Goal: Task Accomplishment & Management: Manage account settings

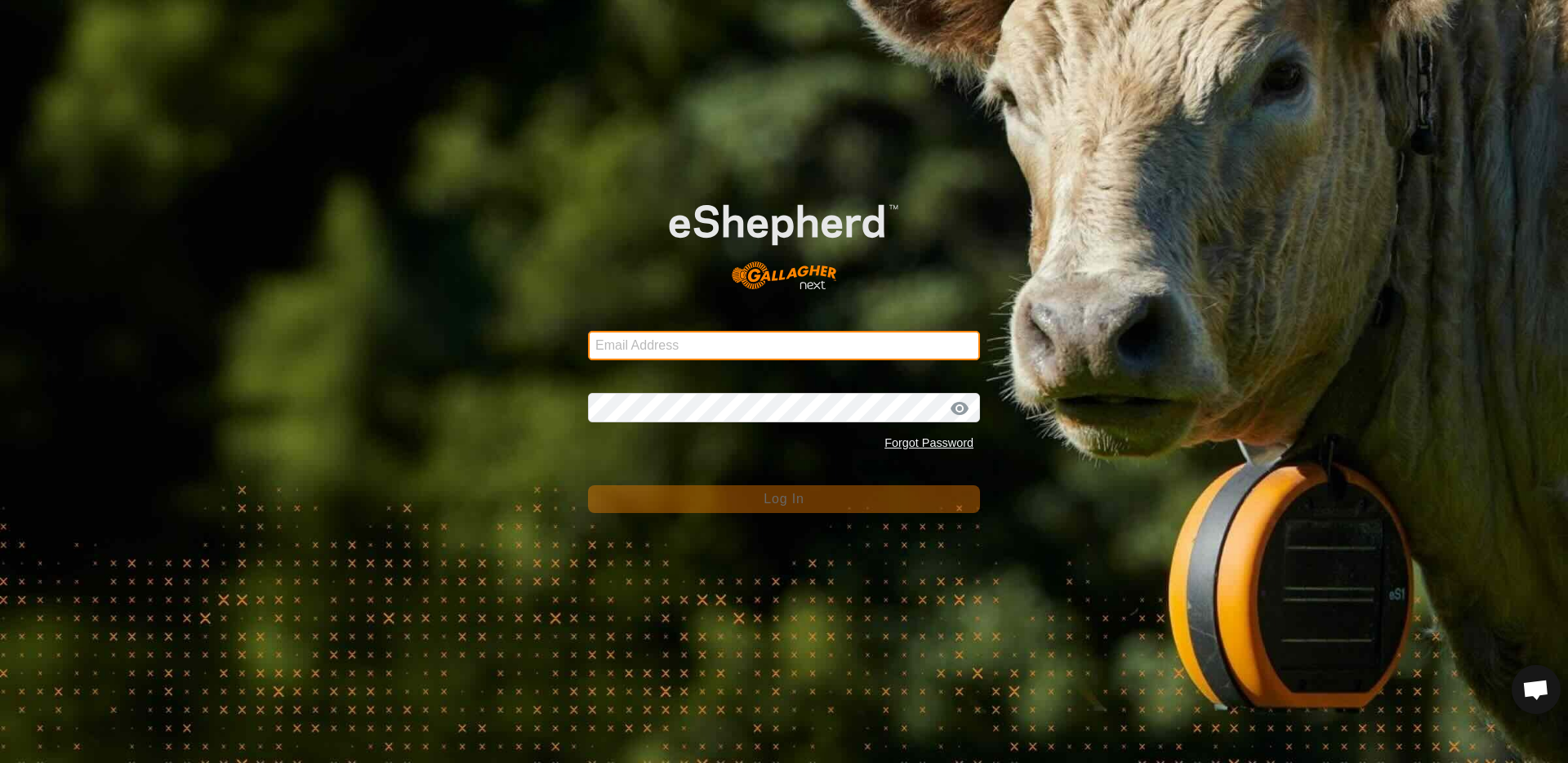
type input "[EMAIL_ADDRESS][DOMAIN_NAME]"
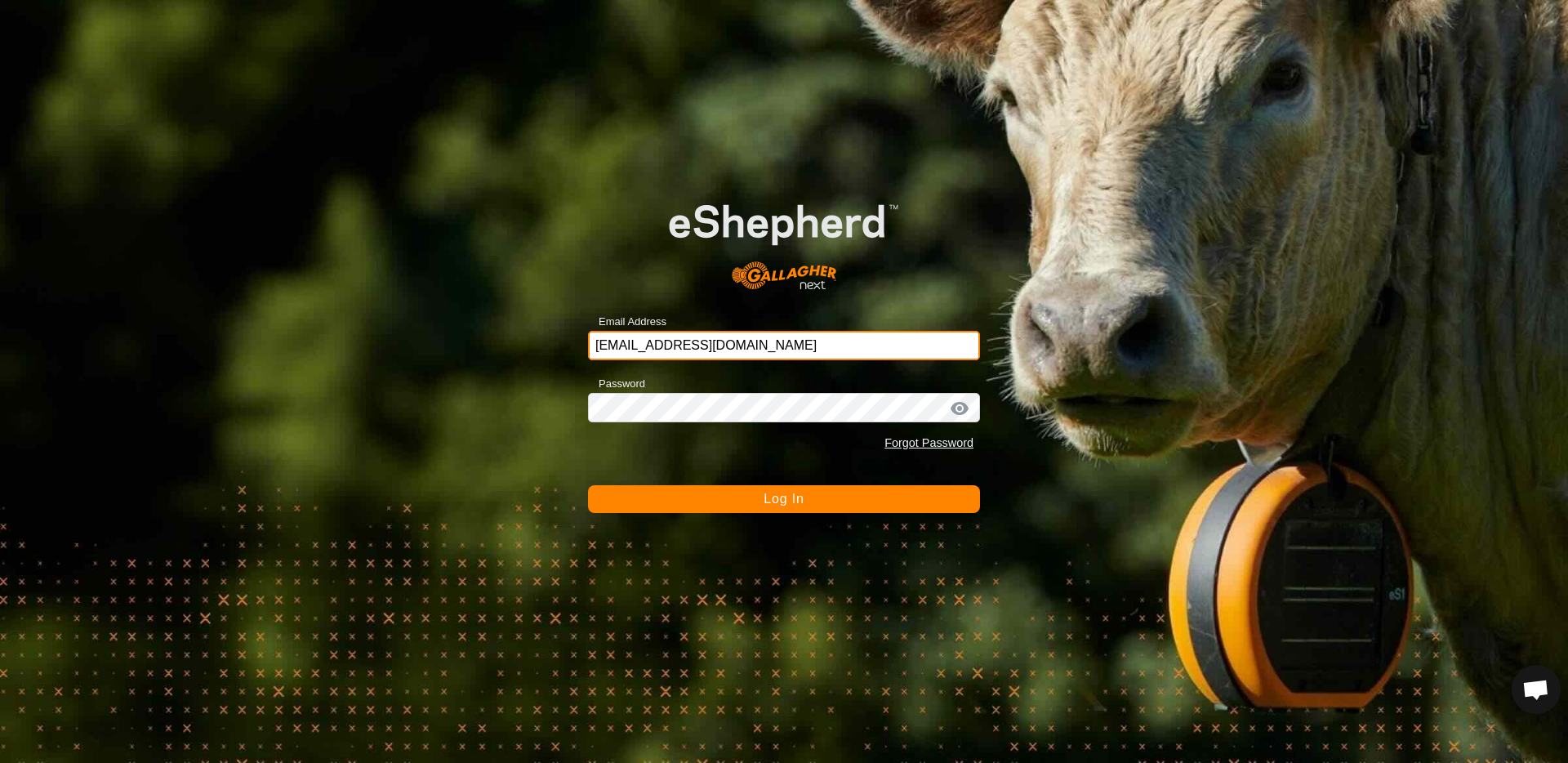
click at [783, 343] on input "[EMAIL_ADDRESS][DOMAIN_NAME]" at bounding box center [784, 345] width 392 height 29
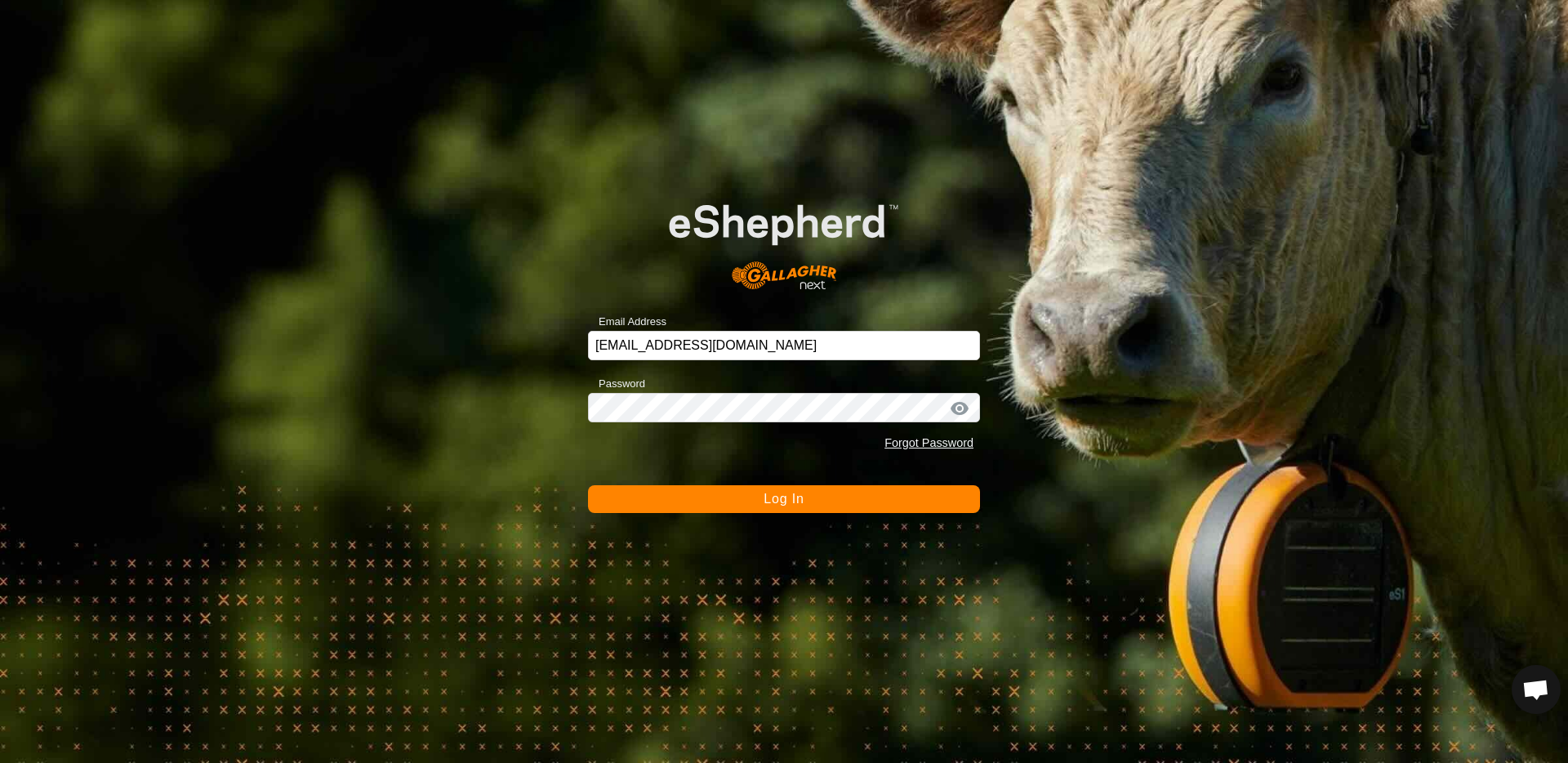
click at [792, 497] on span "Log In" at bounding box center [784, 498] width 40 height 14
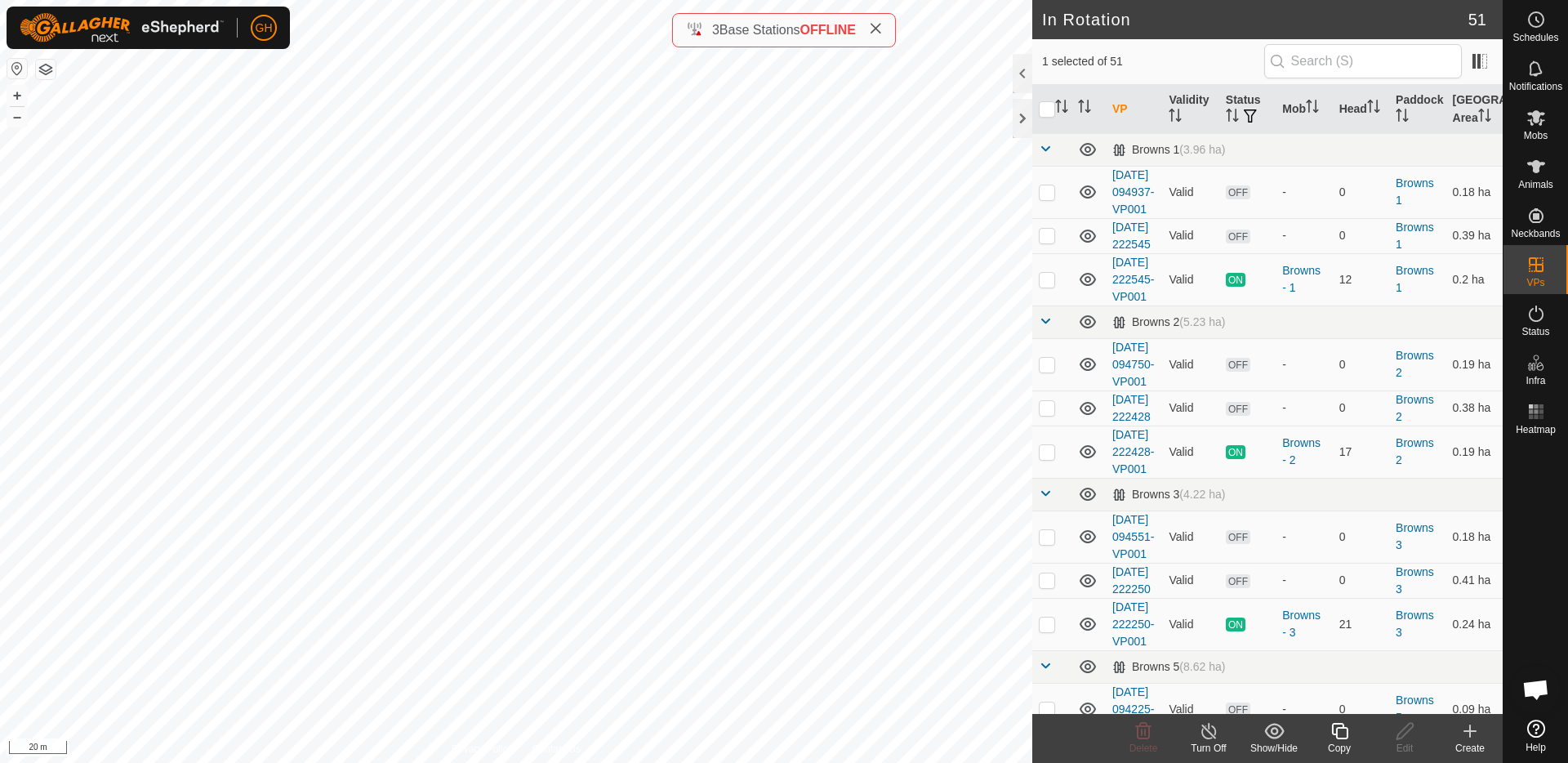
click at [1344, 742] on div "Copy" at bounding box center [1339, 748] width 66 height 14
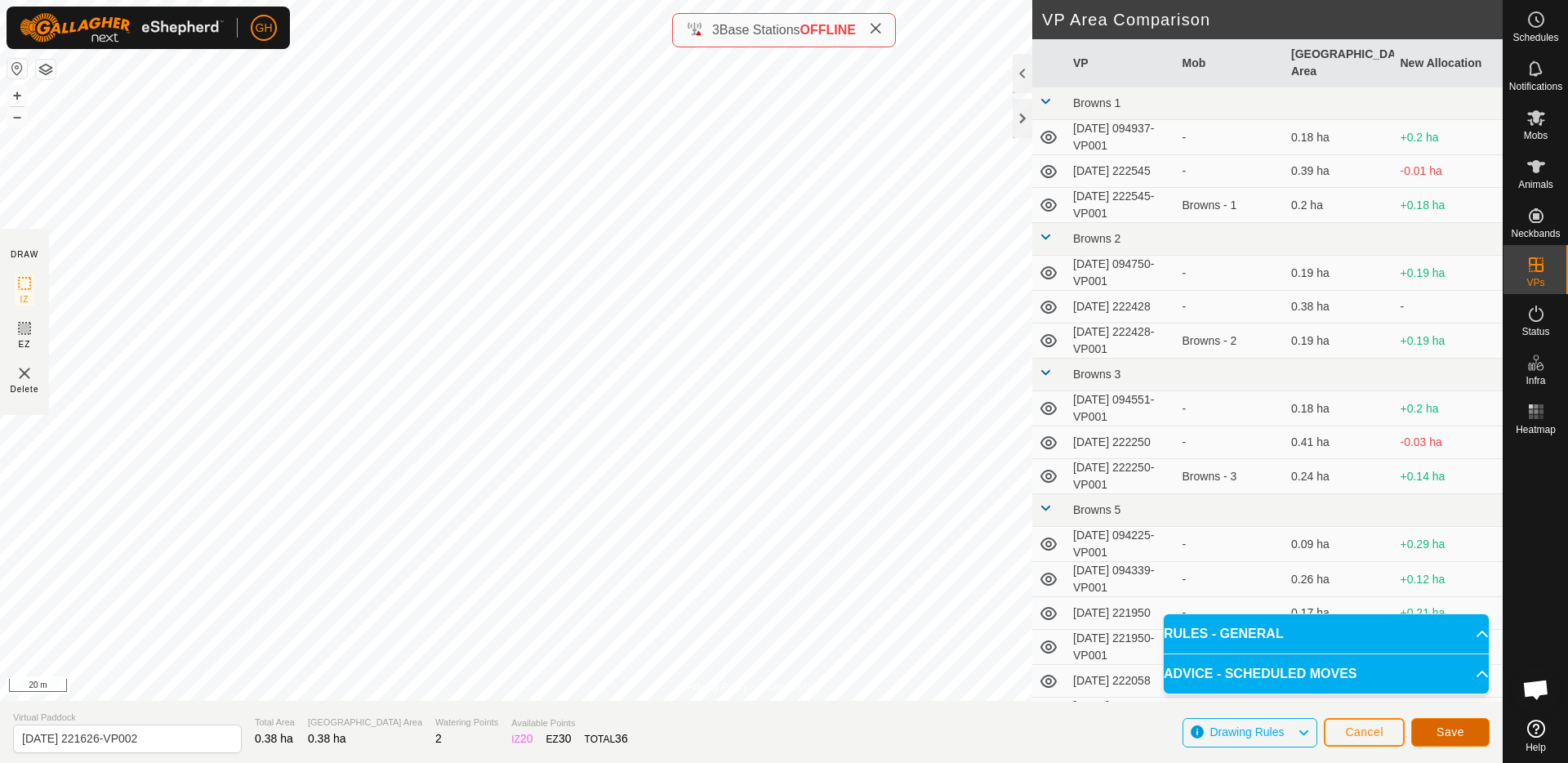
click at [1456, 734] on span "Save" at bounding box center [1450, 732] width 28 height 13
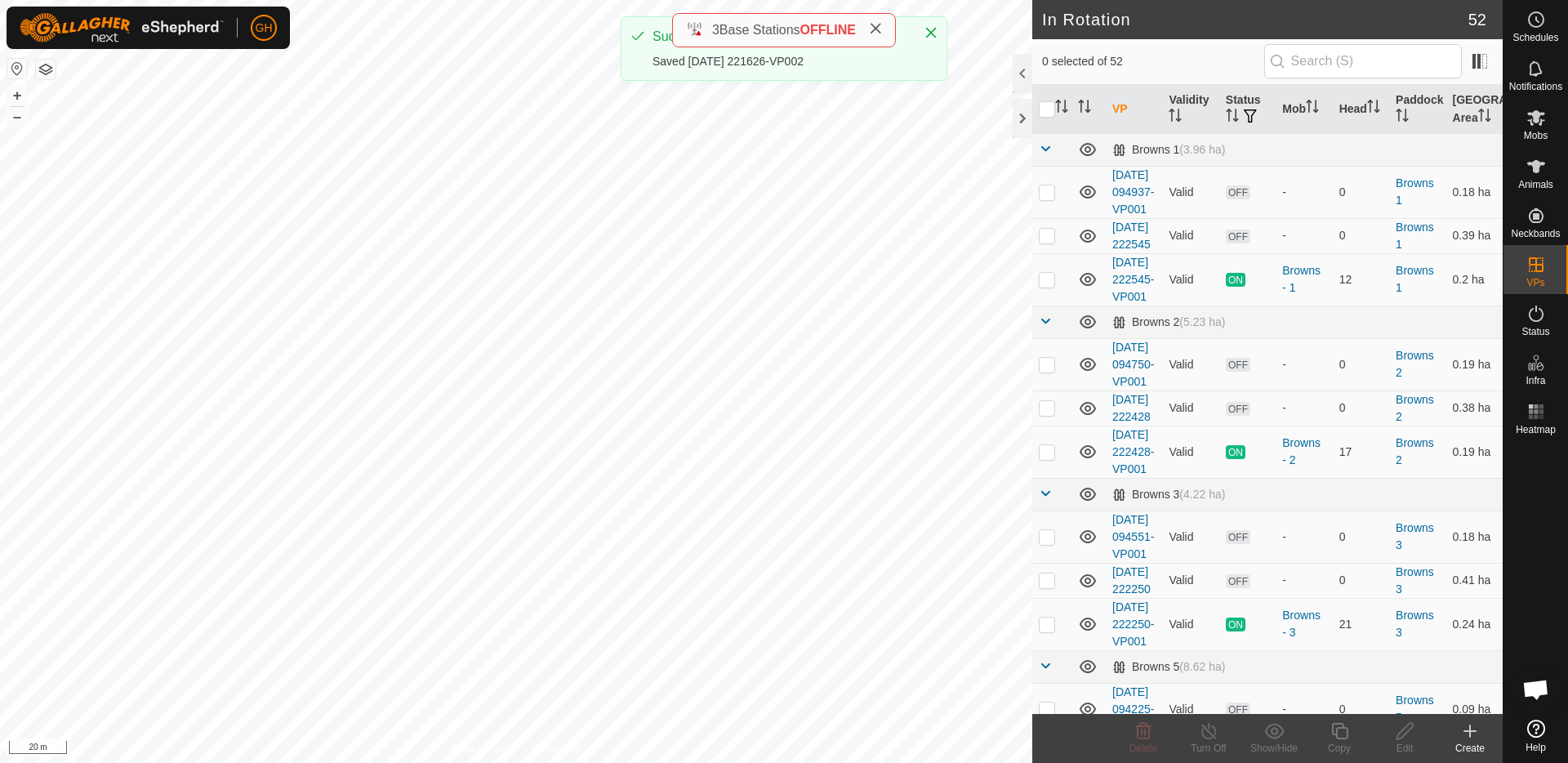
checkbox input "true"
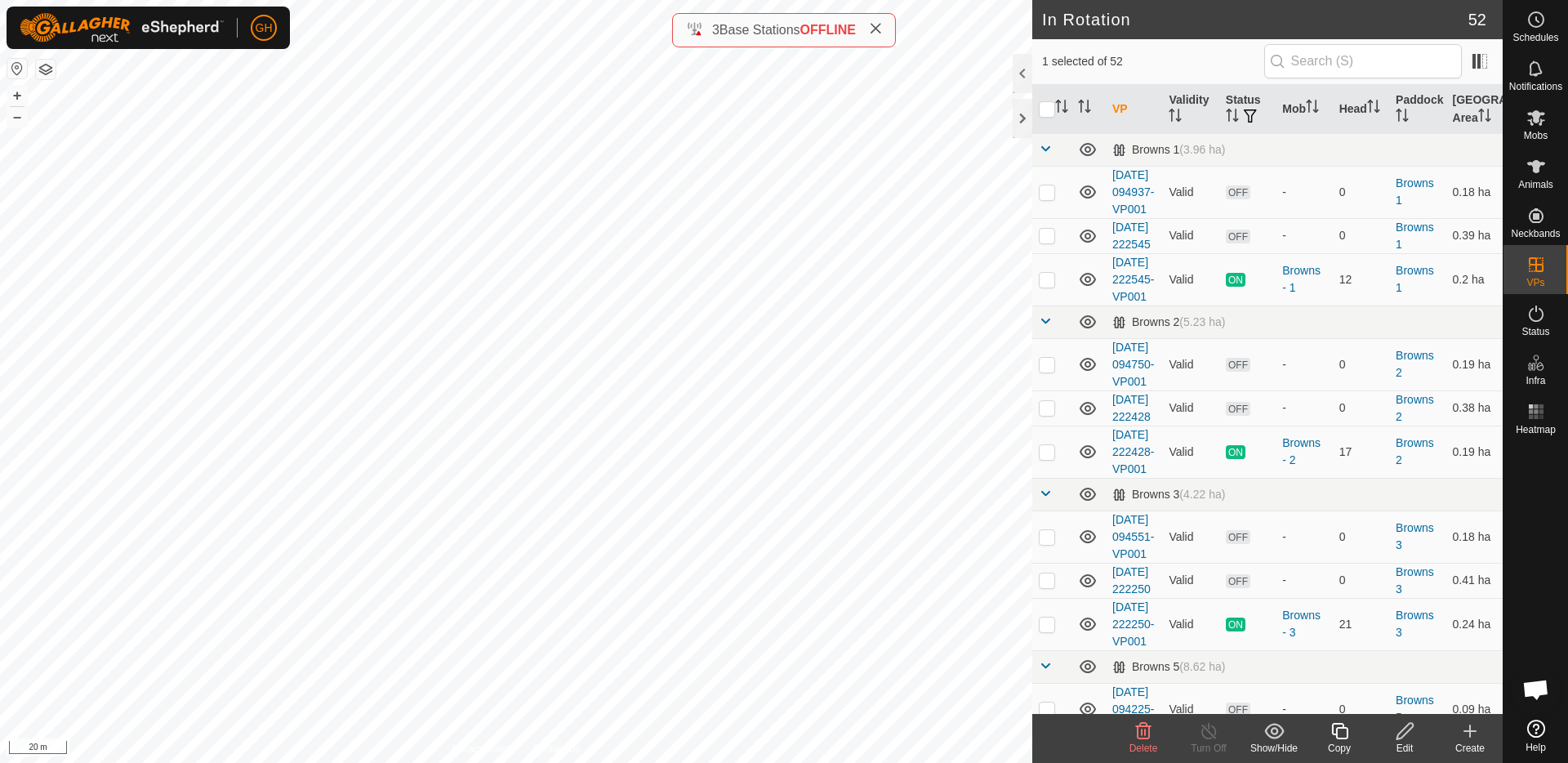
click at [1339, 727] on icon at bounding box center [1338, 730] width 16 height 16
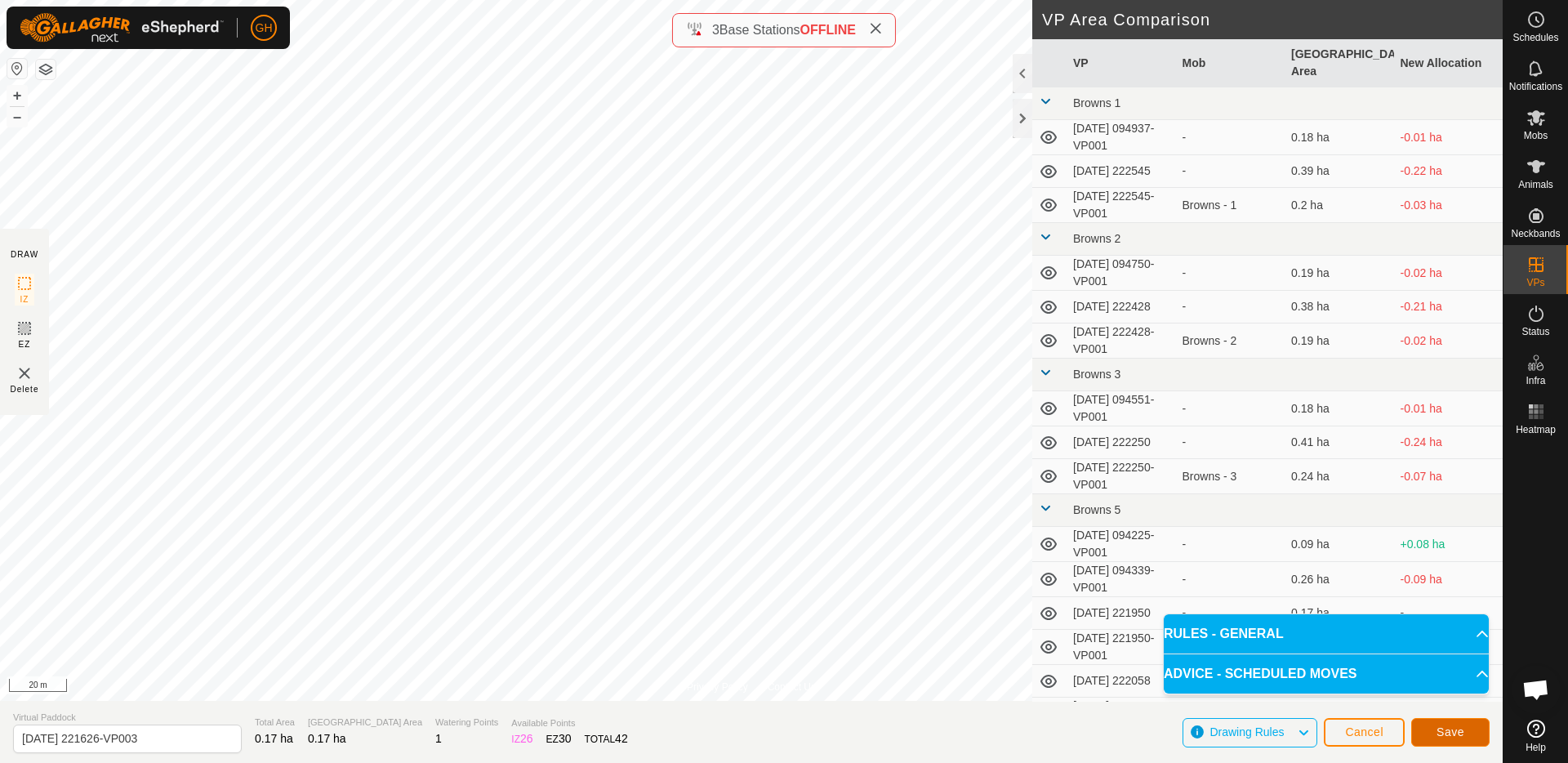
click at [1454, 727] on div "GH Schedules Notifications Mobs Animals Neckbands VPs Status Infra Heatmap Help…" at bounding box center [784, 381] width 1568 height 763
click at [1441, 731] on span "Save" at bounding box center [1450, 732] width 28 height 13
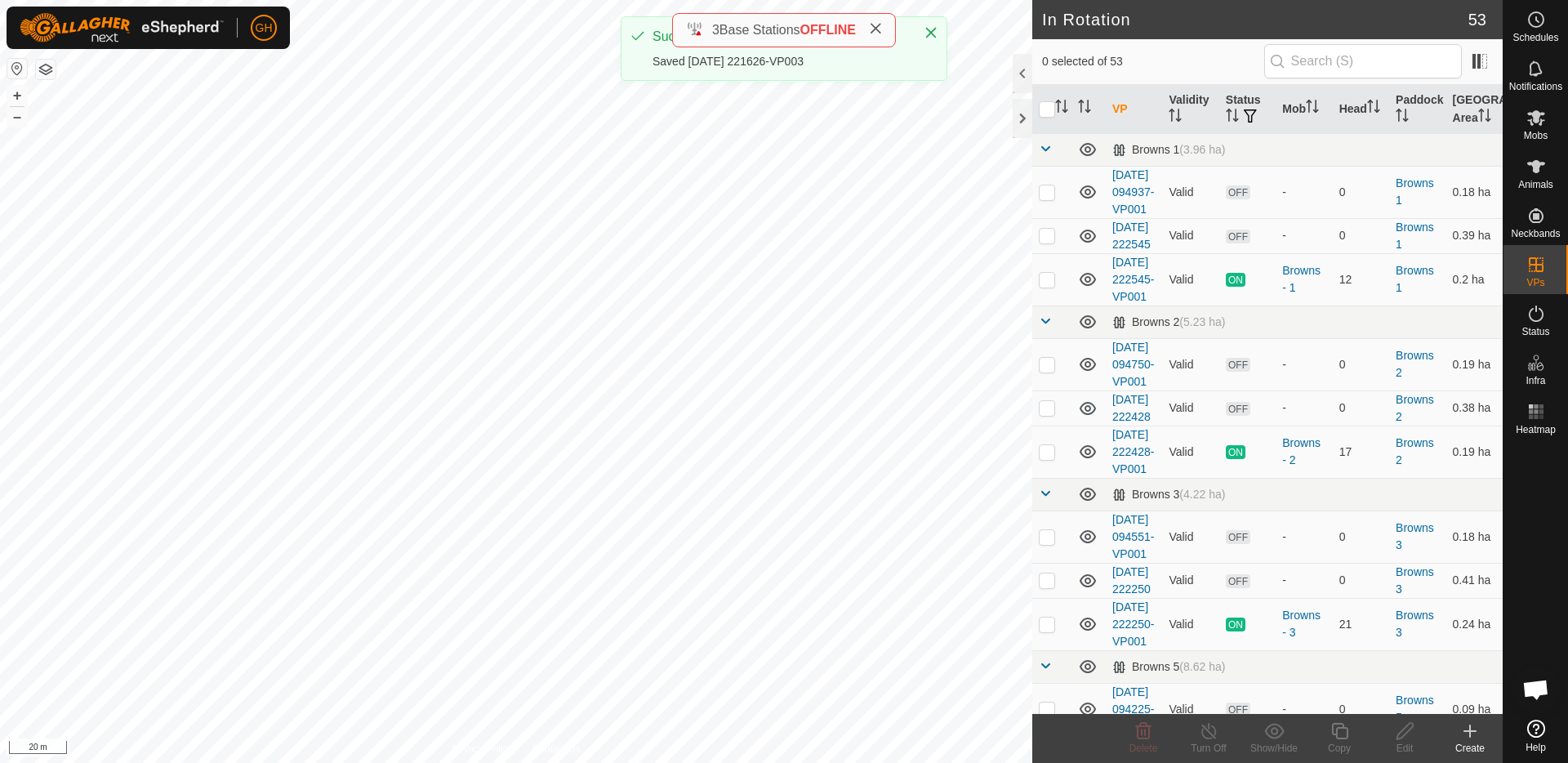
checkbox input "true"
click at [1342, 739] on icon at bounding box center [1338, 730] width 16 height 16
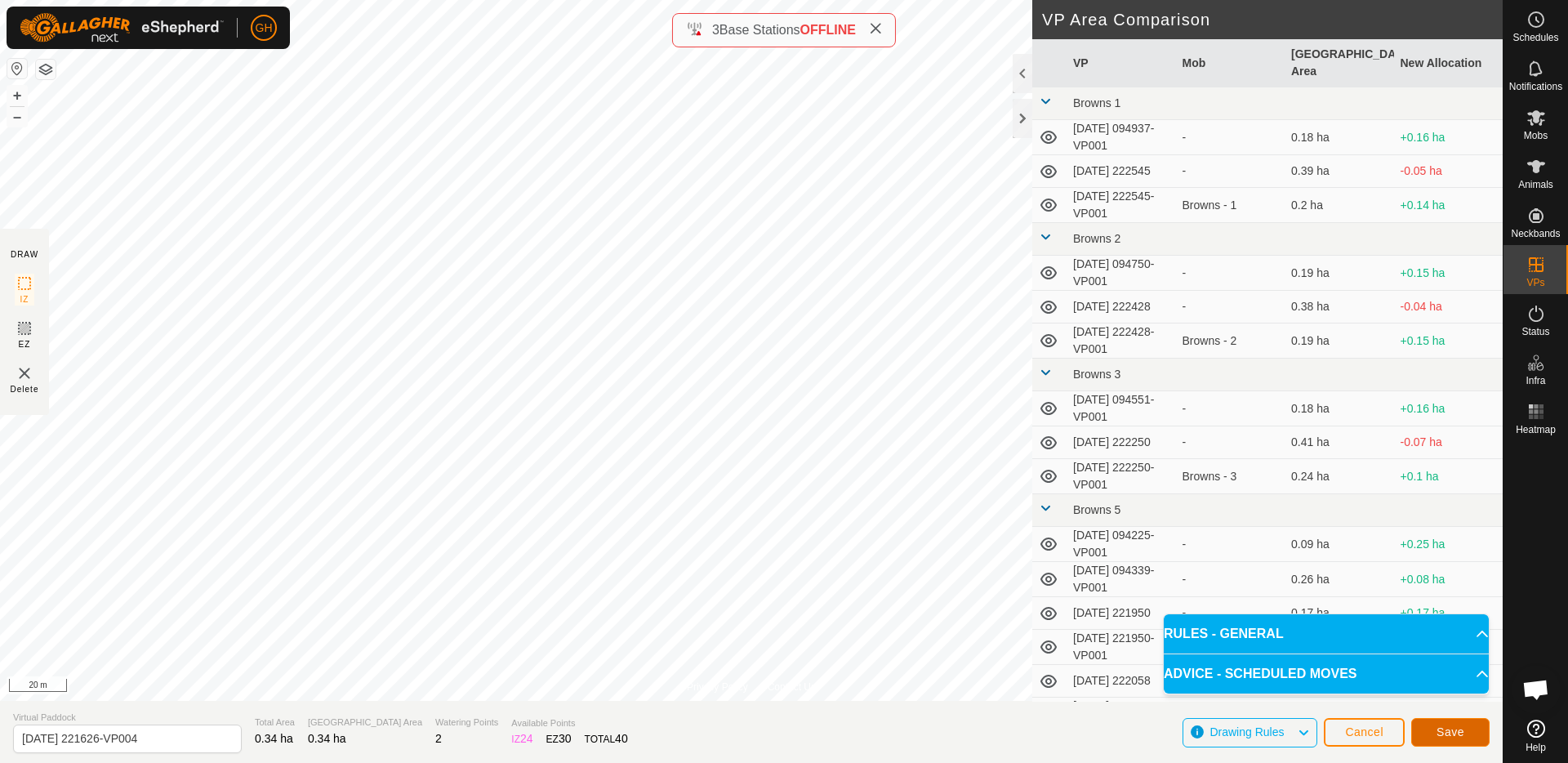
click at [1451, 734] on span "Save" at bounding box center [1450, 732] width 28 height 13
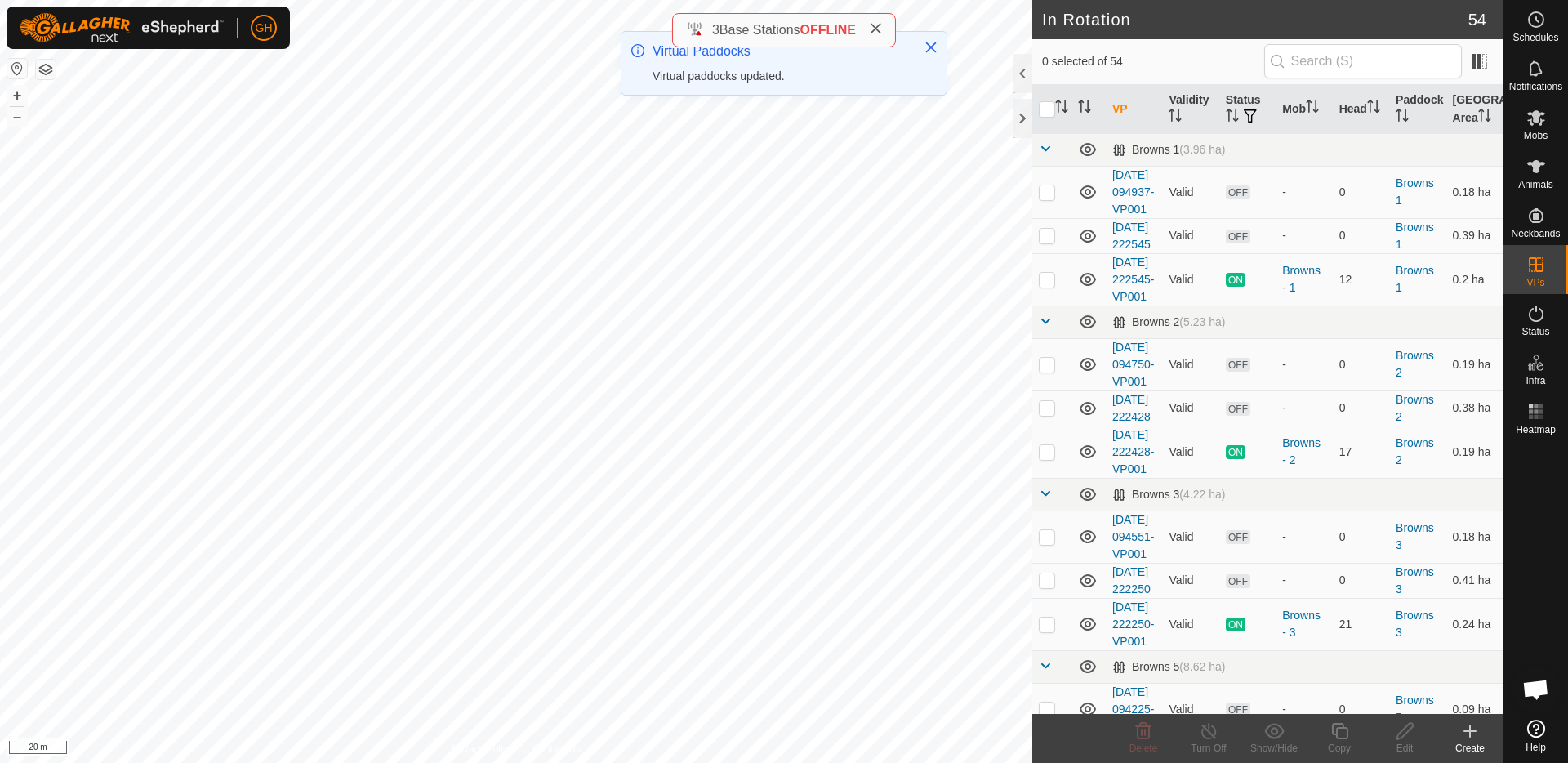
checkbox input "true"
click at [1339, 729] on icon at bounding box center [1339, 730] width 20 height 19
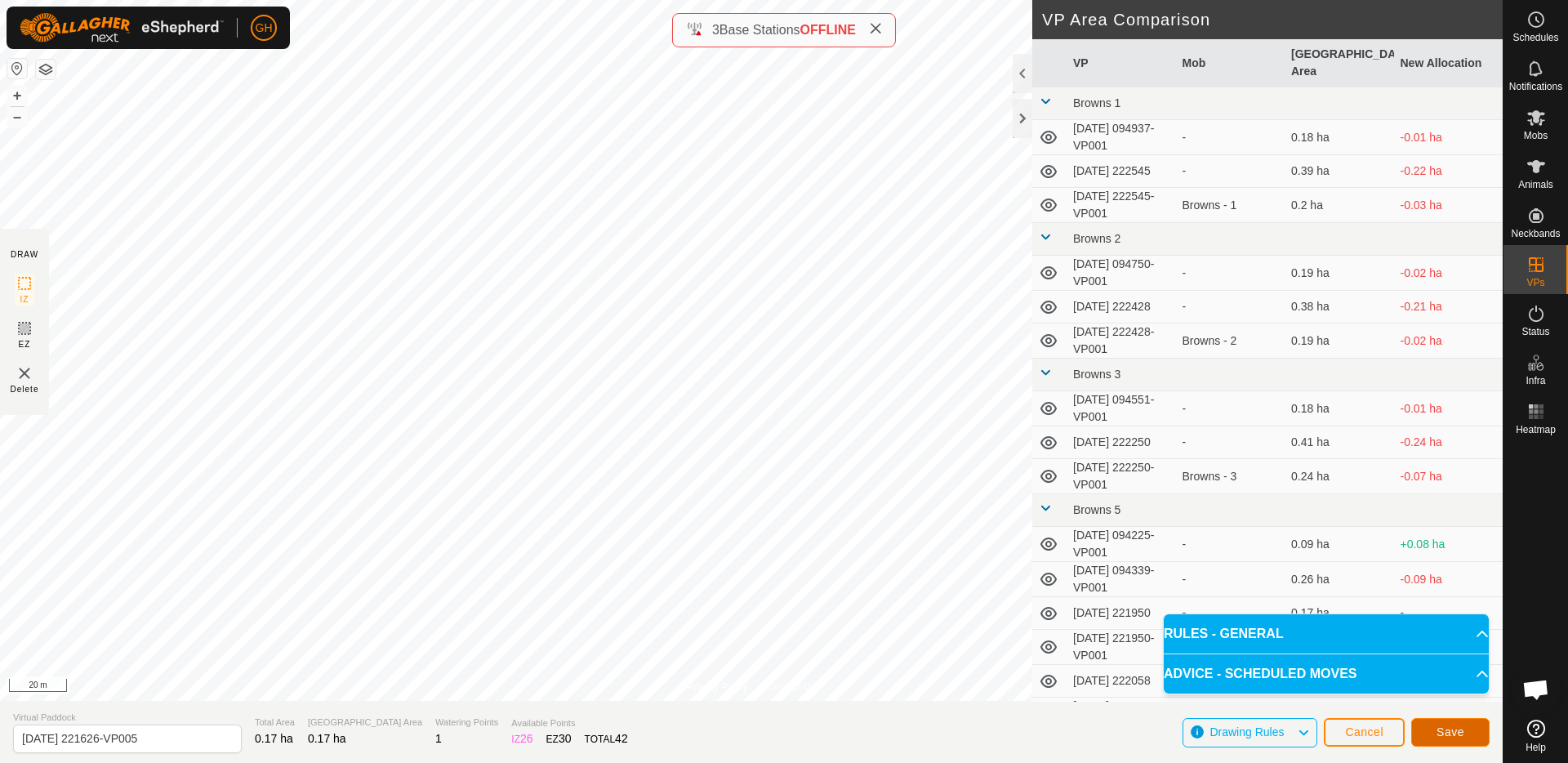
click at [1449, 723] on button "Save" at bounding box center [1450, 732] width 78 height 29
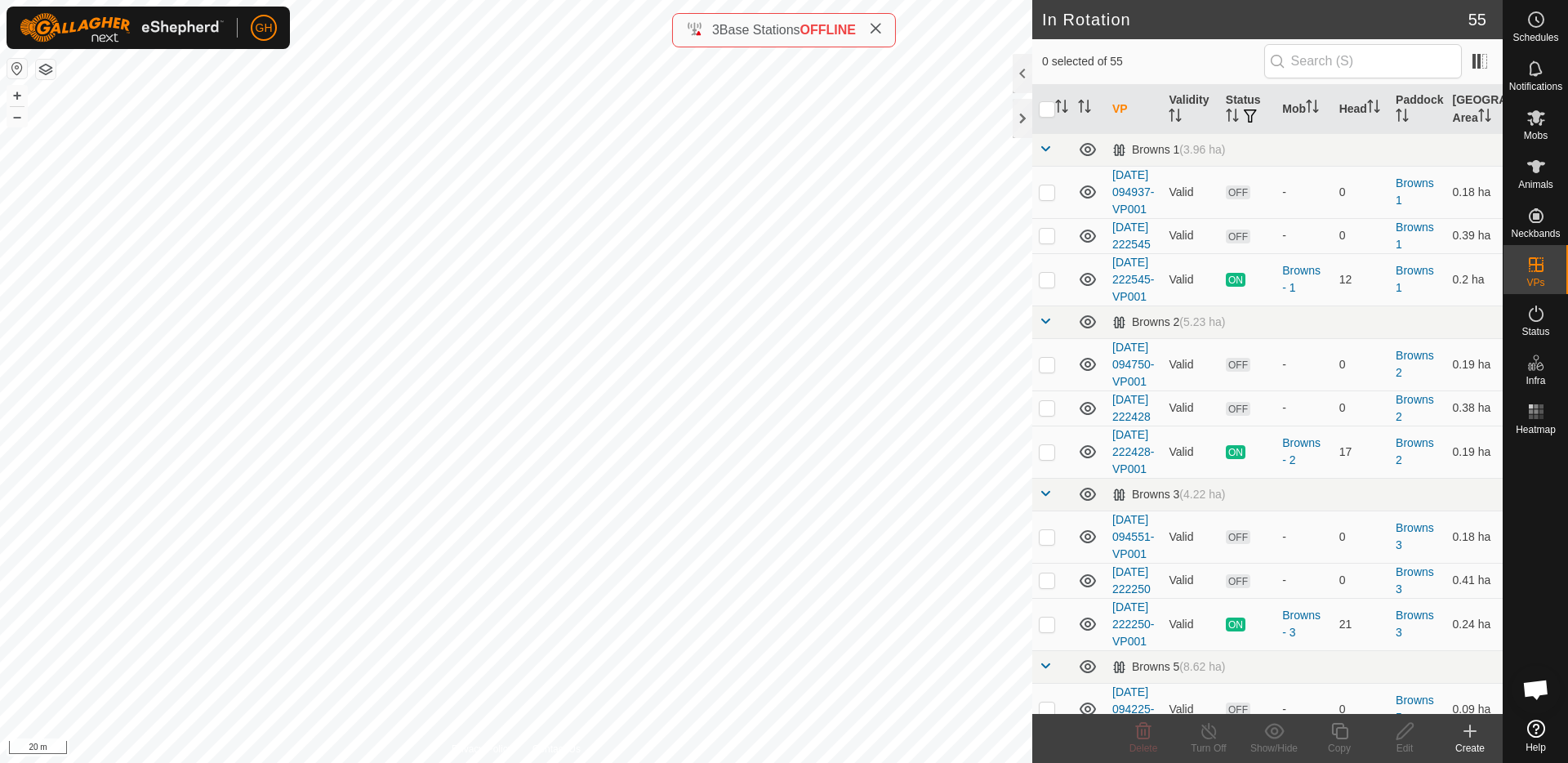
checkbox input "true"
click at [1342, 734] on icon at bounding box center [1339, 730] width 20 height 19
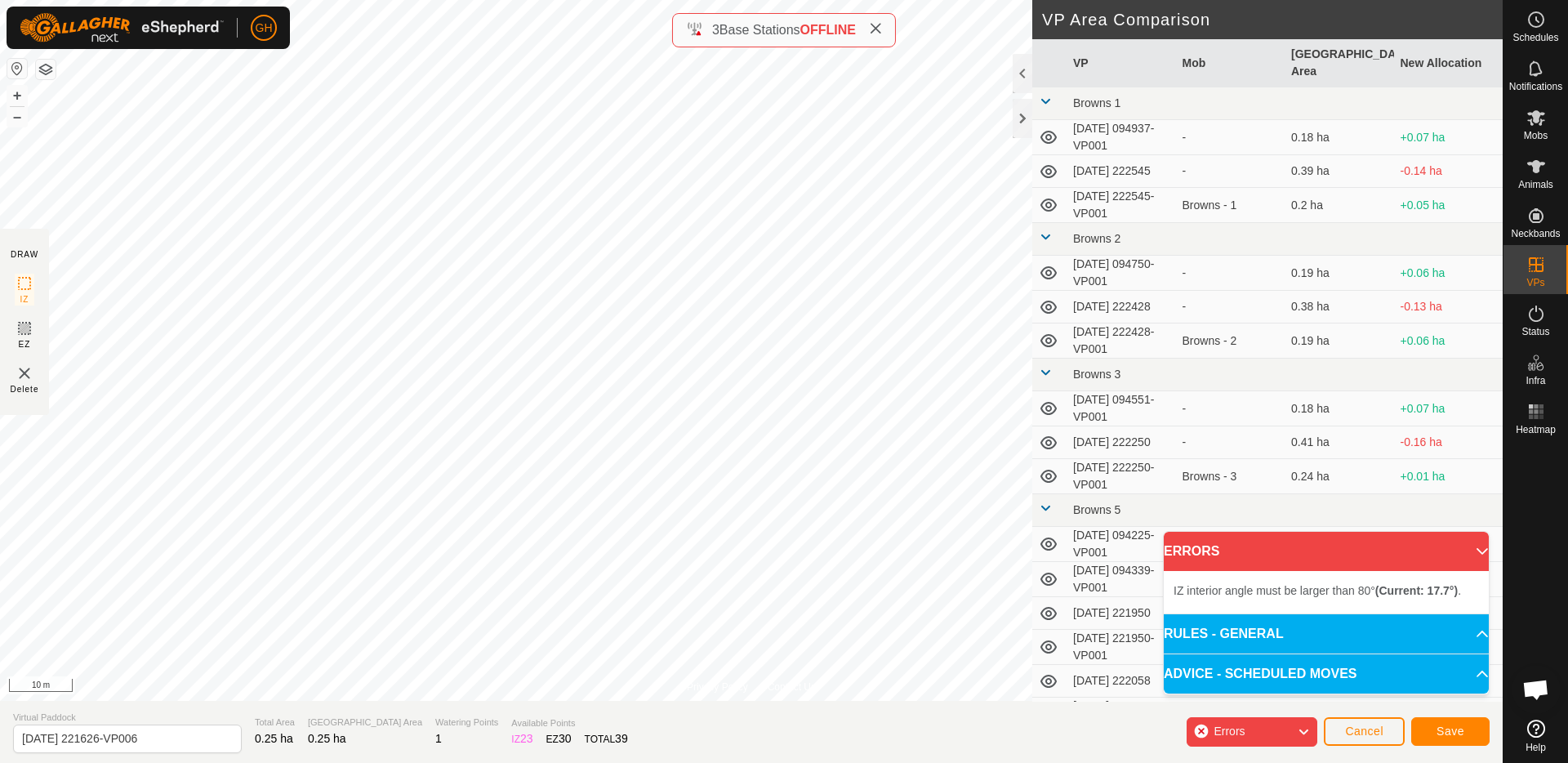
click at [688, 703] on div "Privacy Policy Contact Us Status: OFF Type: Inclusion Zone + – ⇧ i 10 m DRAW IZ…" at bounding box center [751, 381] width 1502 height 763
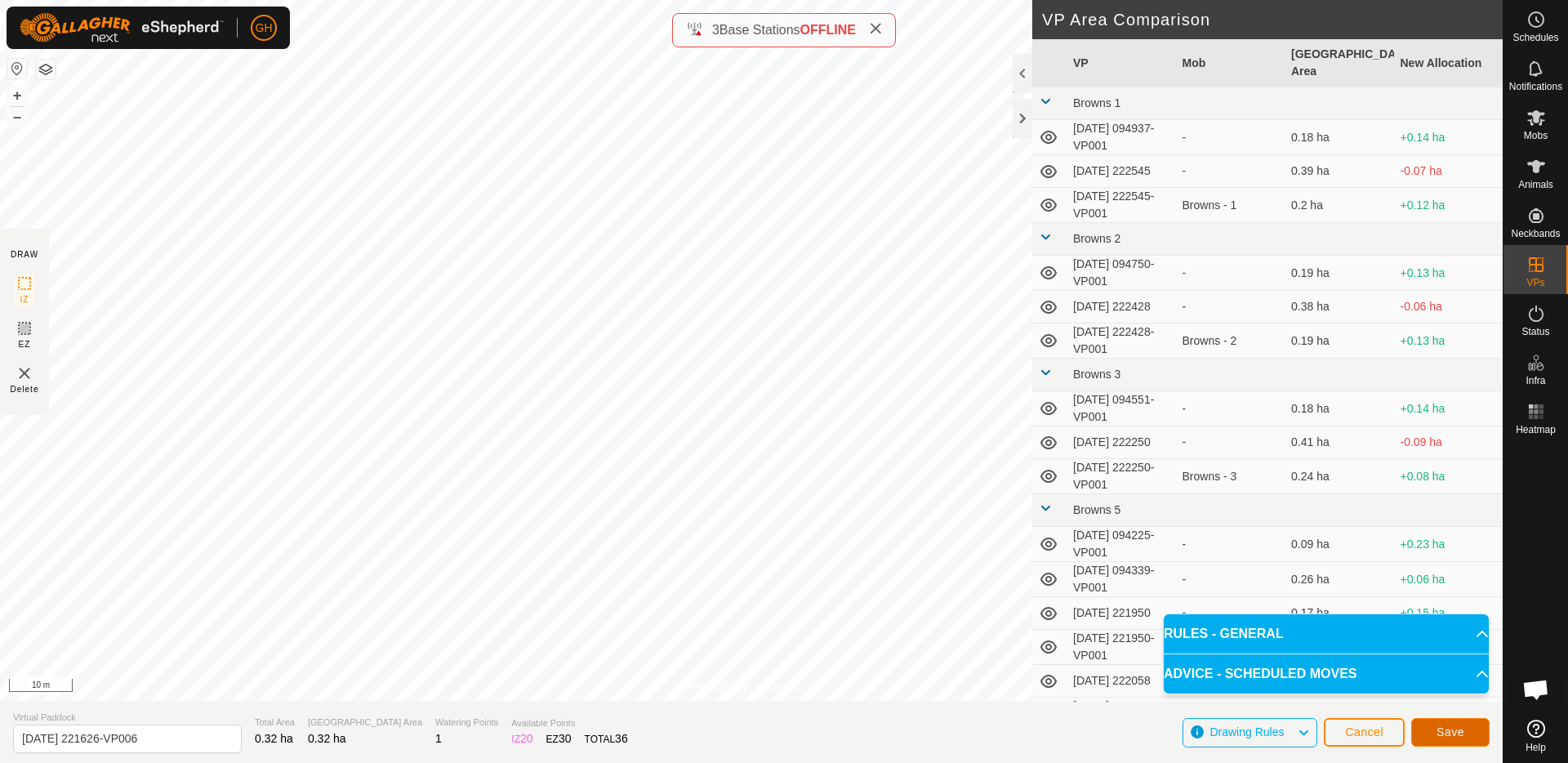
click at [1450, 725] on span "Save" at bounding box center [1450, 732] width 28 height 13
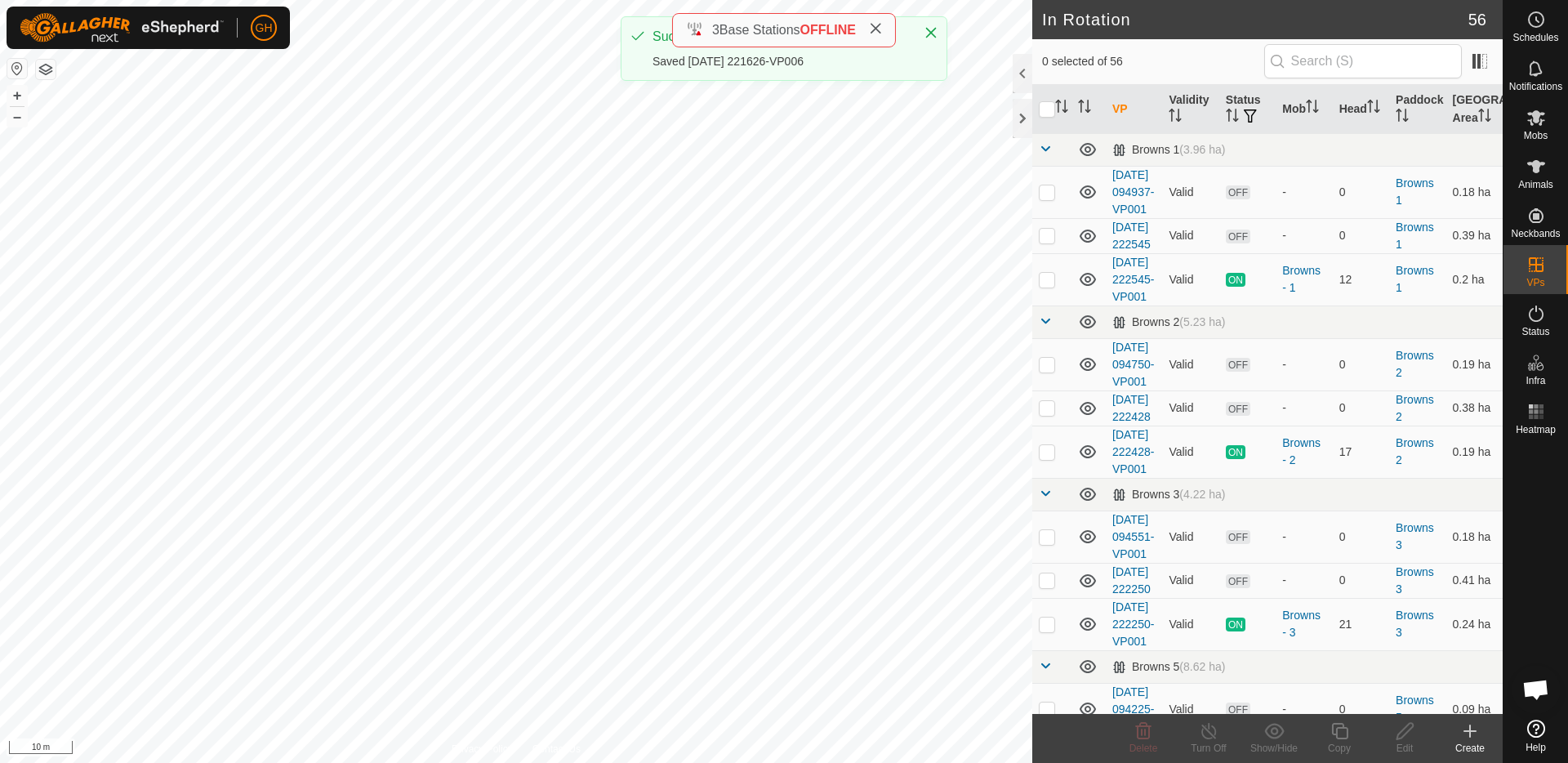
checkbox input "true"
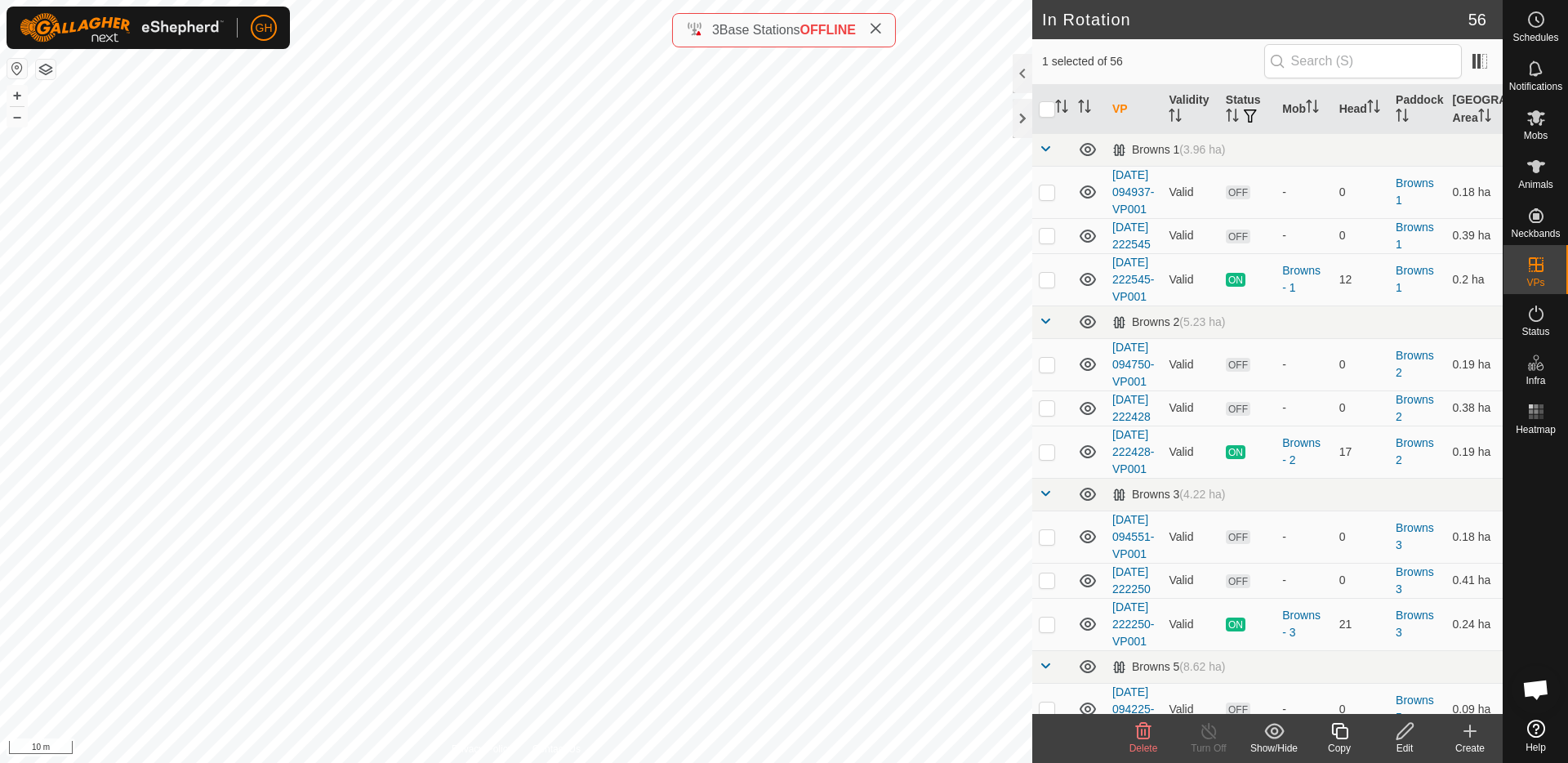
click at [1343, 731] on icon at bounding box center [1339, 730] width 20 height 19
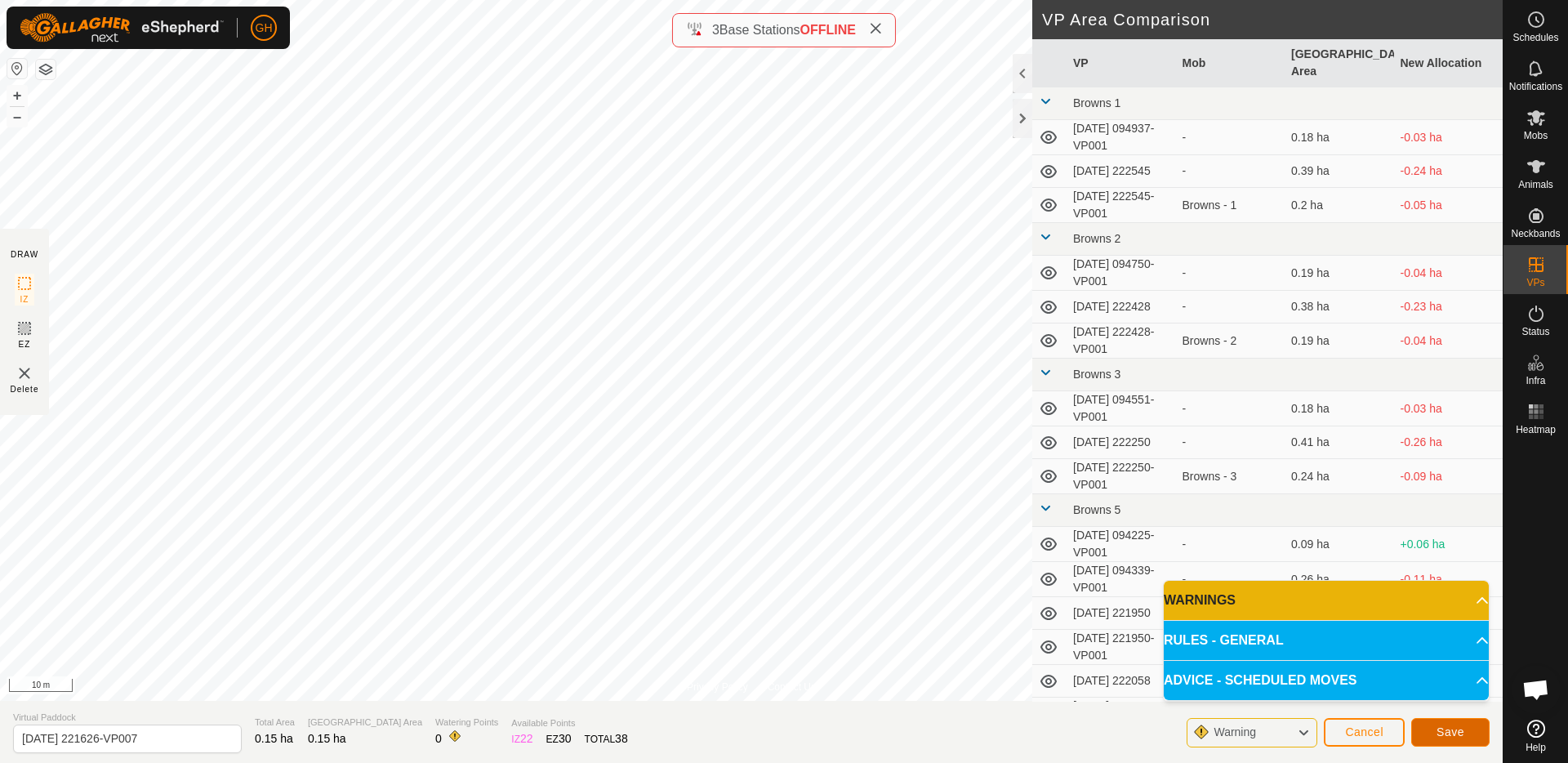
click at [1461, 732] on span "Save" at bounding box center [1450, 732] width 28 height 13
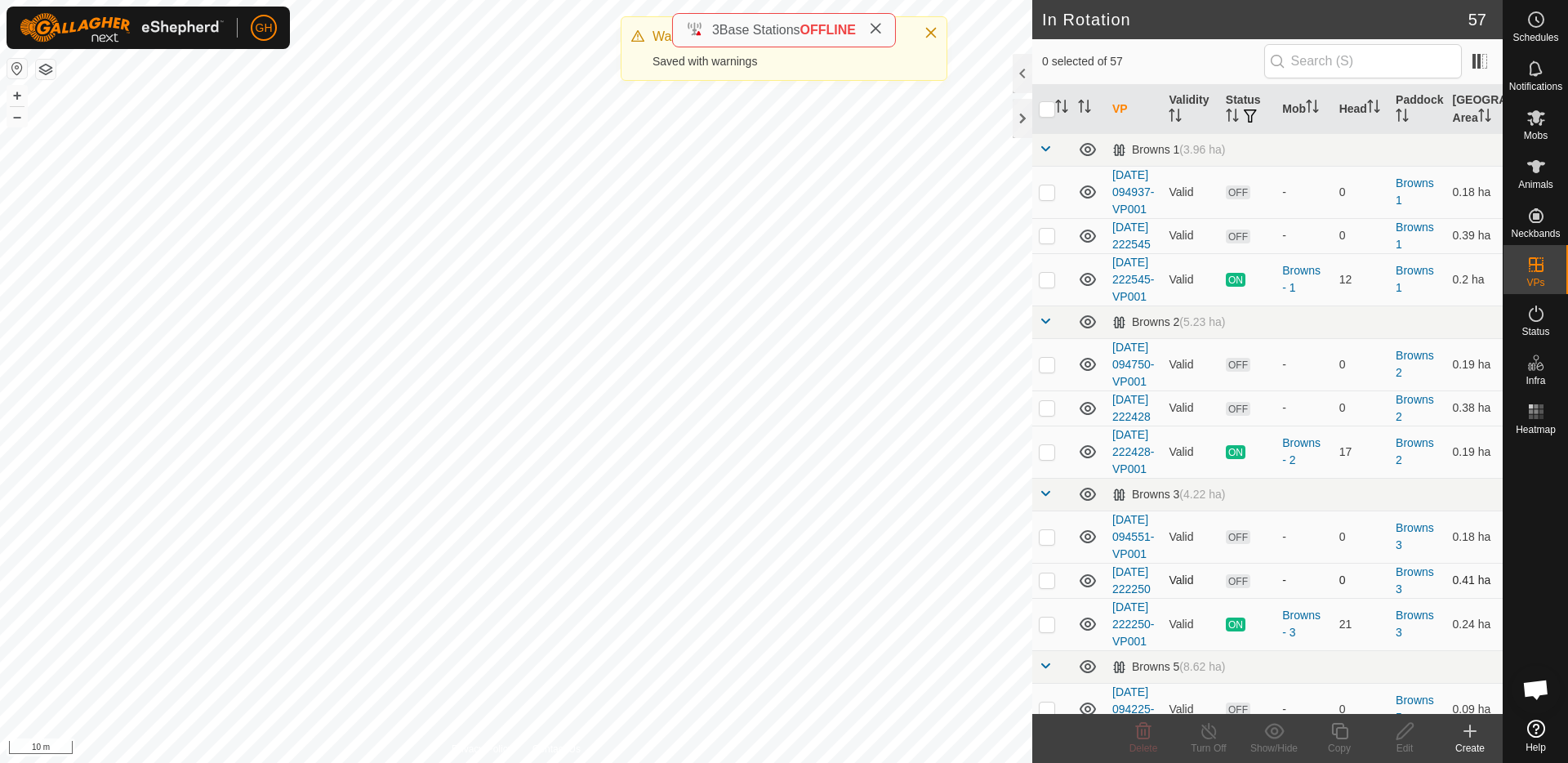
checkbox input "true"
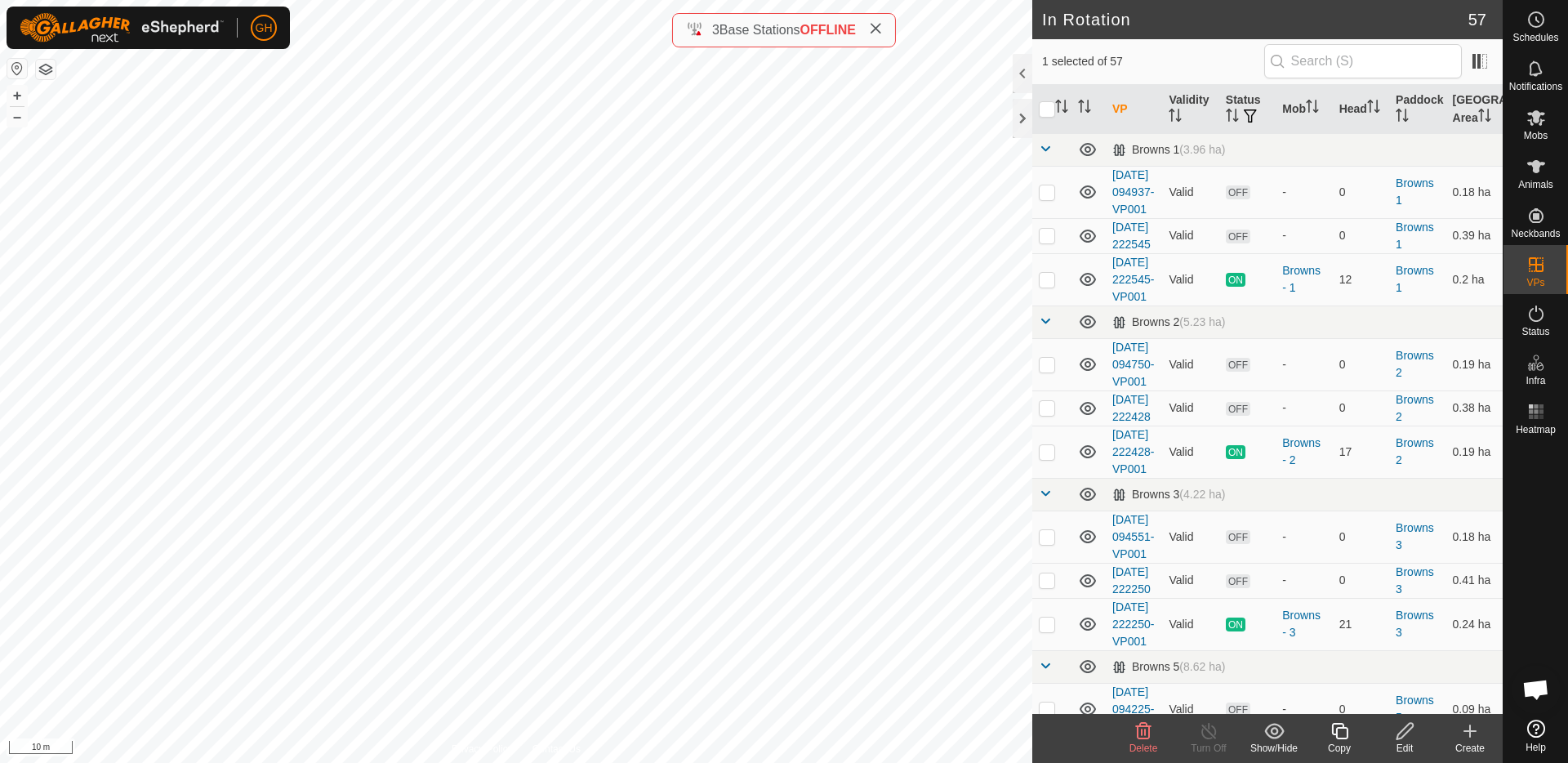
click at [1335, 729] on icon at bounding box center [1338, 730] width 16 height 16
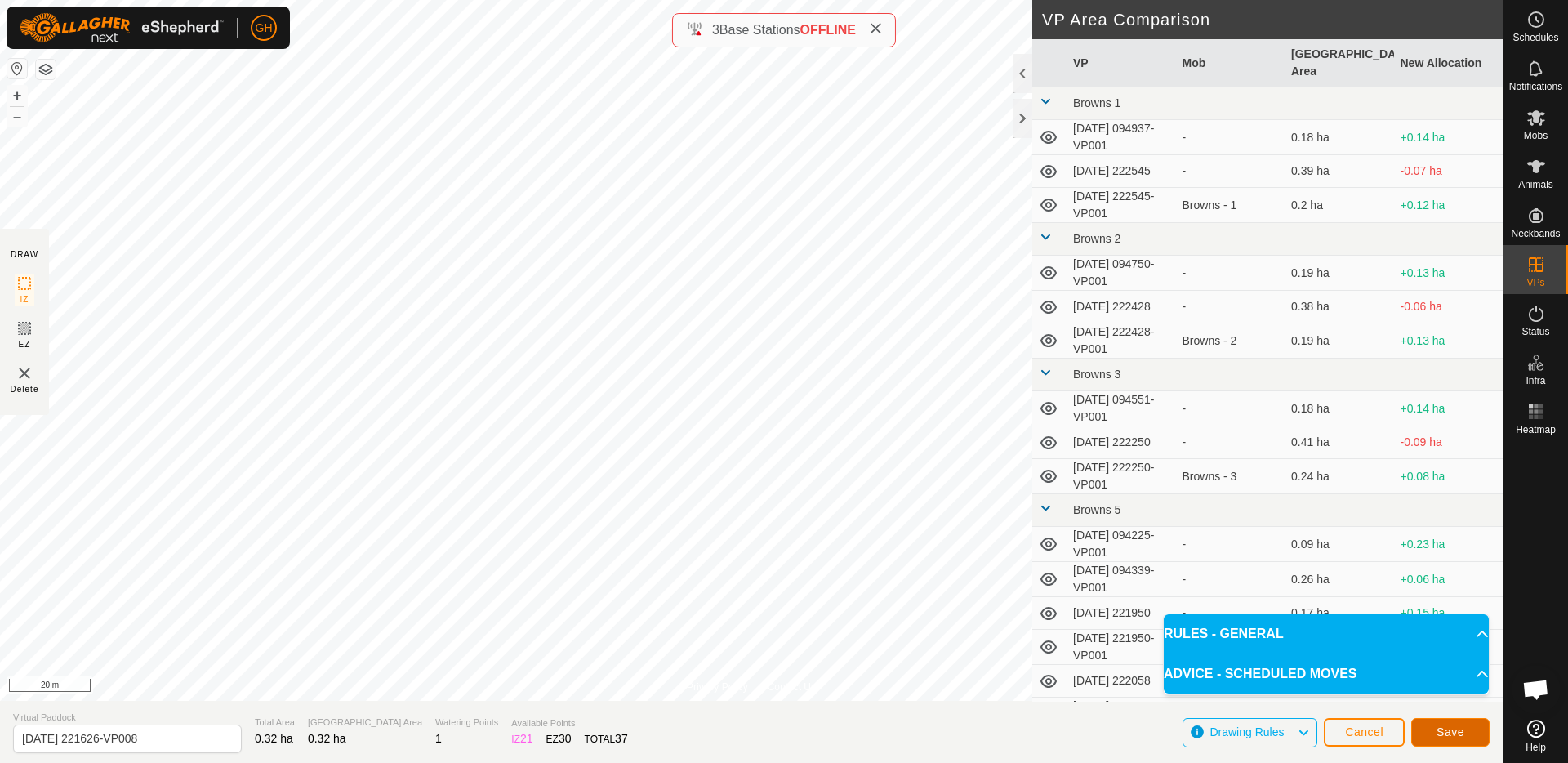
click at [1450, 721] on button "Save" at bounding box center [1450, 732] width 78 height 29
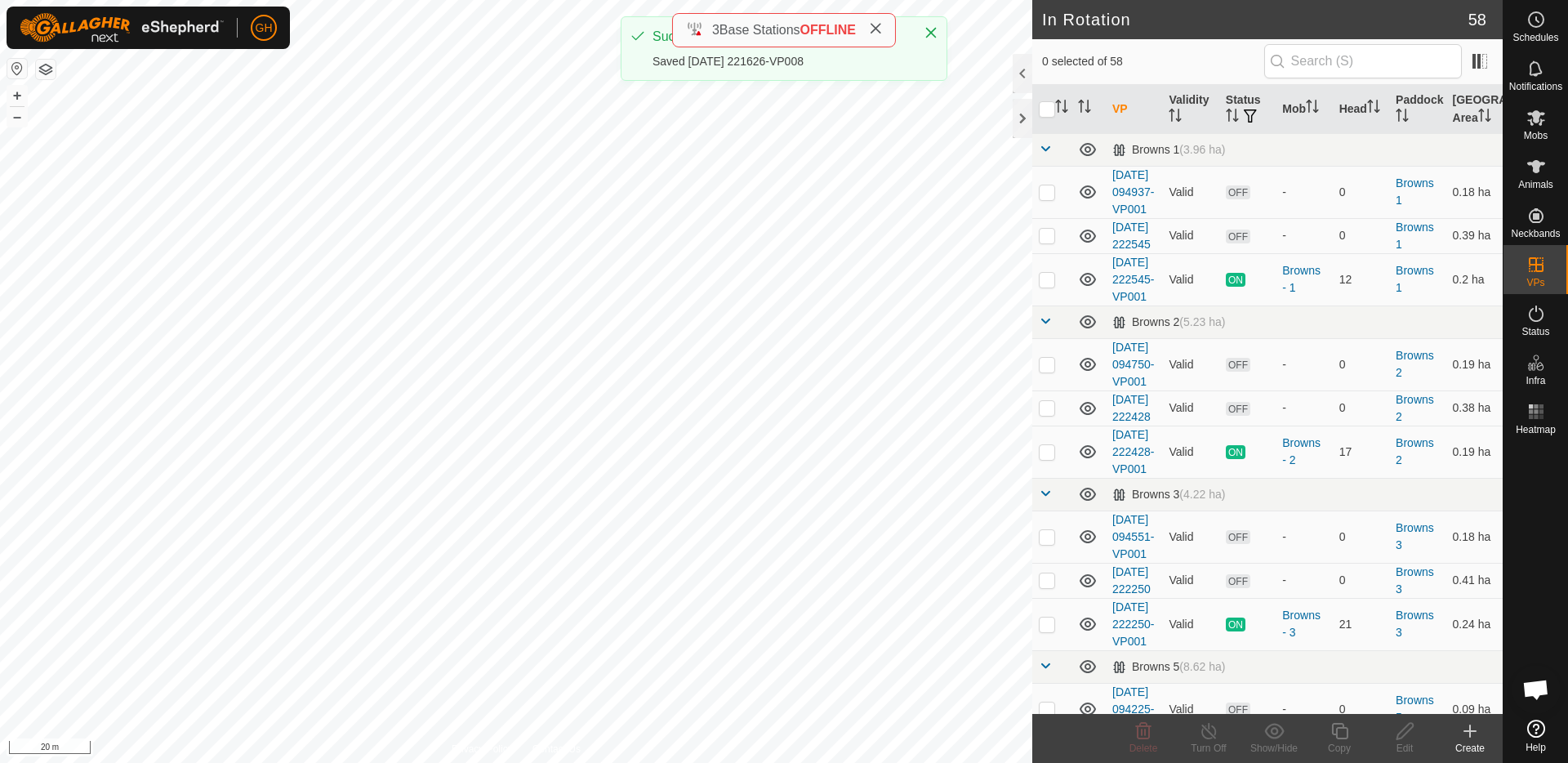
checkbox input "true"
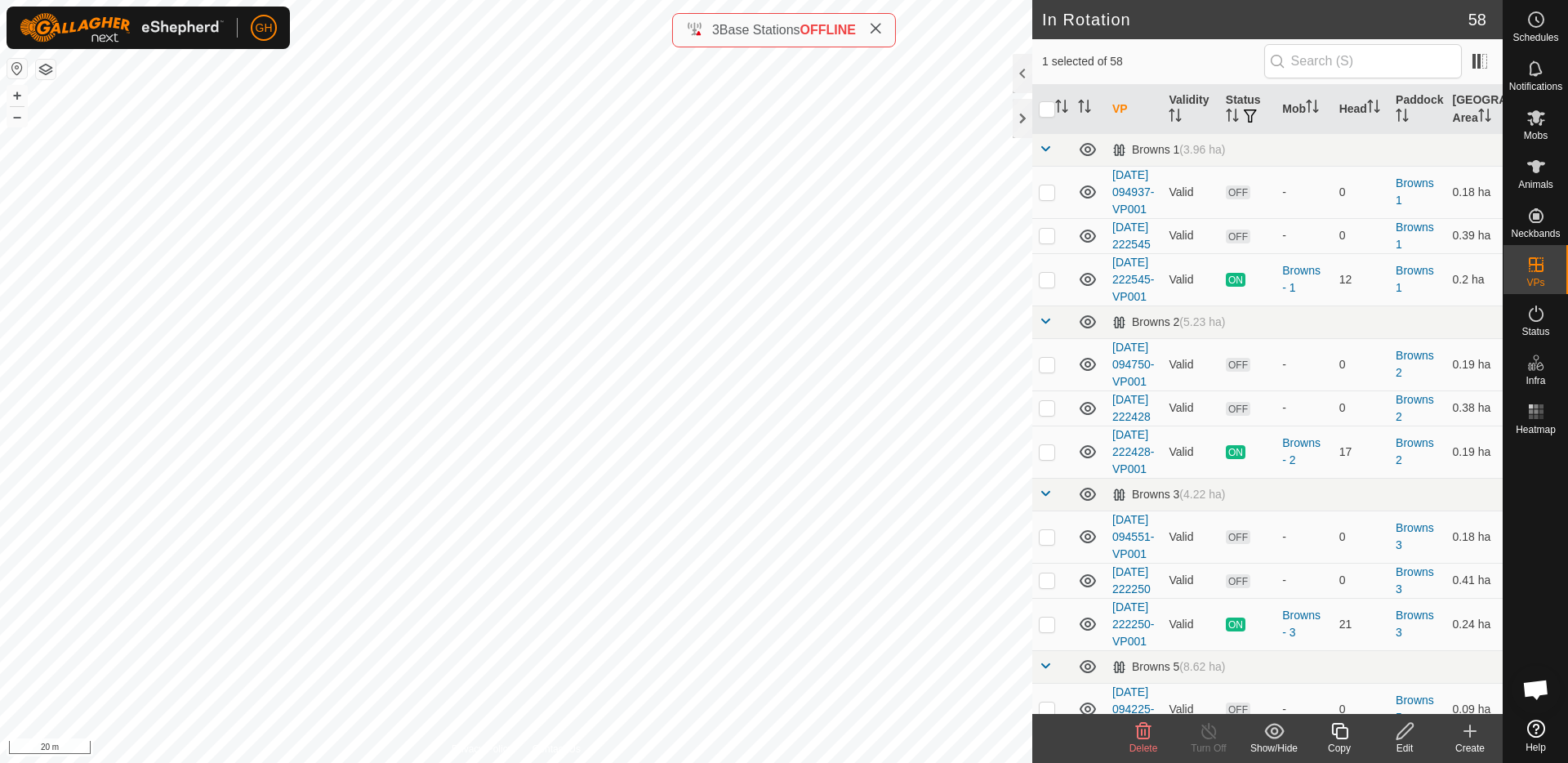
click at [1346, 731] on icon at bounding box center [1339, 730] width 20 height 19
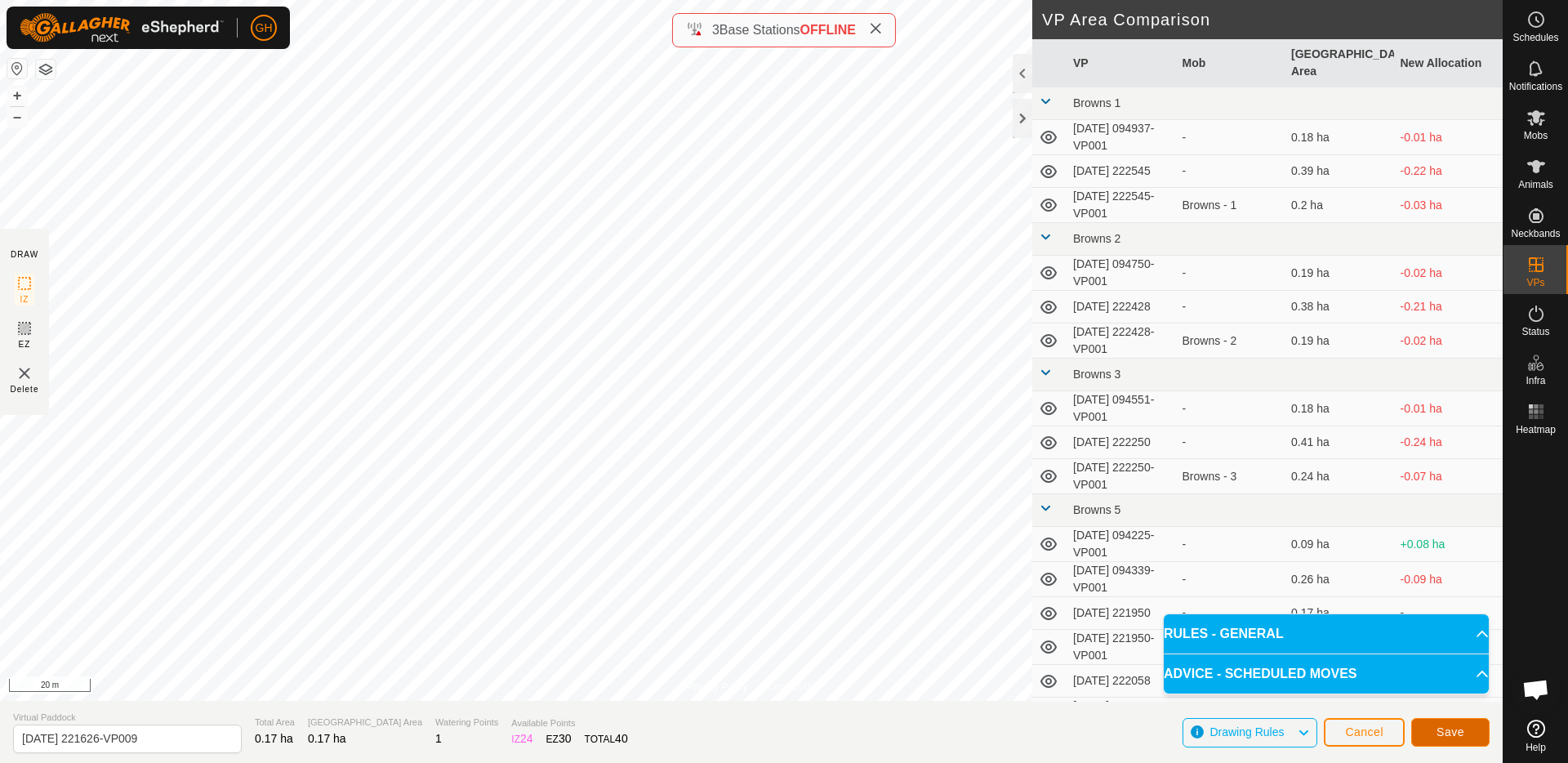
click at [1480, 719] on button "Save" at bounding box center [1450, 732] width 78 height 29
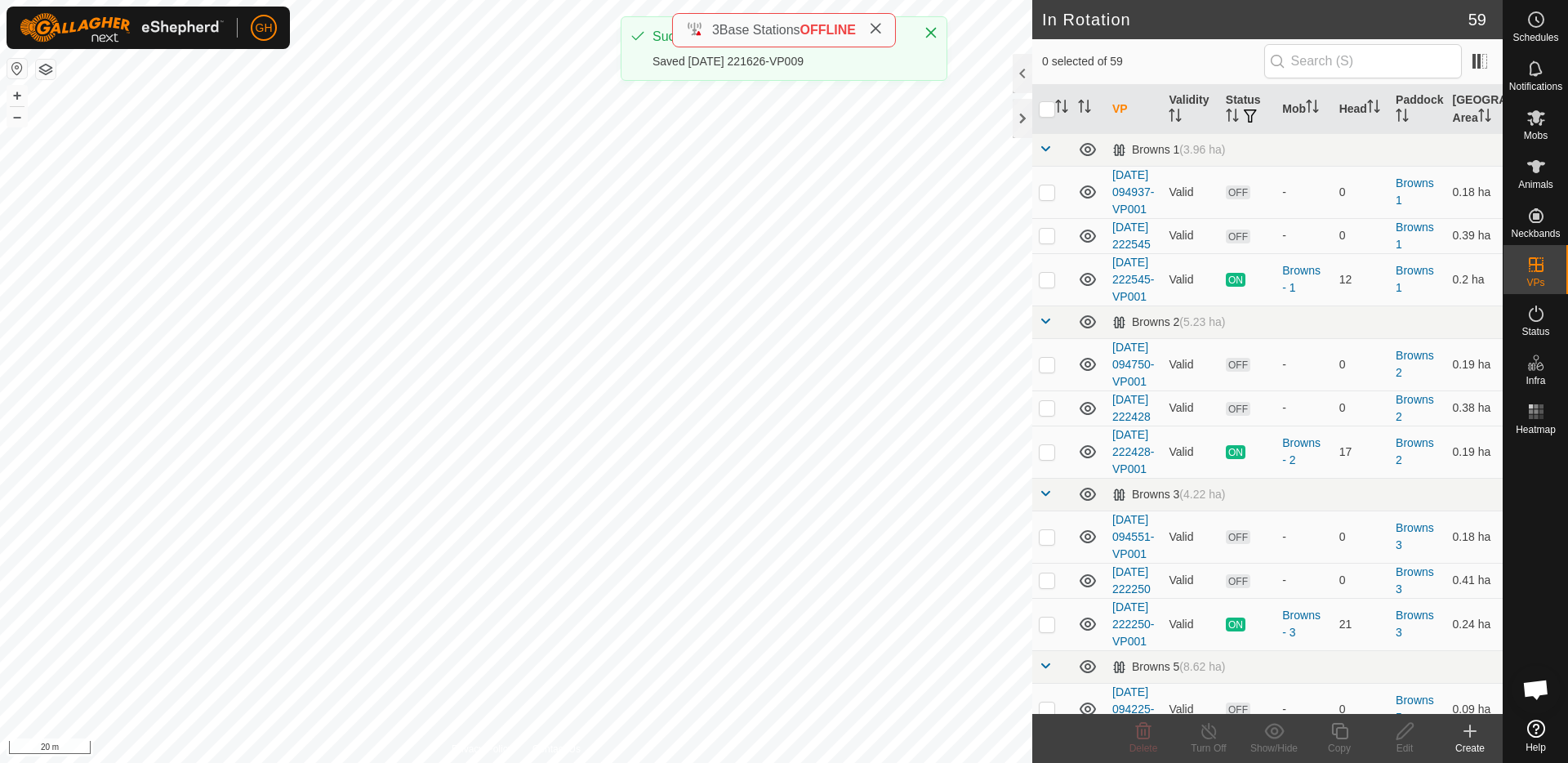
checkbox input "true"
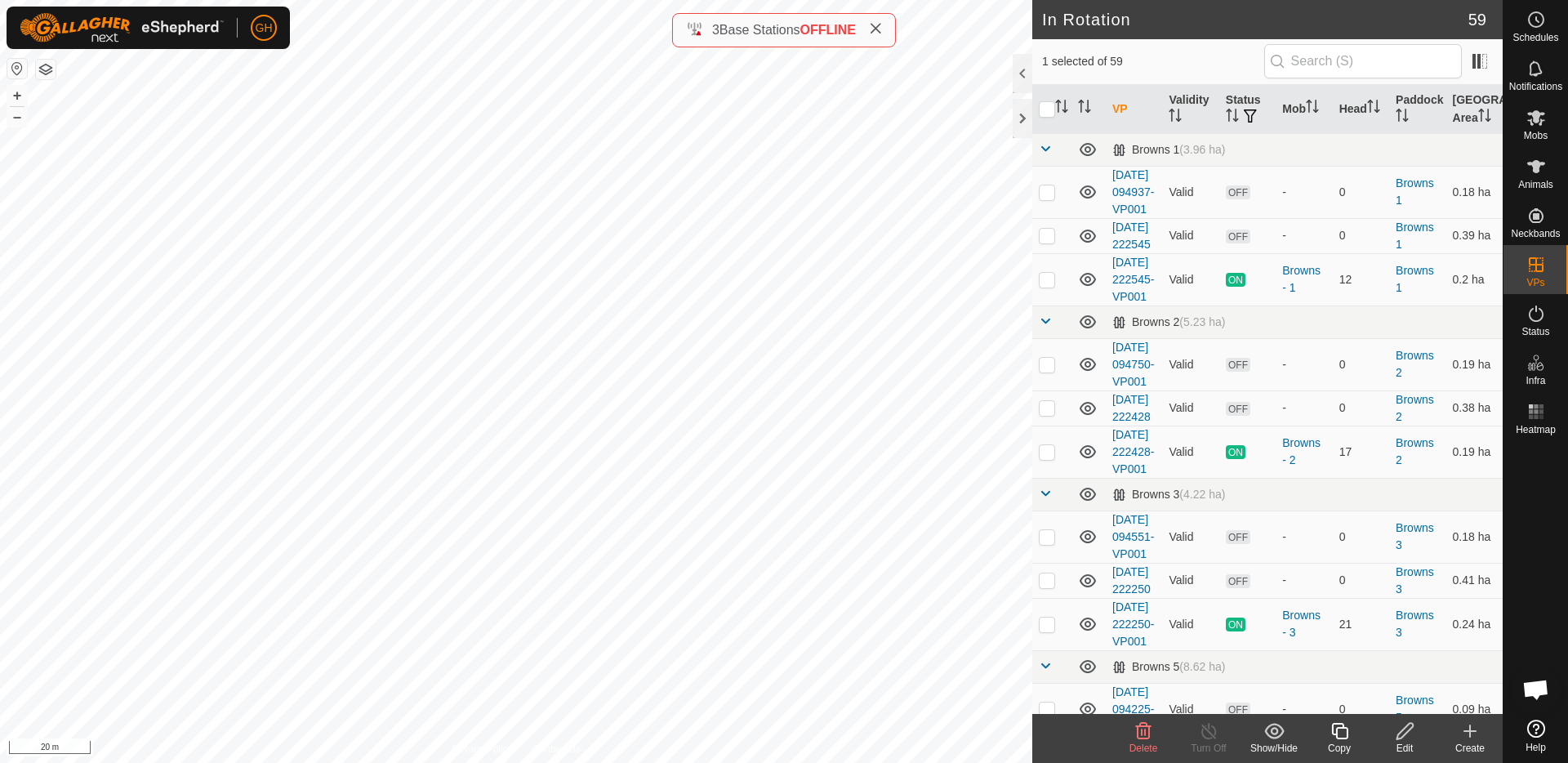
click at [1352, 729] on copy-svg-icon at bounding box center [1339, 730] width 66 height 19
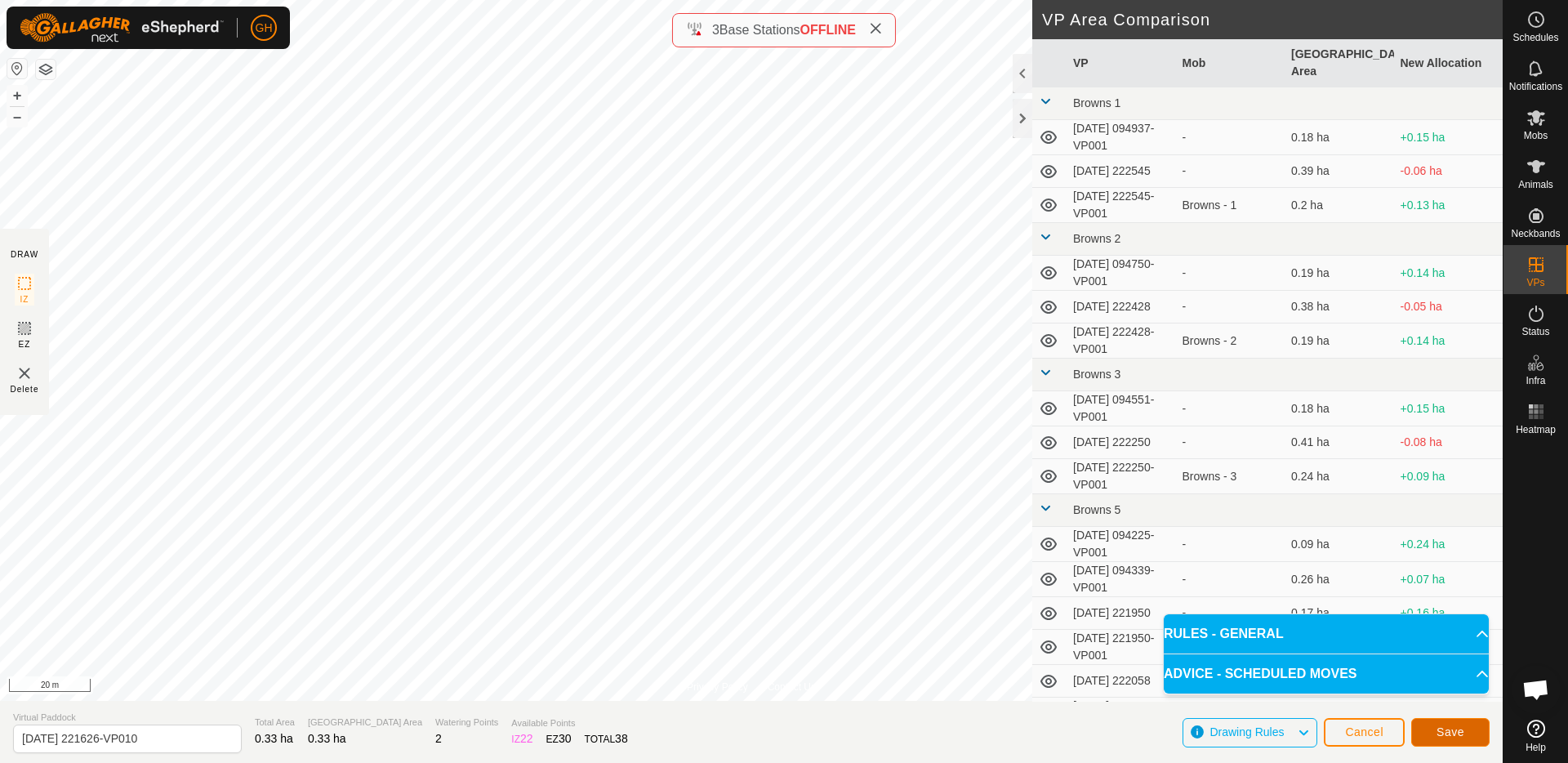
click at [1471, 737] on button "Save" at bounding box center [1450, 732] width 78 height 29
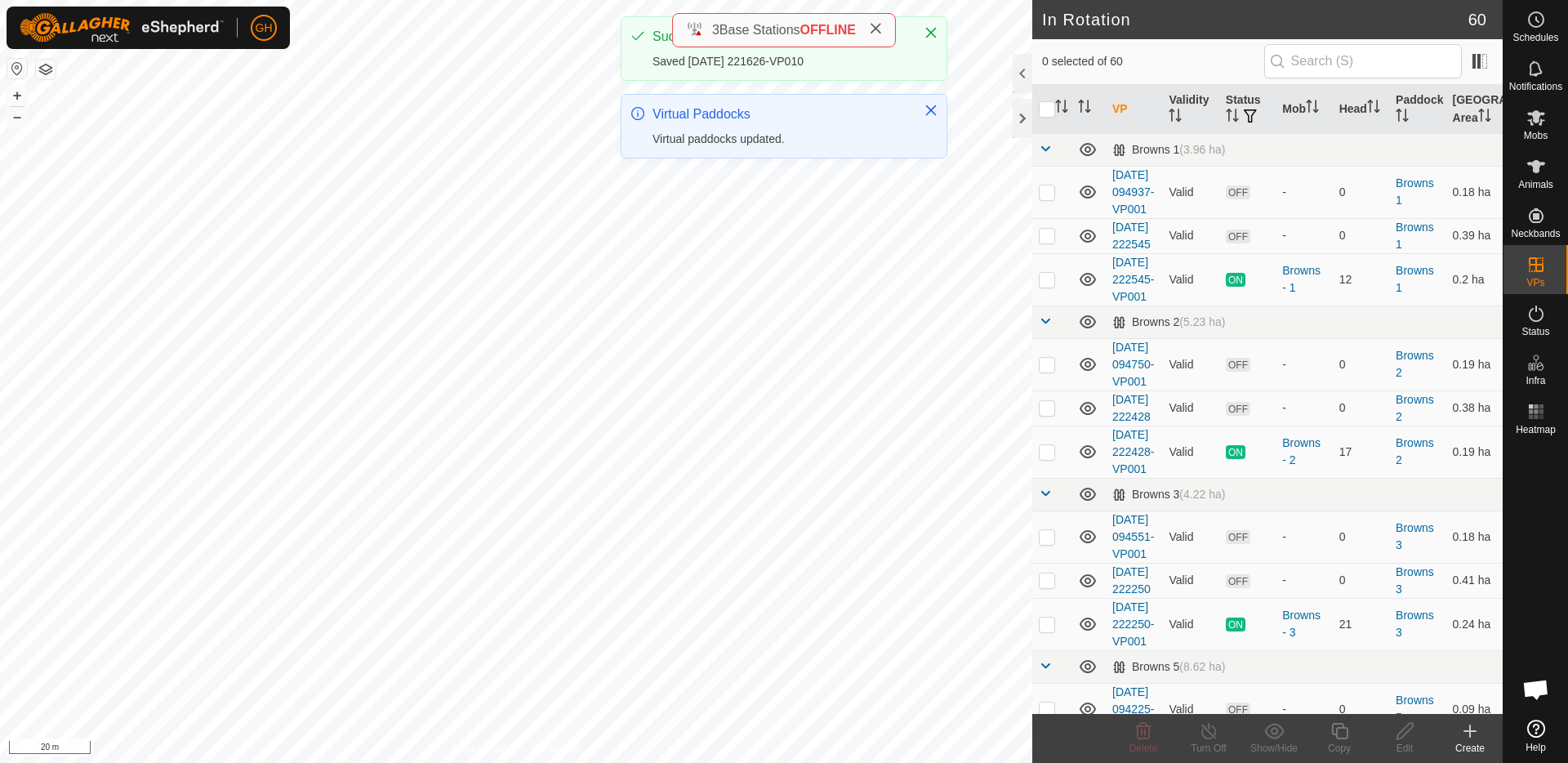
checkbox input "true"
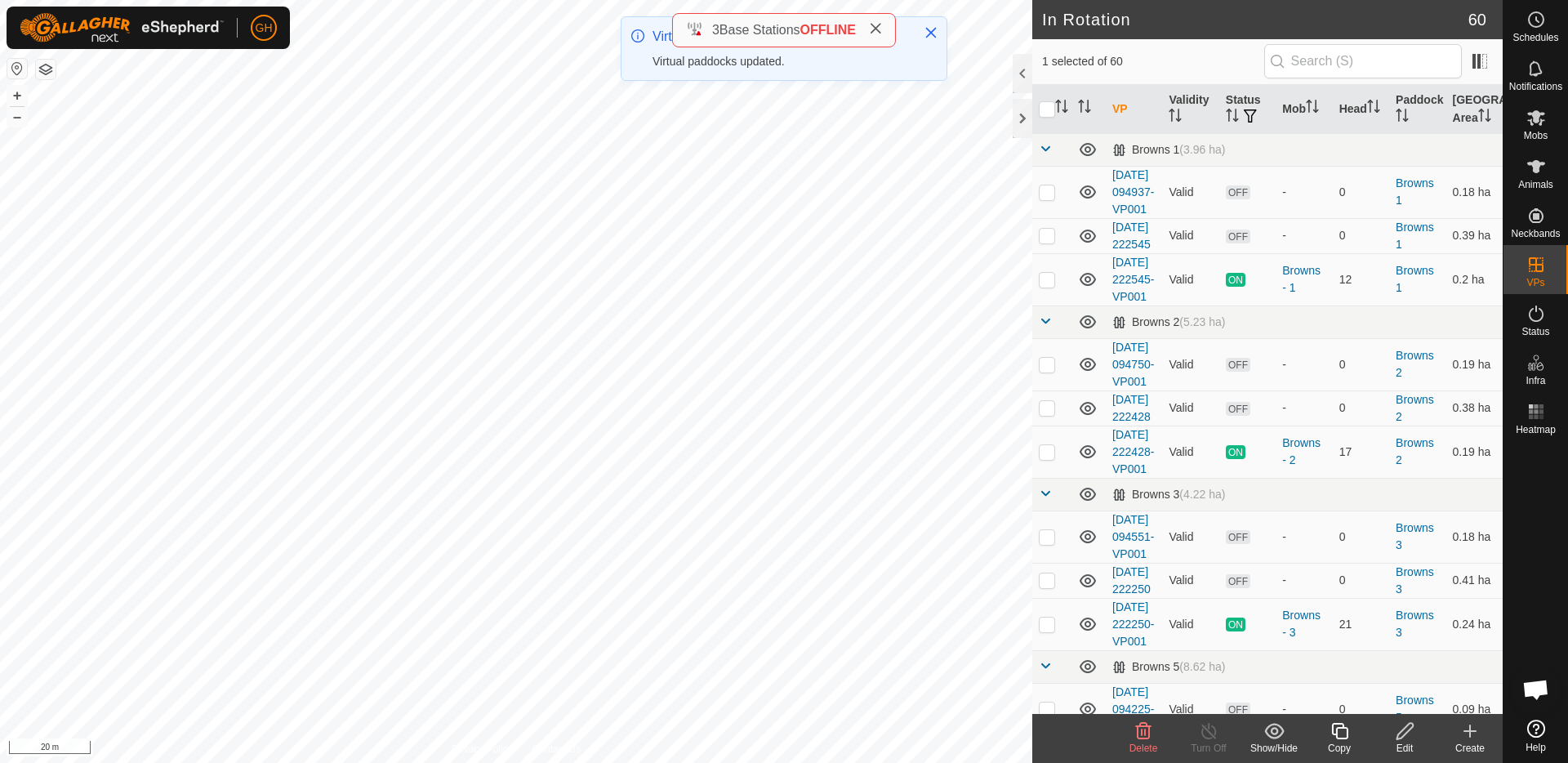
click at [1350, 739] on copy-svg-icon at bounding box center [1339, 730] width 66 height 19
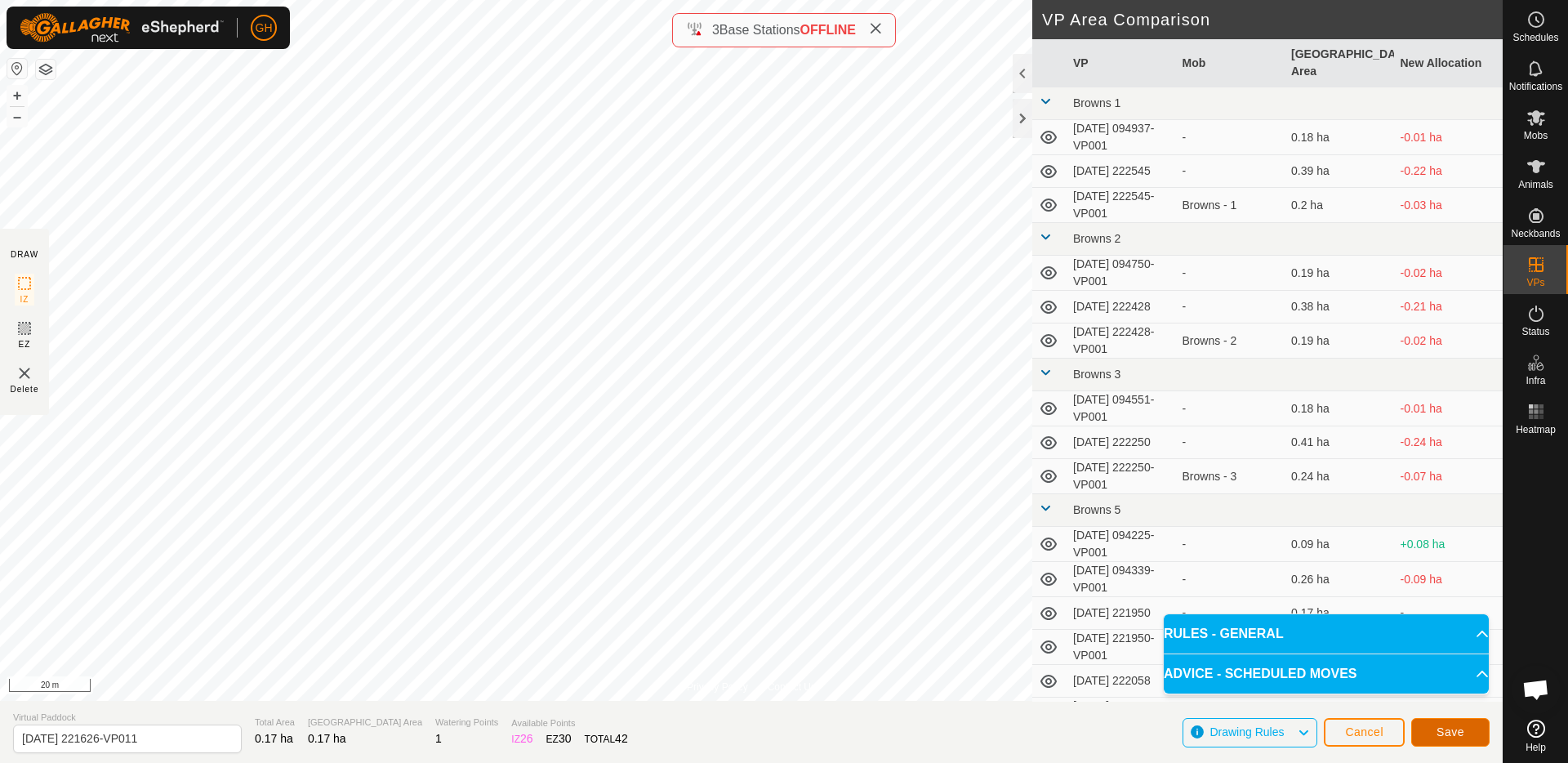
click at [1422, 733] on button "Save" at bounding box center [1450, 732] width 78 height 29
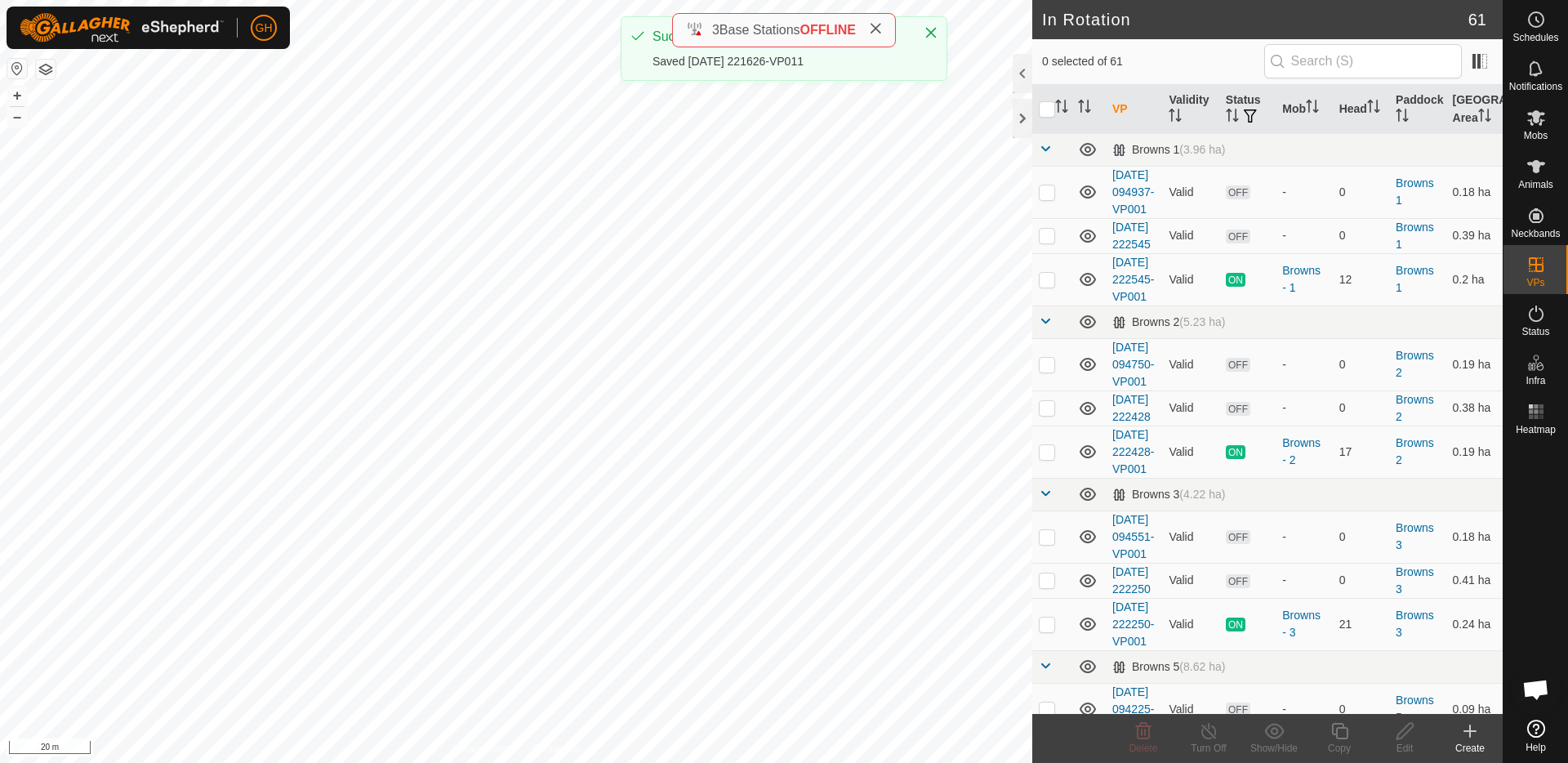
checkbox input "true"
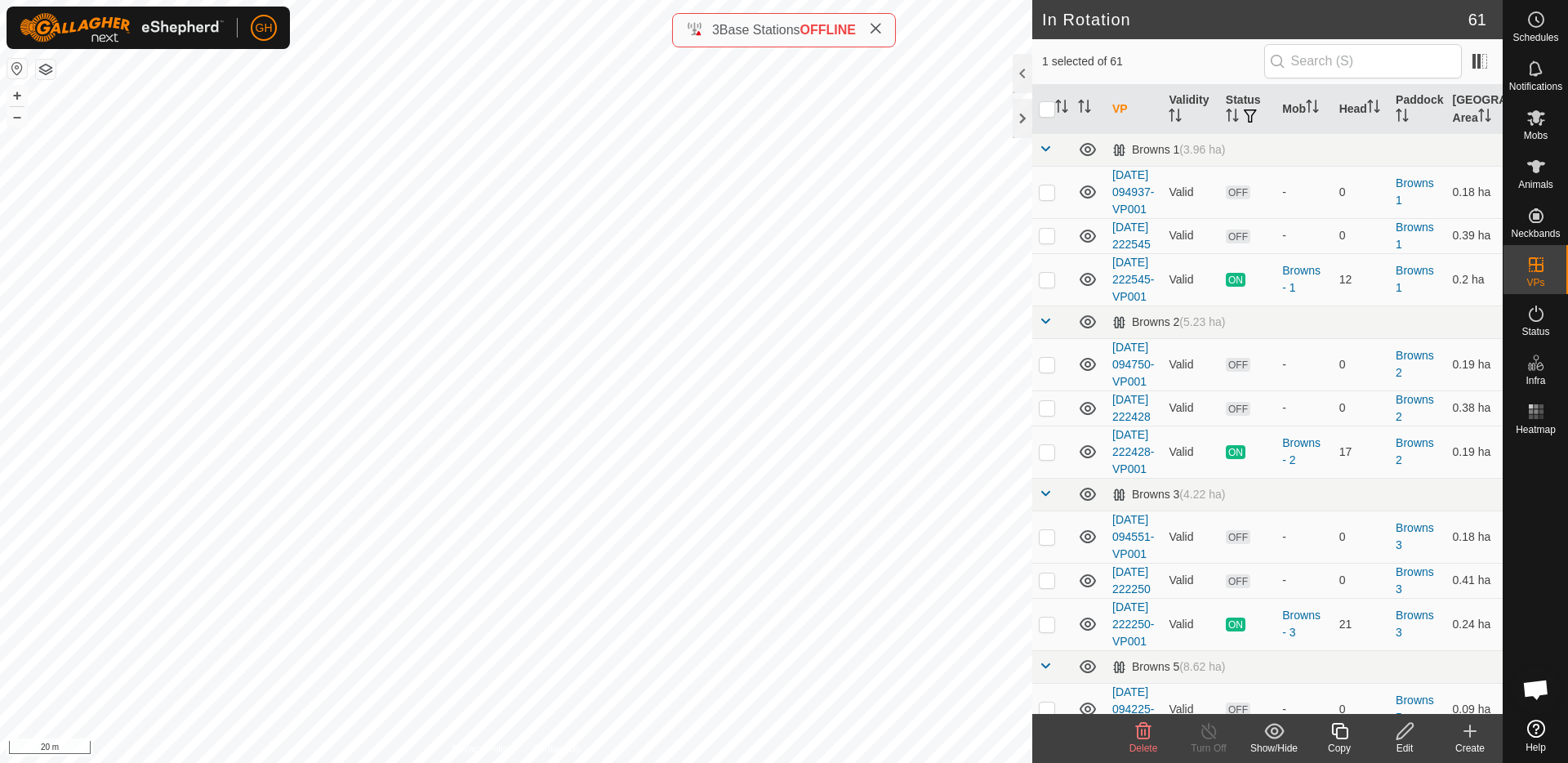
click at [1348, 736] on icon at bounding box center [1339, 730] width 20 height 19
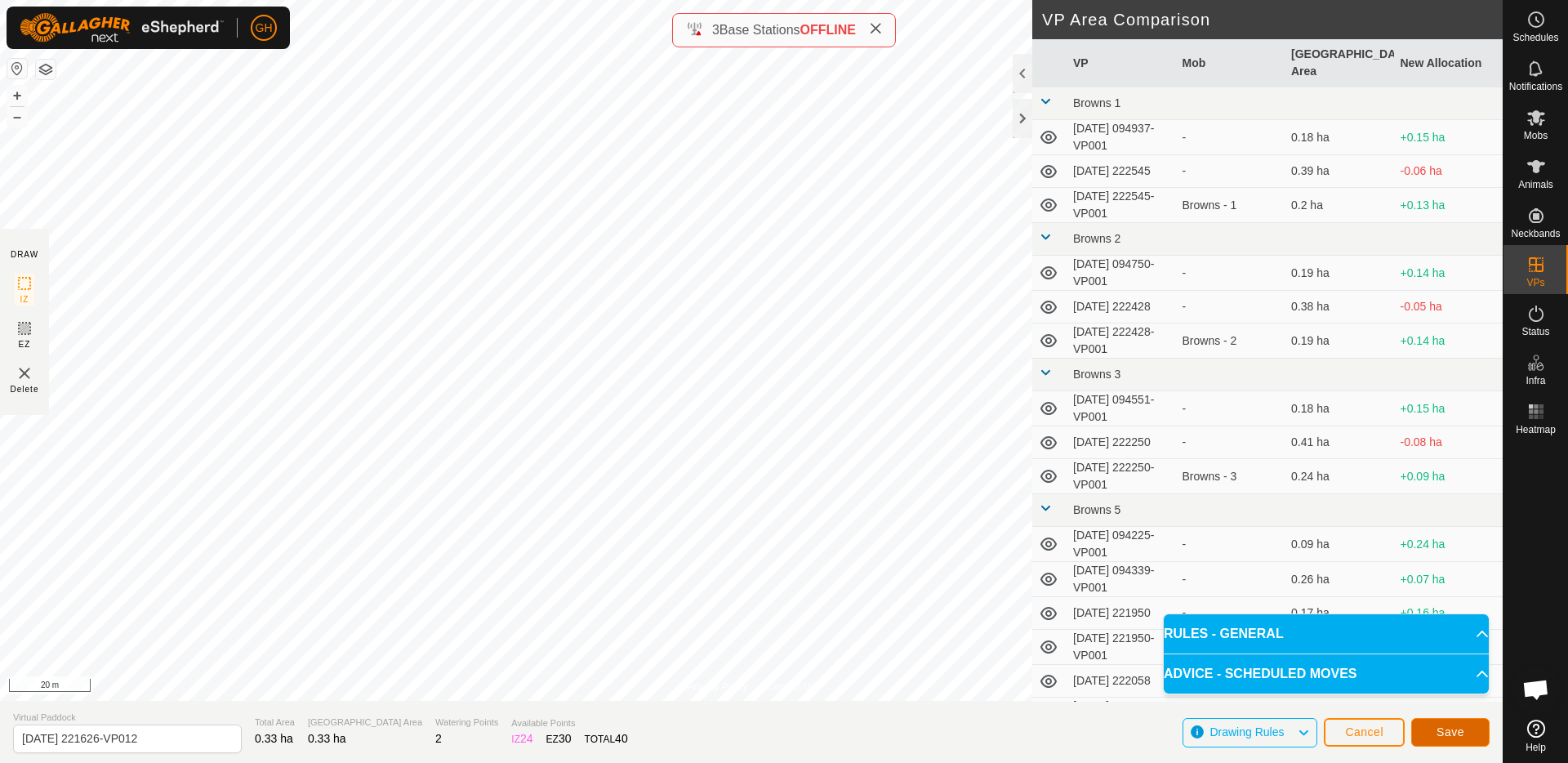
click at [1439, 726] on span "Save" at bounding box center [1450, 732] width 28 height 13
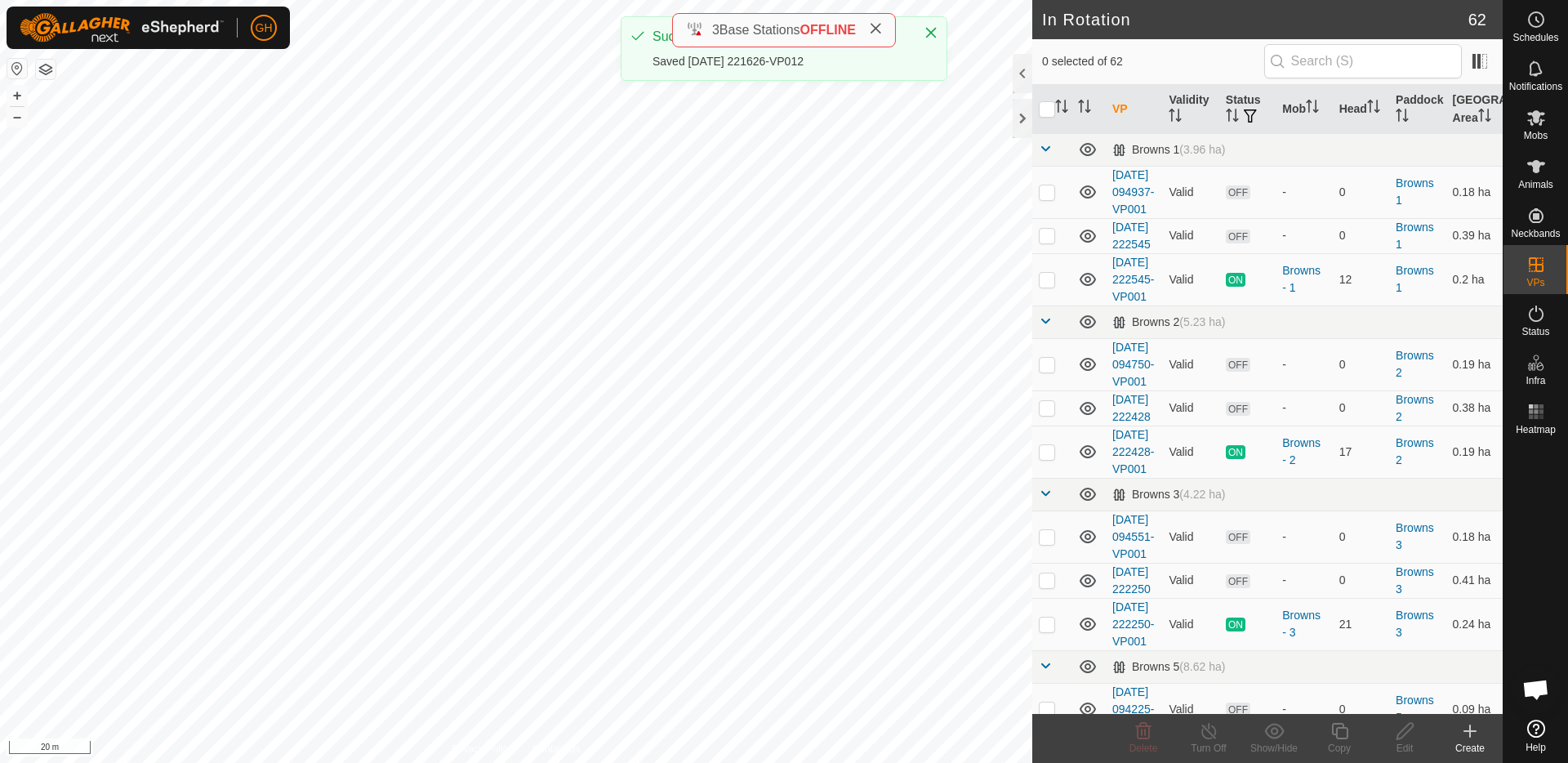
checkbox input "true"
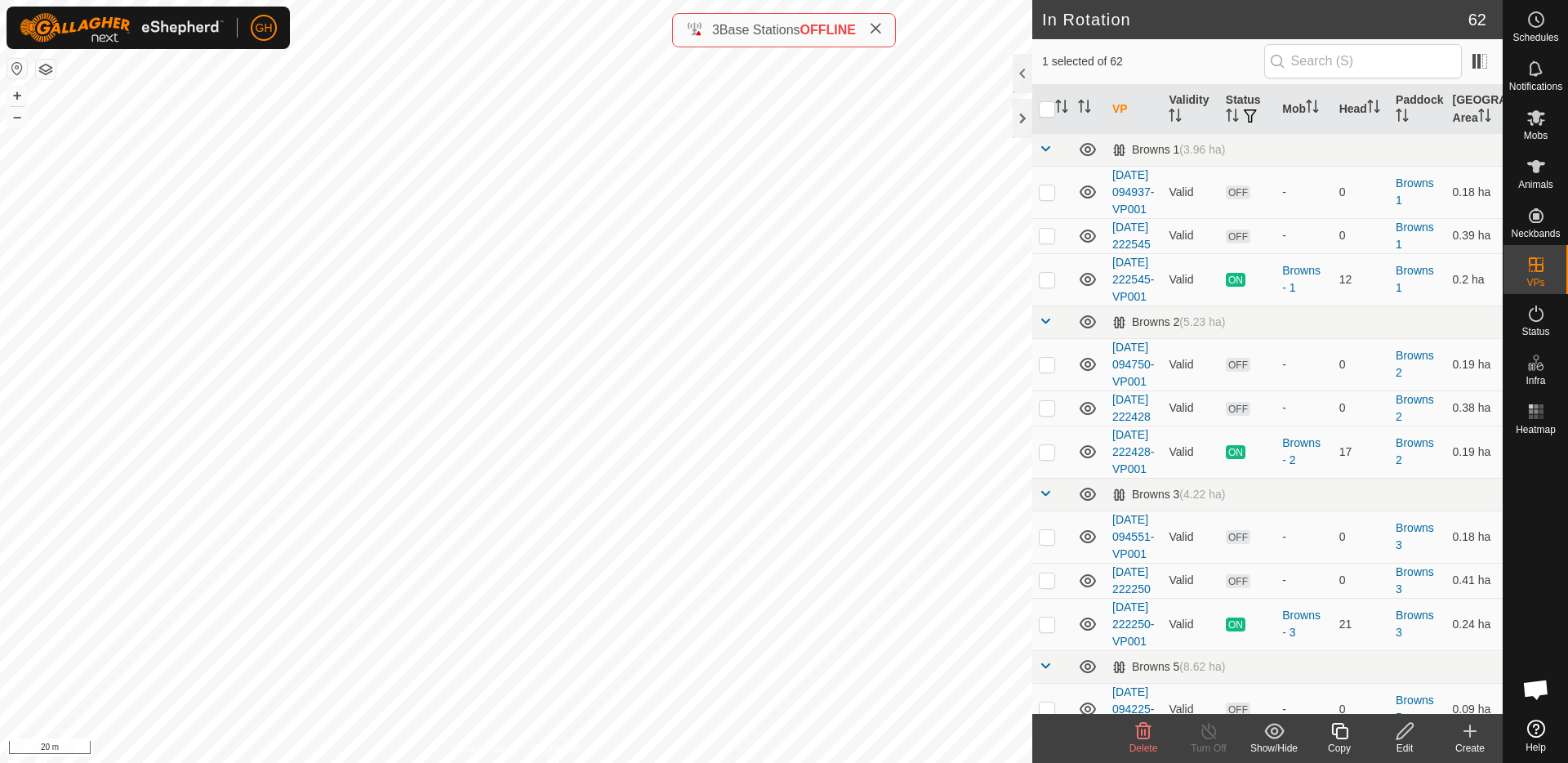
click at [1338, 724] on icon at bounding box center [1339, 730] width 20 height 19
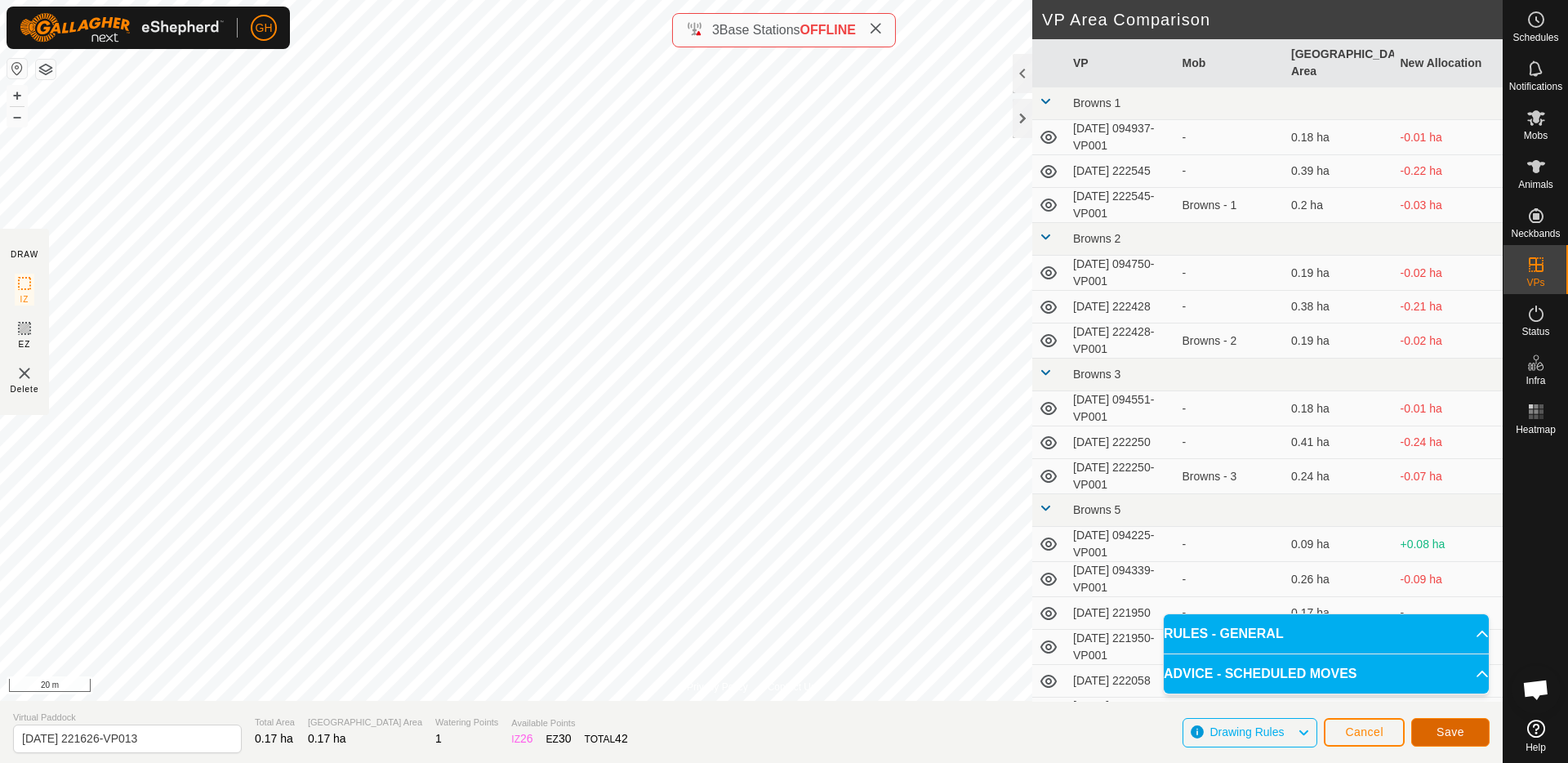
click at [1443, 729] on span "Save" at bounding box center [1450, 732] width 28 height 13
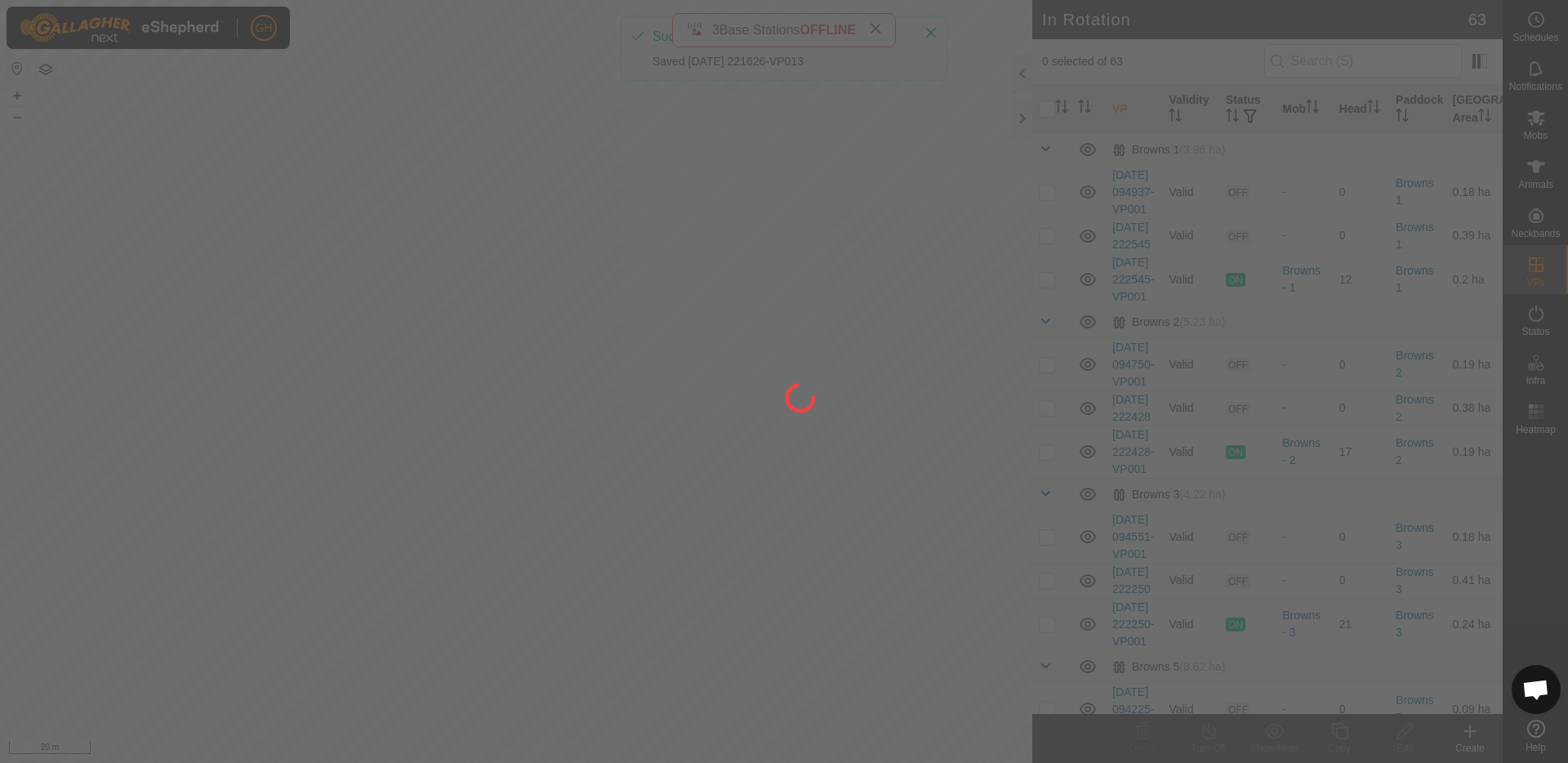
click at [1533, 18] on div at bounding box center [784, 381] width 1568 height 763
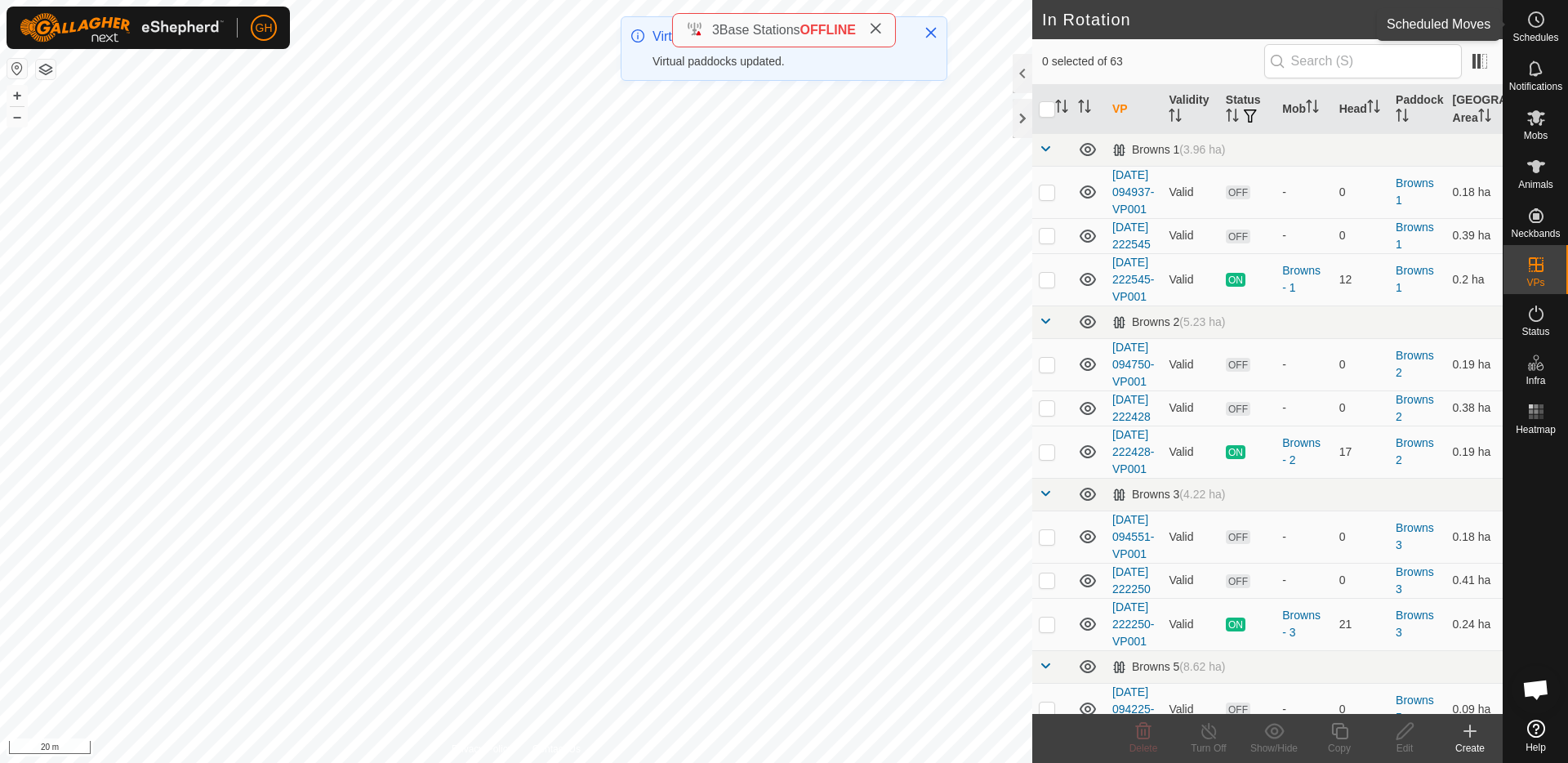
click at [1529, 26] on icon at bounding box center [1535, 19] width 19 height 19
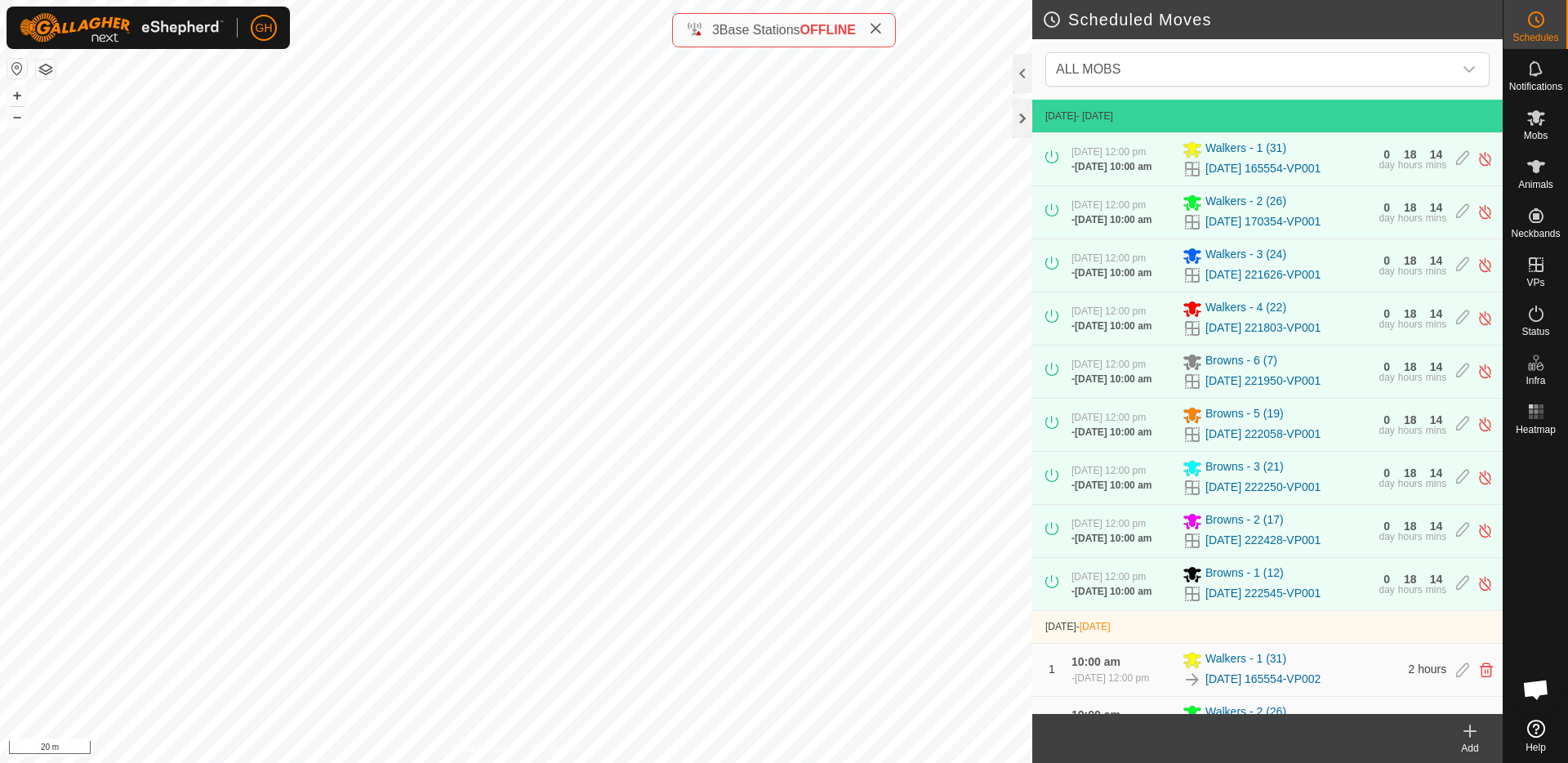
click at [1469, 739] on icon at bounding box center [1470, 730] width 19 height 19
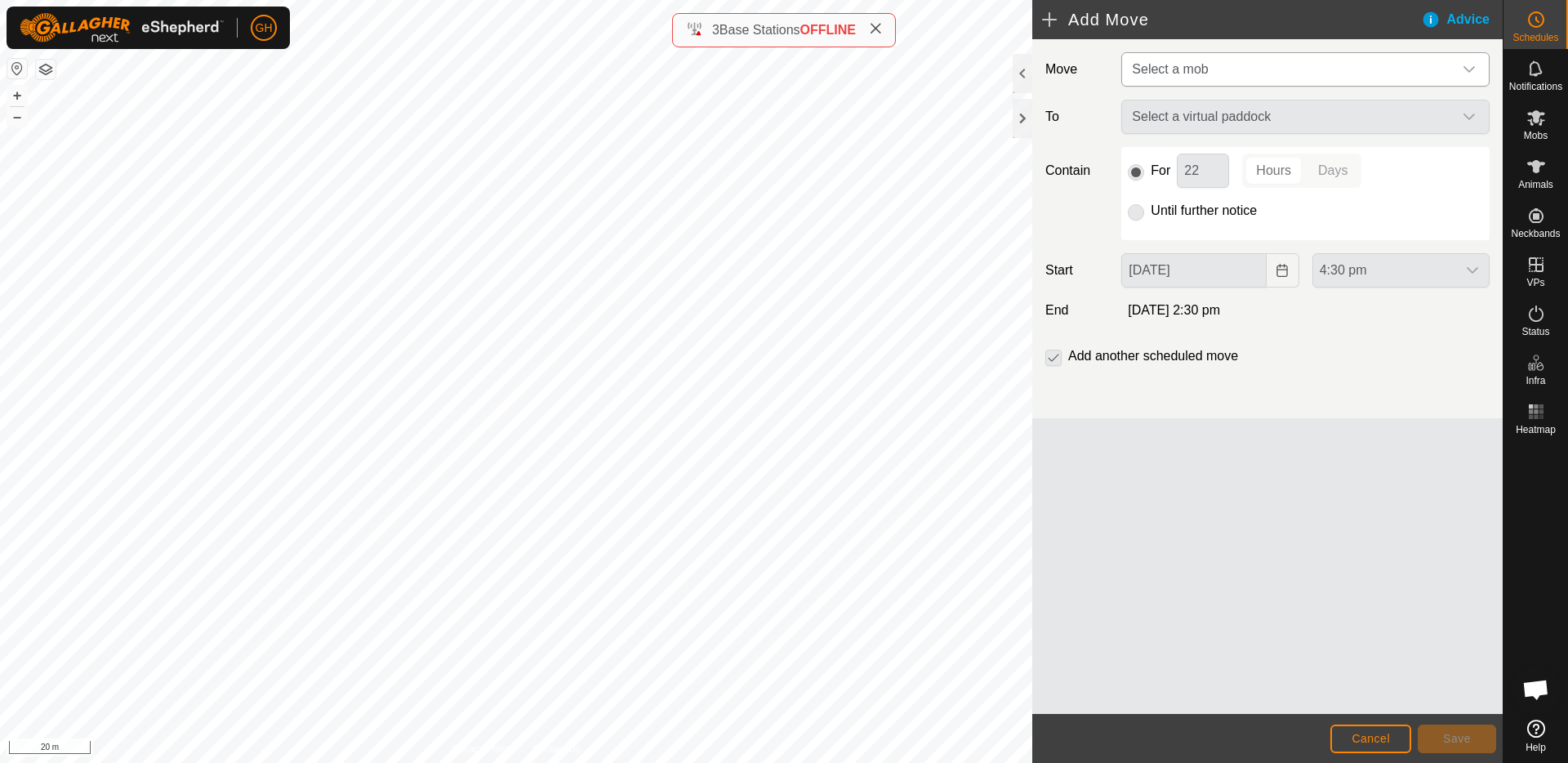
click at [1266, 77] on span "Select a mob" at bounding box center [1289, 69] width 327 height 33
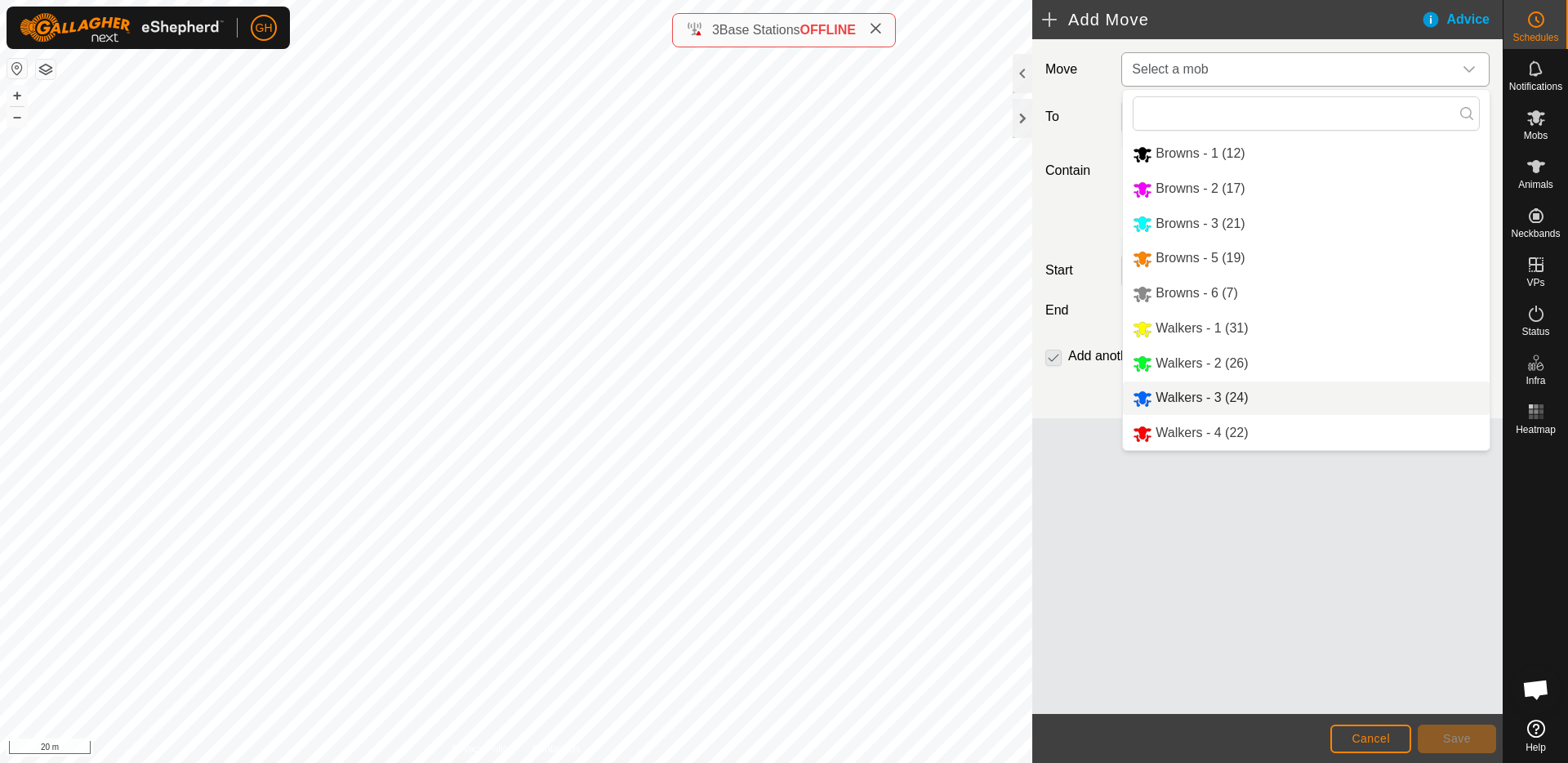
click at [1252, 393] on li "Walkers - 3 (24)" at bounding box center [1306, 398] width 367 height 34
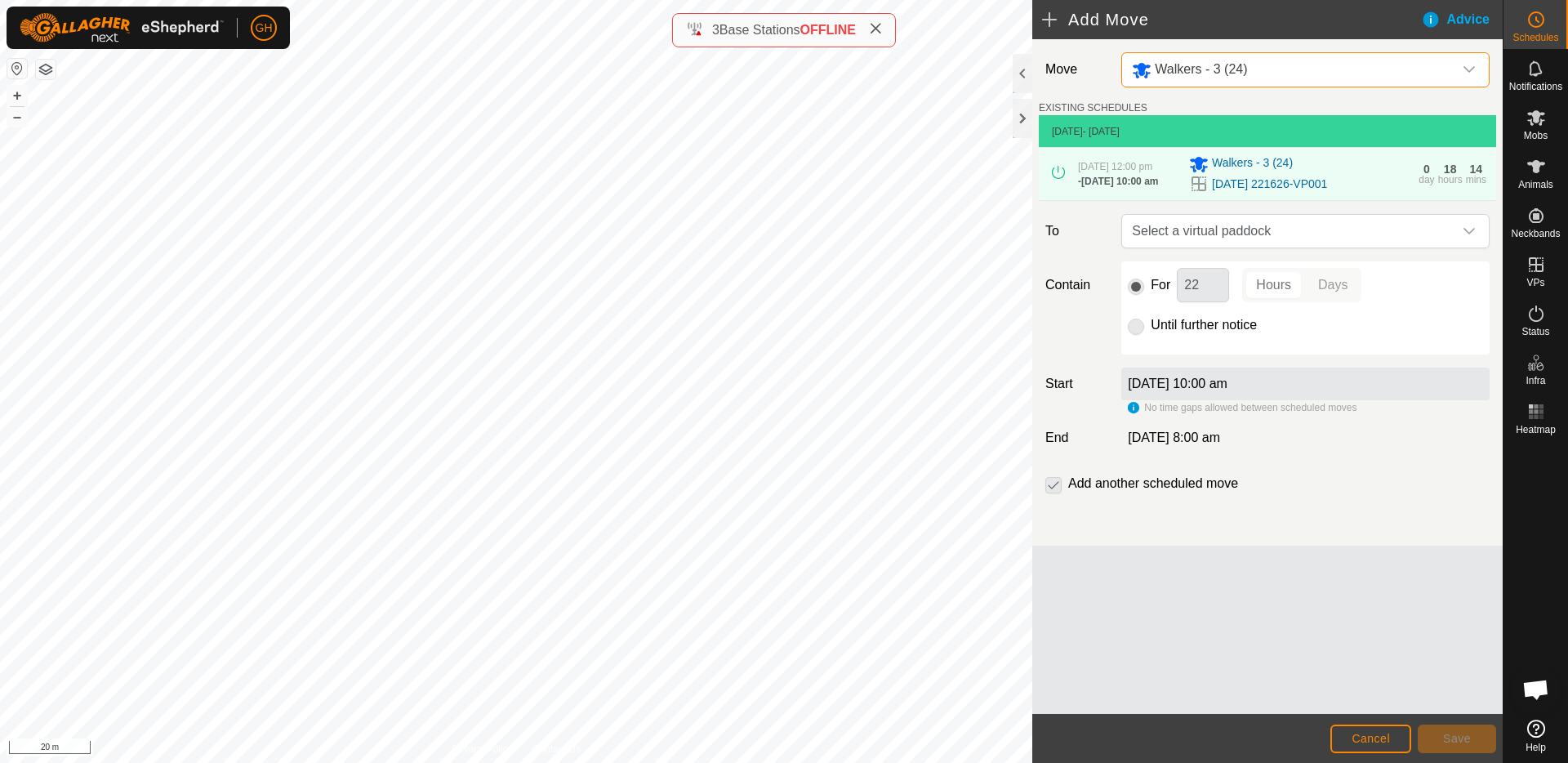
click at [1300, 247] on span "Select a virtual paddock" at bounding box center [1289, 230] width 327 height 33
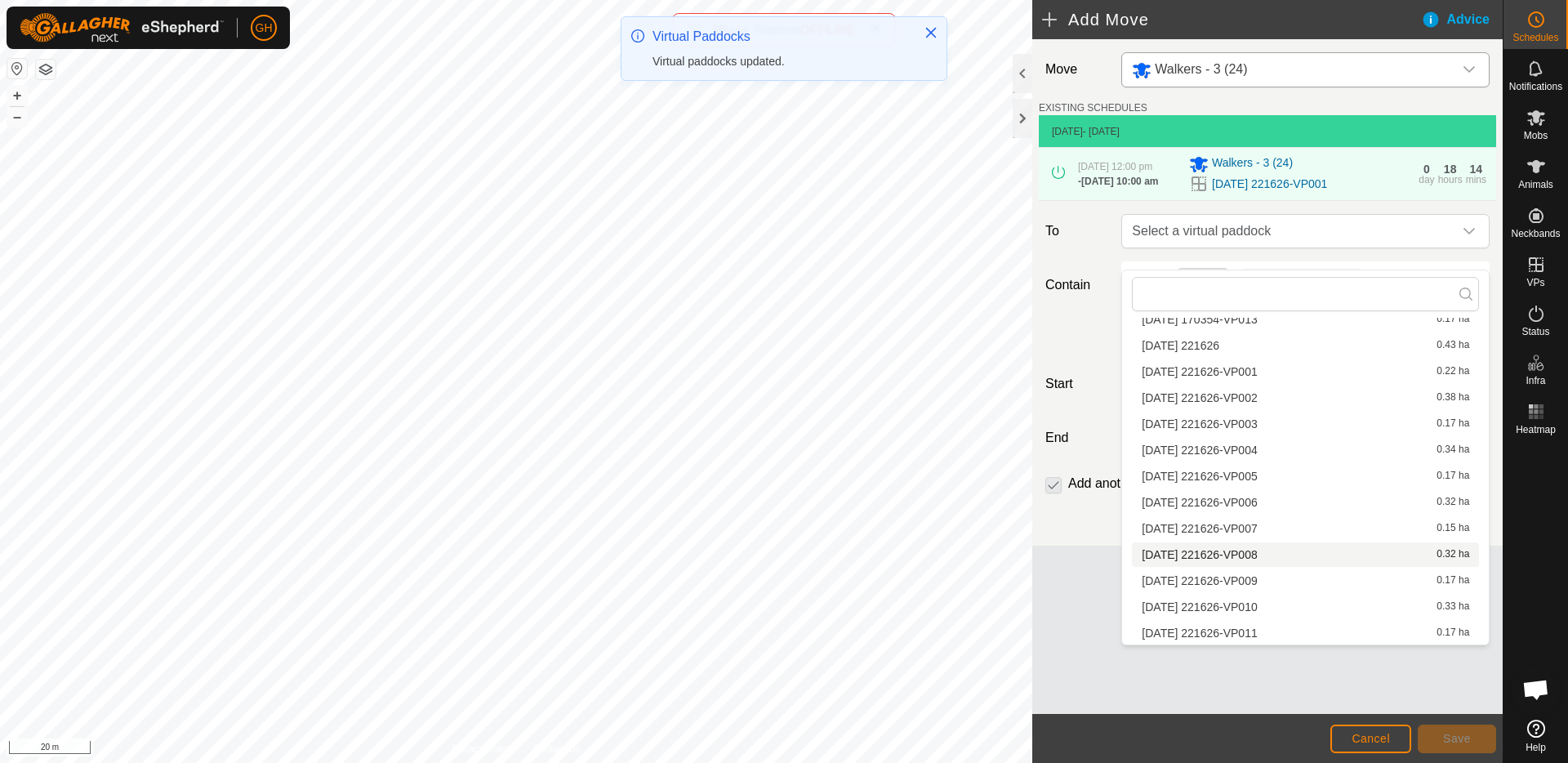
scroll to position [1392, 0]
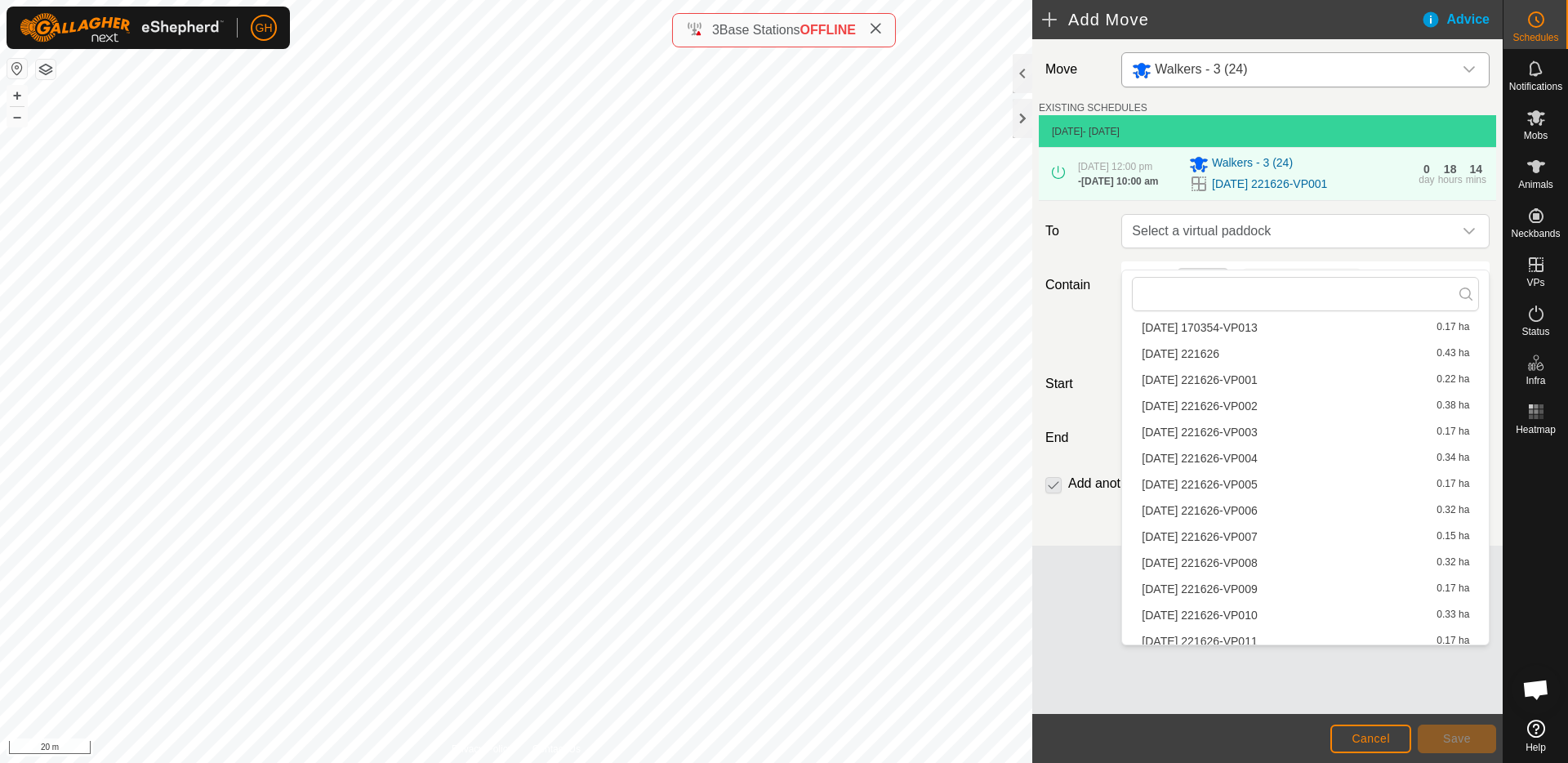
click at [1265, 402] on li "[DATE] 221626-VP002 0.38 ha" at bounding box center [1306, 405] width 347 height 24
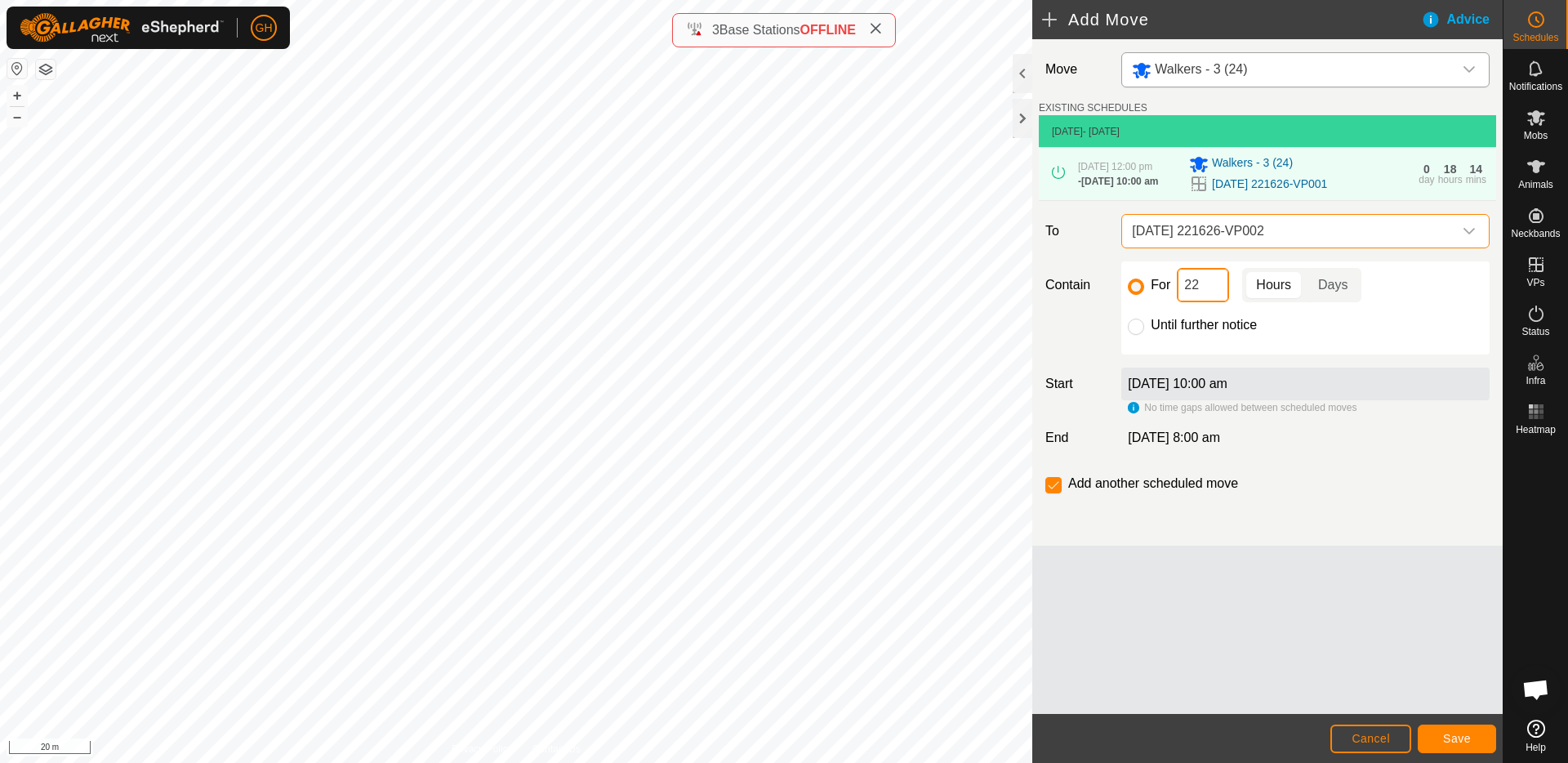
click at [1196, 302] on input "22" at bounding box center [1203, 284] width 52 height 34
click at [1459, 744] on button "Save" at bounding box center [1456, 739] width 78 height 29
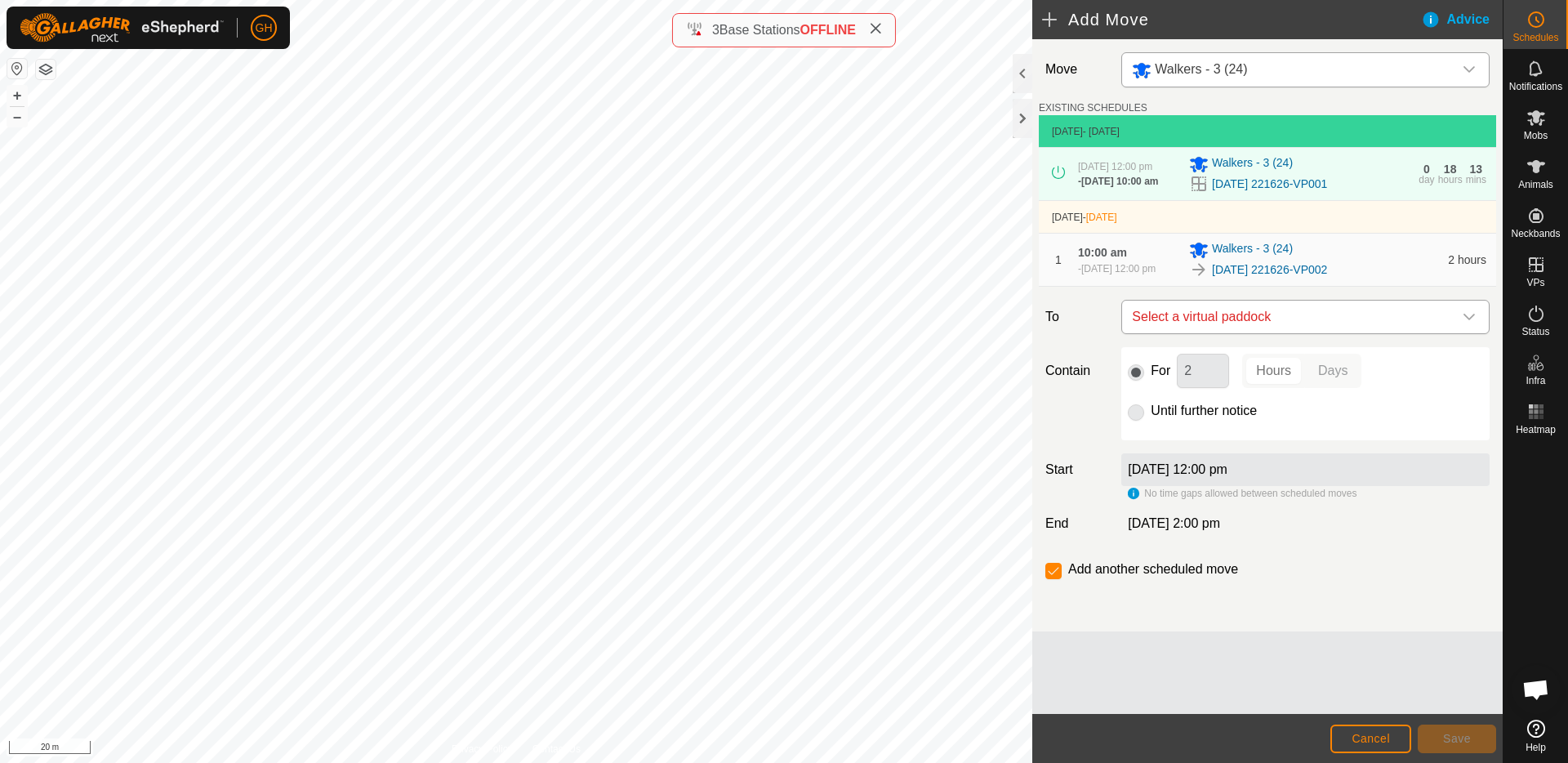
click at [1290, 333] on span "Select a virtual paddock" at bounding box center [1289, 316] width 327 height 33
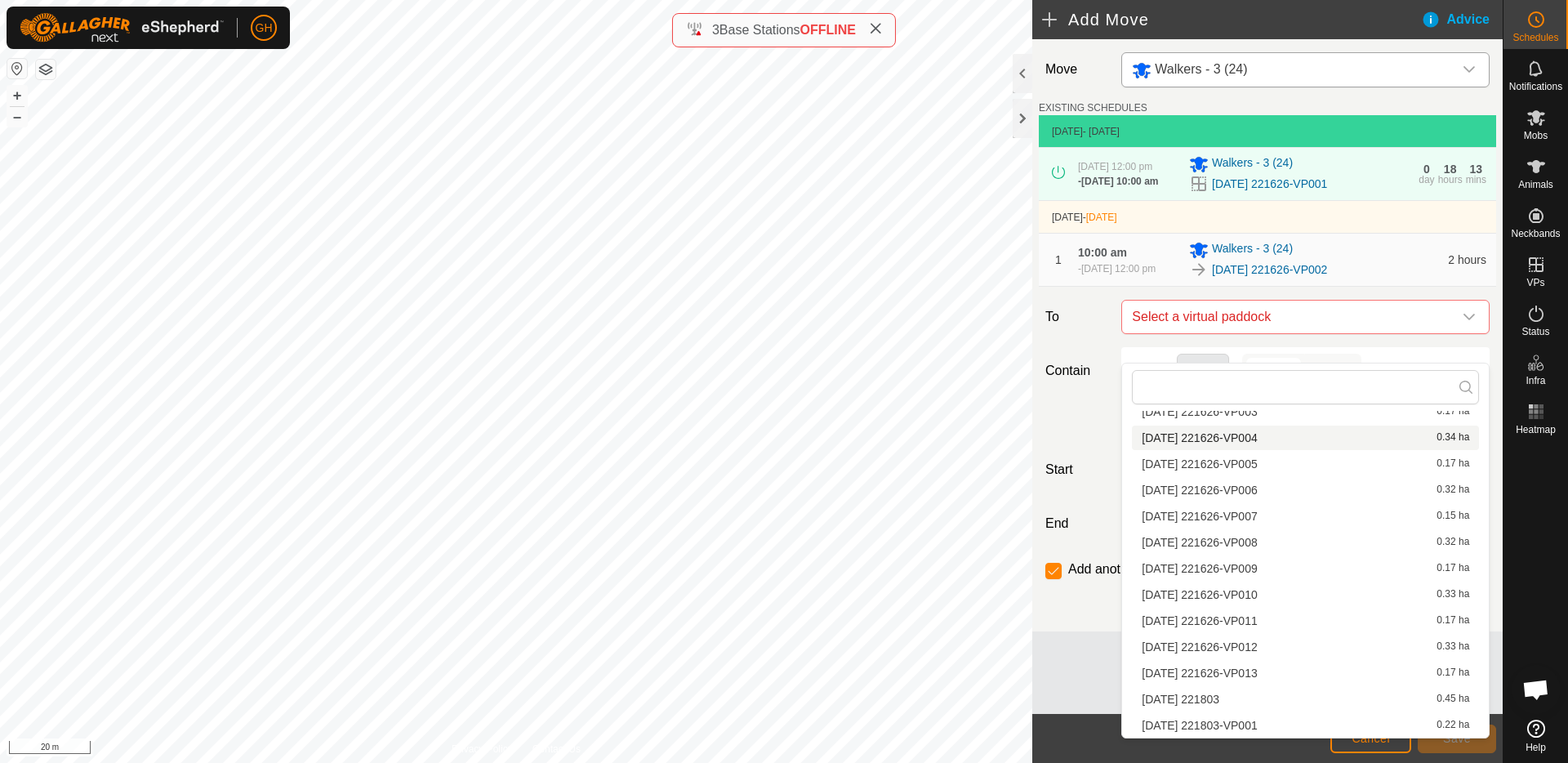
scroll to position [1469, 0]
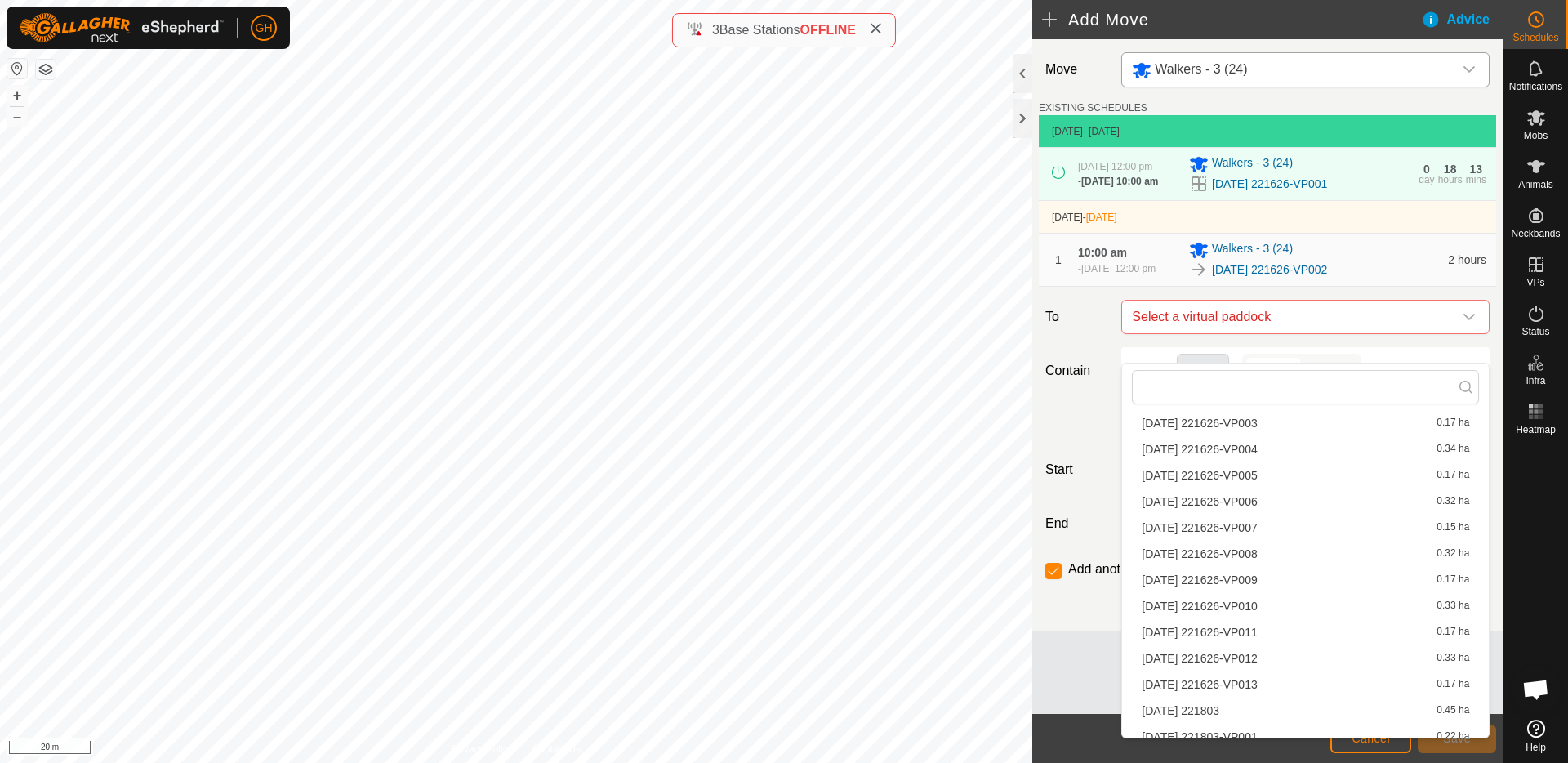
click at [1268, 425] on li "[DATE] 221626-VP003 0.17 ha" at bounding box center [1306, 422] width 347 height 24
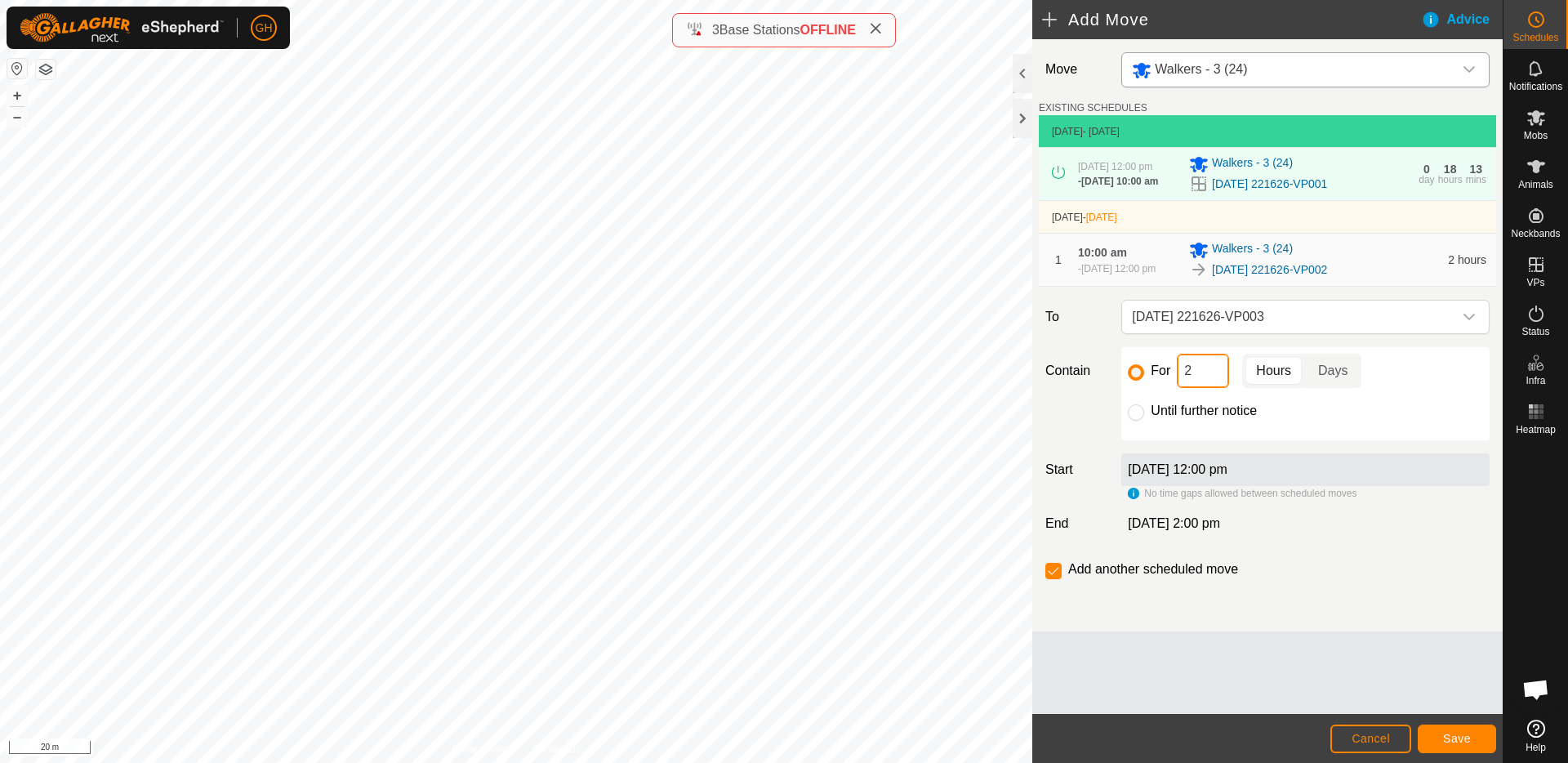
click at [1207, 388] on input "2" at bounding box center [1203, 370] width 52 height 34
click at [1474, 736] on button "Save" at bounding box center [1456, 739] width 78 height 29
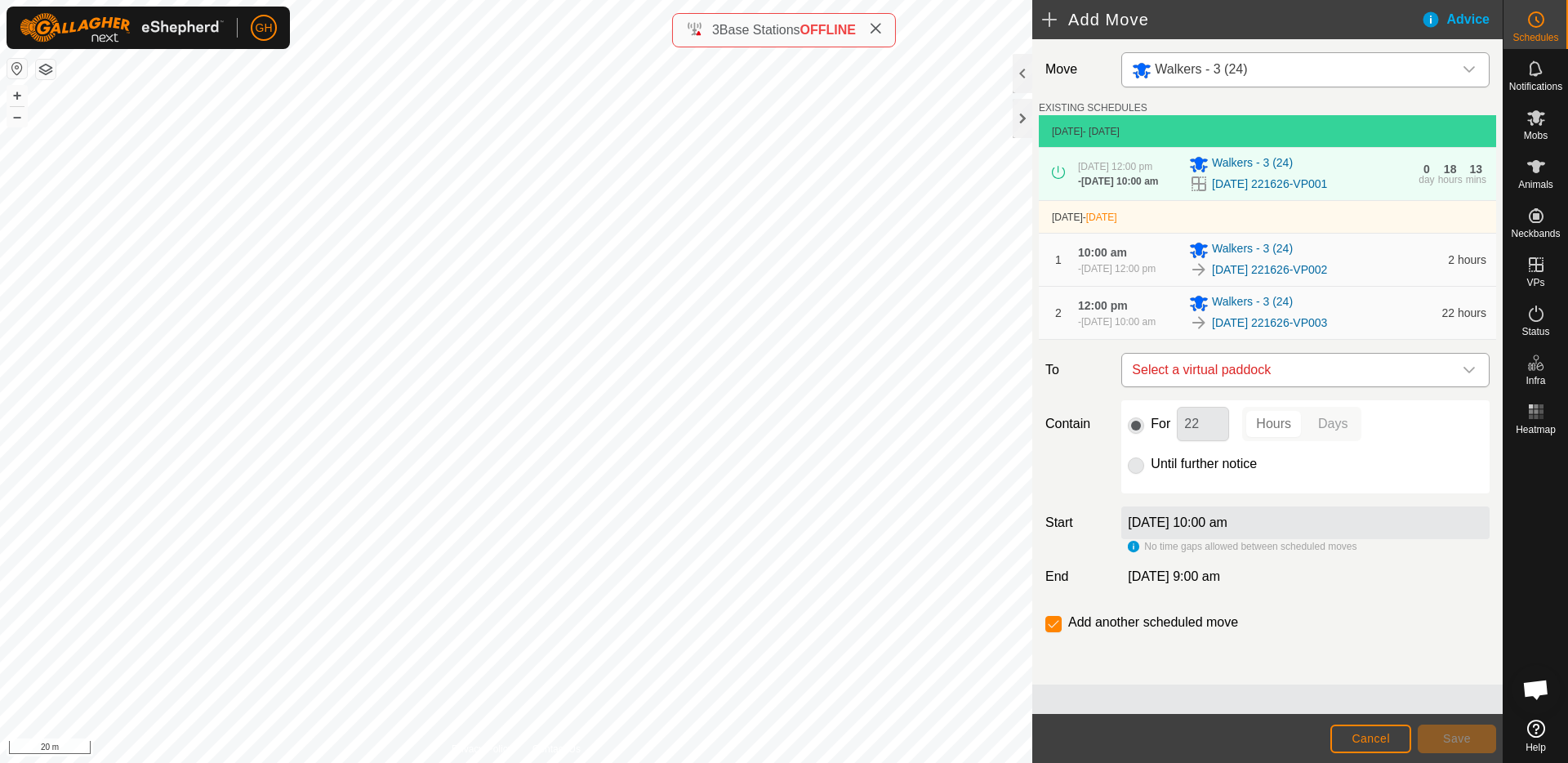
click at [1295, 386] on span "Select a virtual paddock" at bounding box center [1289, 369] width 327 height 33
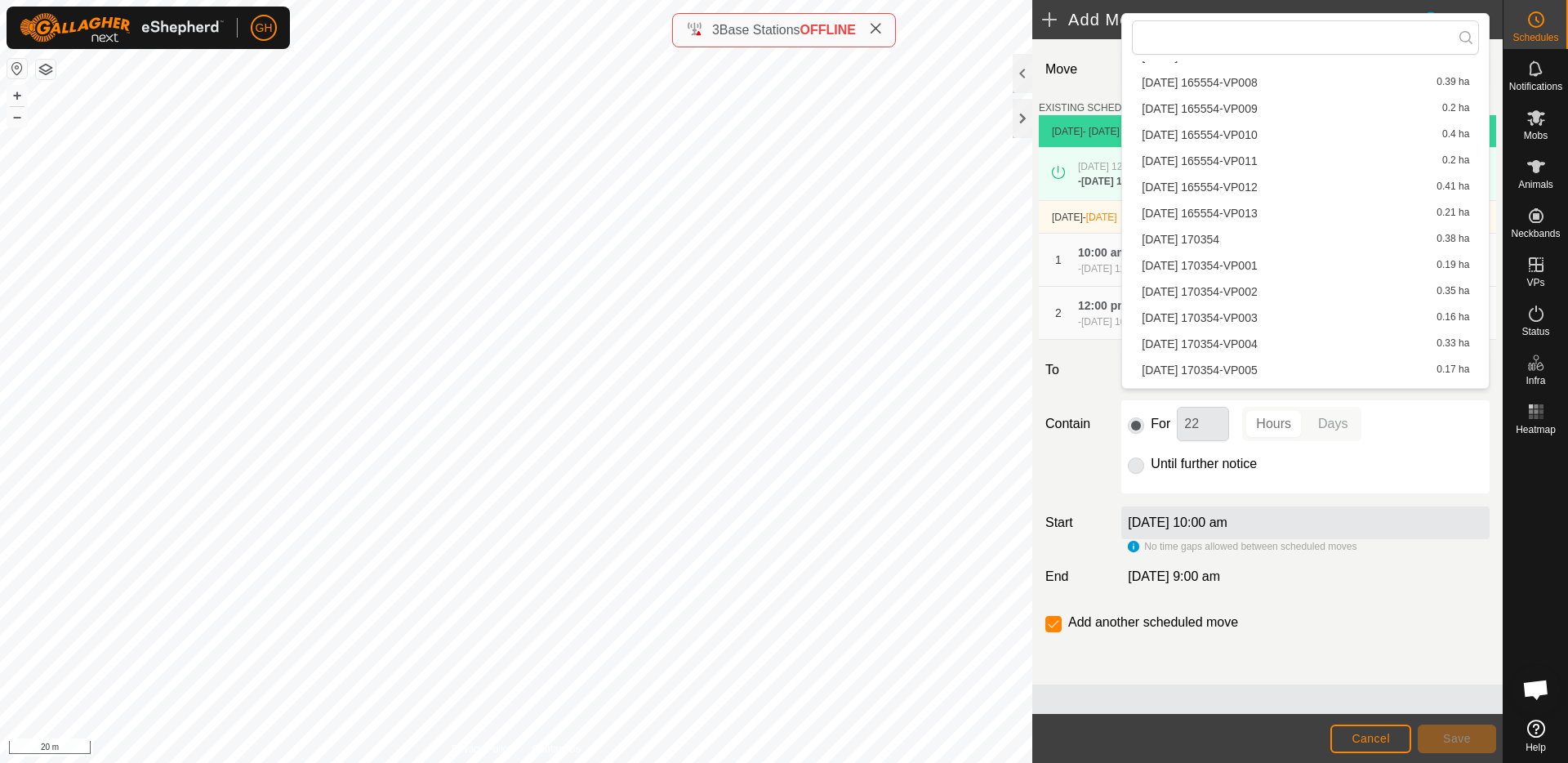
scroll to position [1480, 0]
click at [1273, 93] on li "[DATE] 221626-VP004 0.34 ha" at bounding box center [1306, 87] width 347 height 24
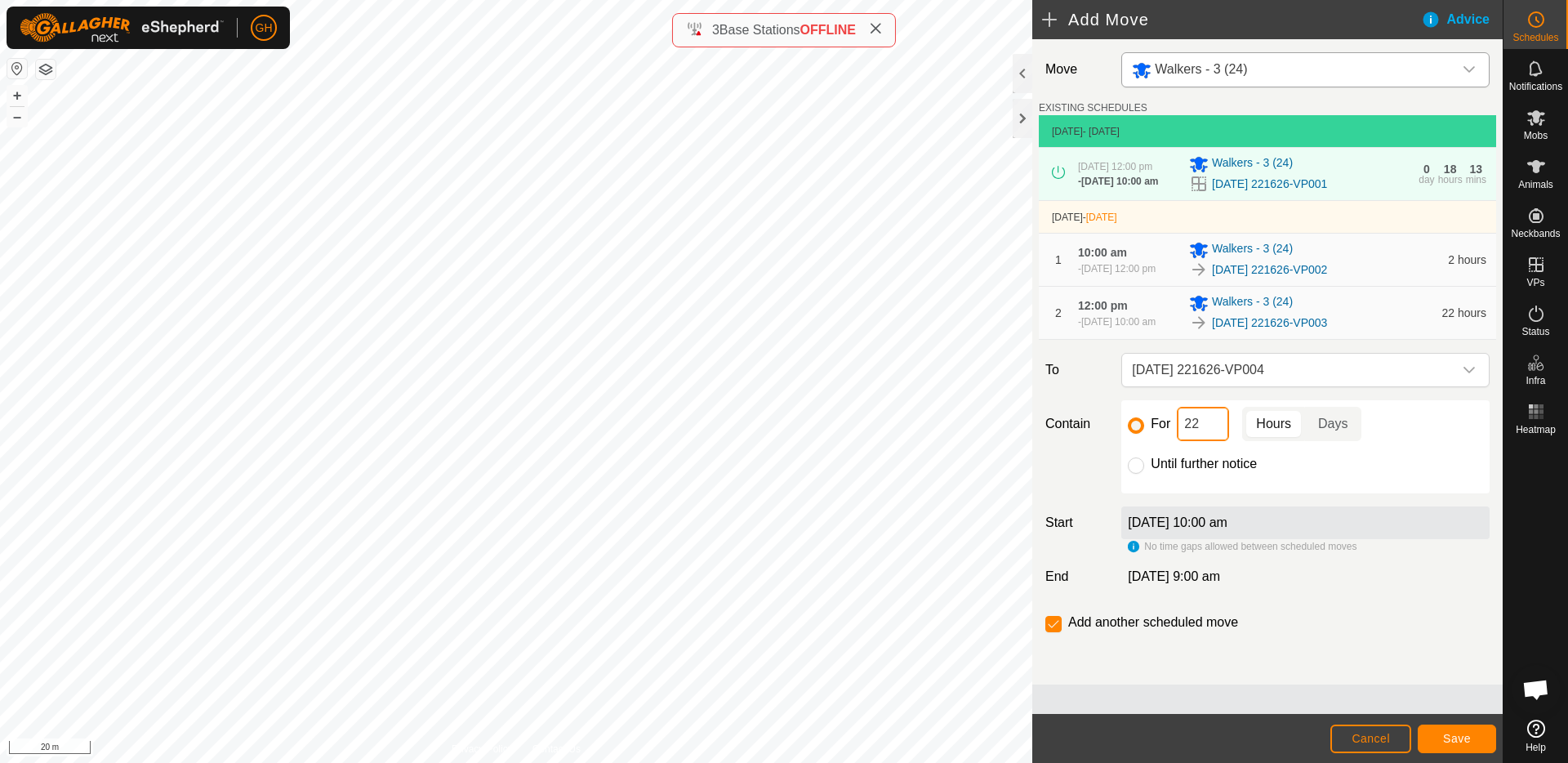
click at [1206, 441] on input "22" at bounding box center [1203, 423] width 52 height 34
click at [1450, 724] on button "Save" at bounding box center [1456, 739] width 78 height 29
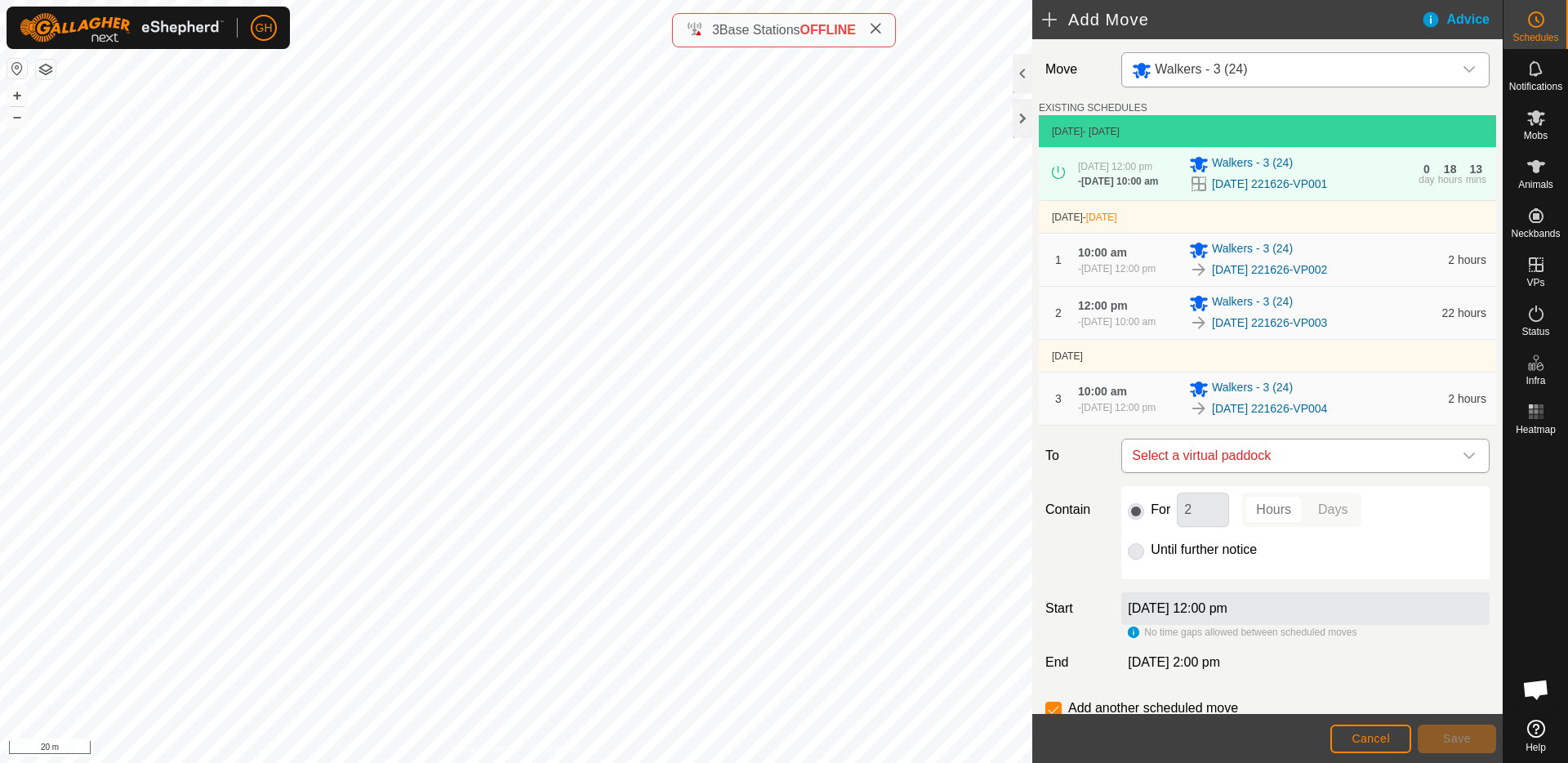
click at [1314, 472] on span "Select a virtual paddock" at bounding box center [1289, 455] width 327 height 33
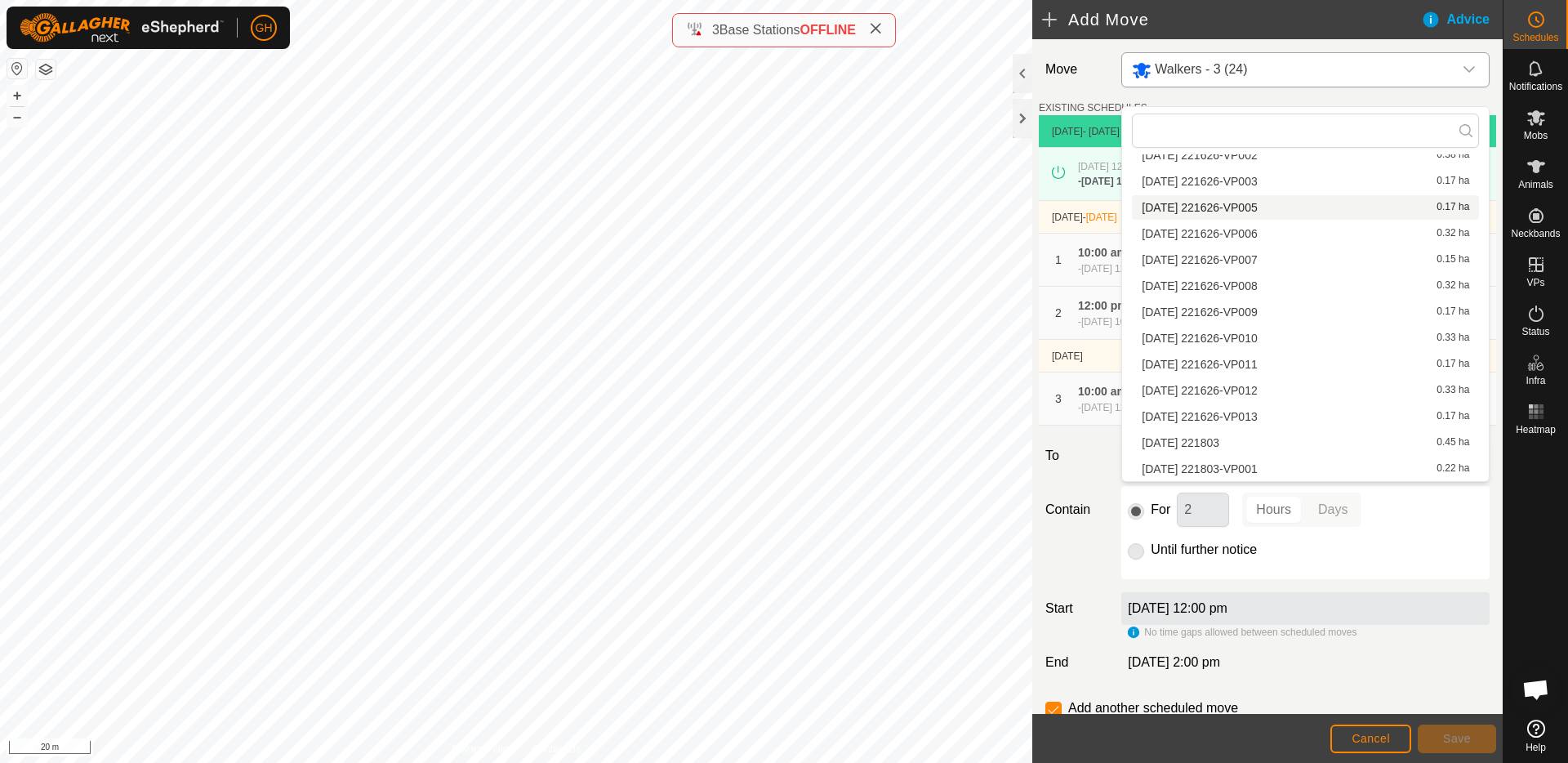
click at [1276, 209] on li "[DATE] 221626-VP005 0.17 ha" at bounding box center [1306, 207] width 347 height 24
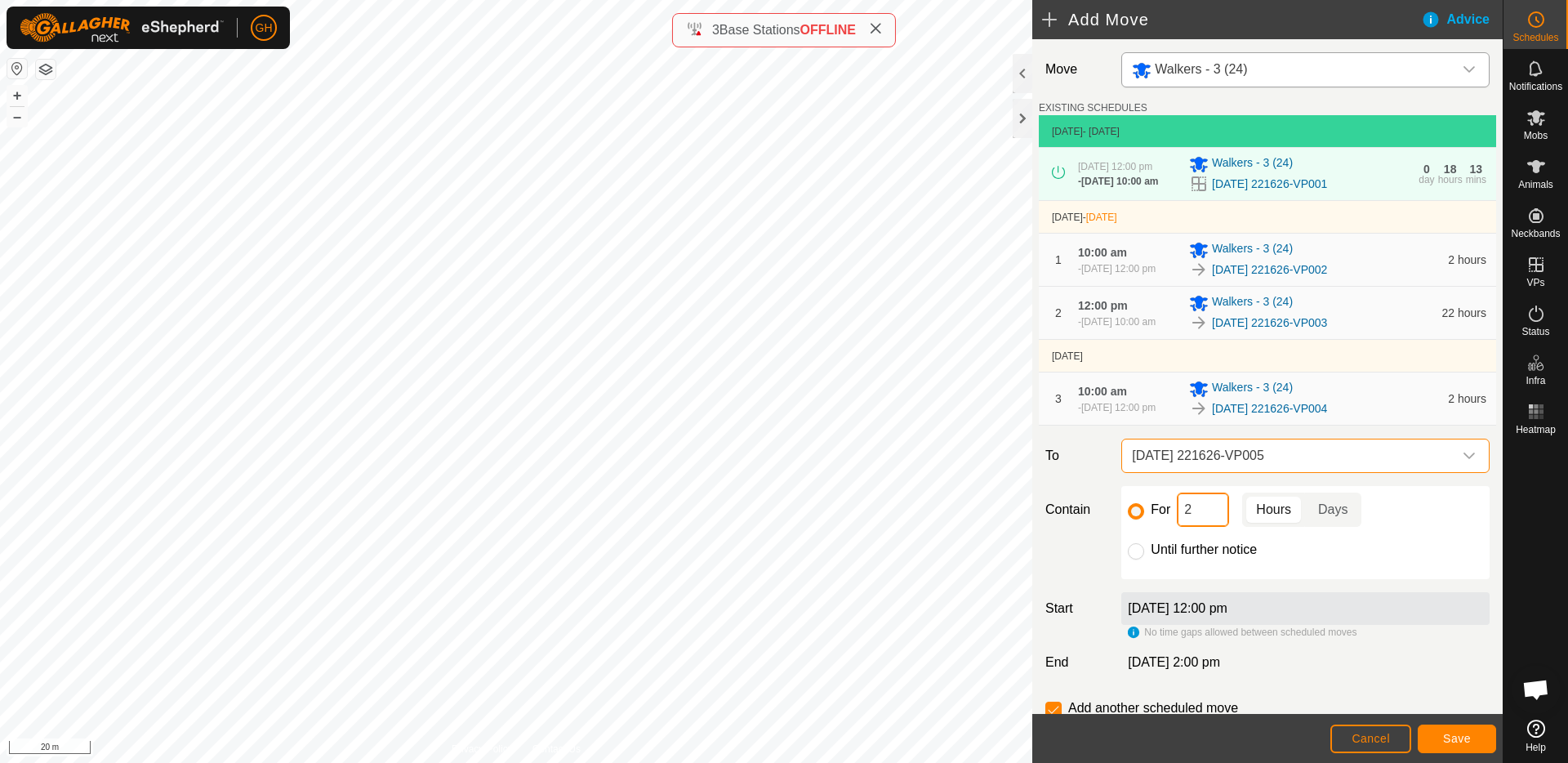
click at [1216, 527] on input "2" at bounding box center [1203, 509] width 52 height 34
click at [1446, 730] on button "Save" at bounding box center [1456, 739] width 78 height 29
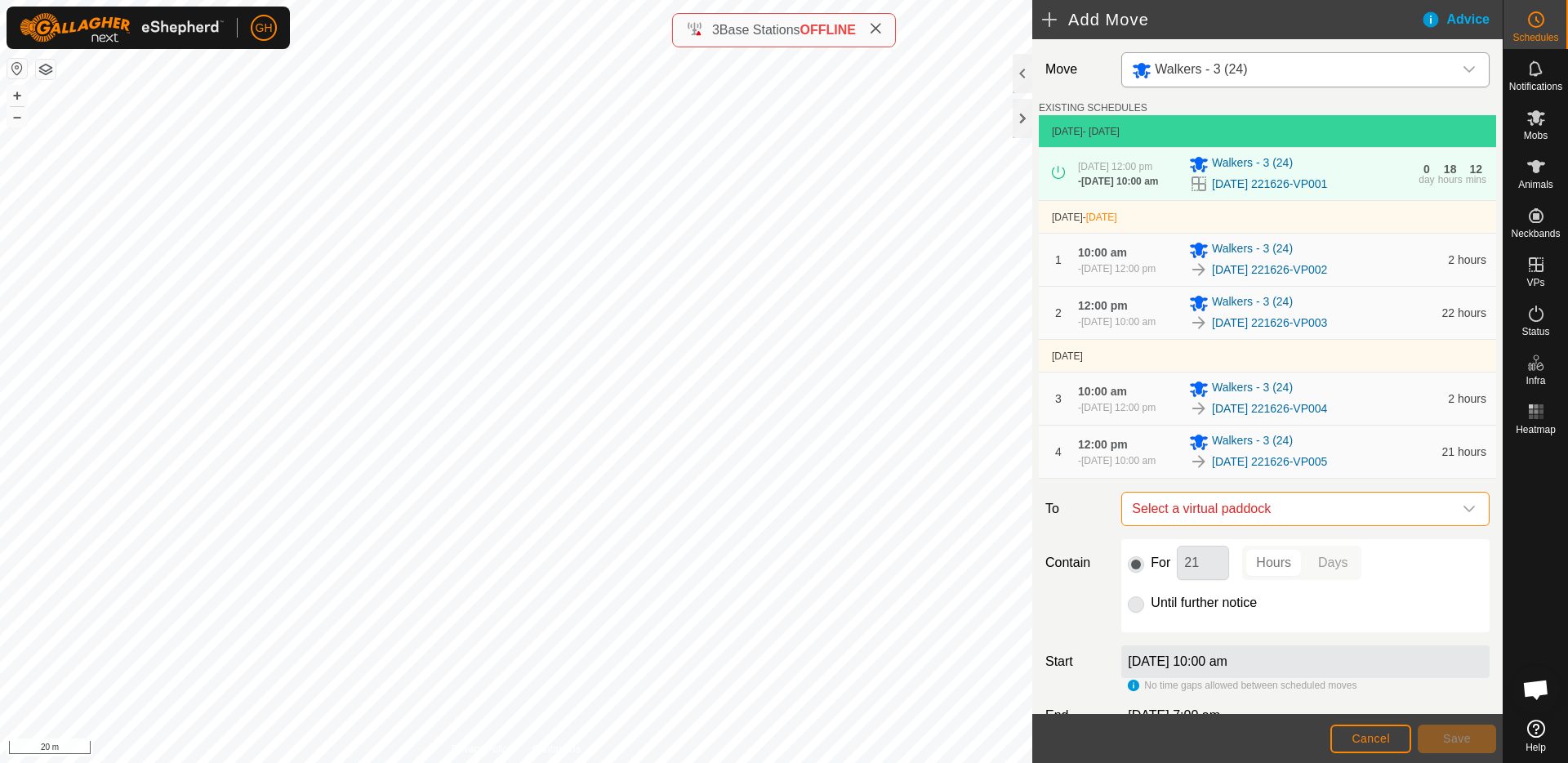
click at [1364, 525] on span "Select a virtual paddock" at bounding box center [1289, 508] width 327 height 33
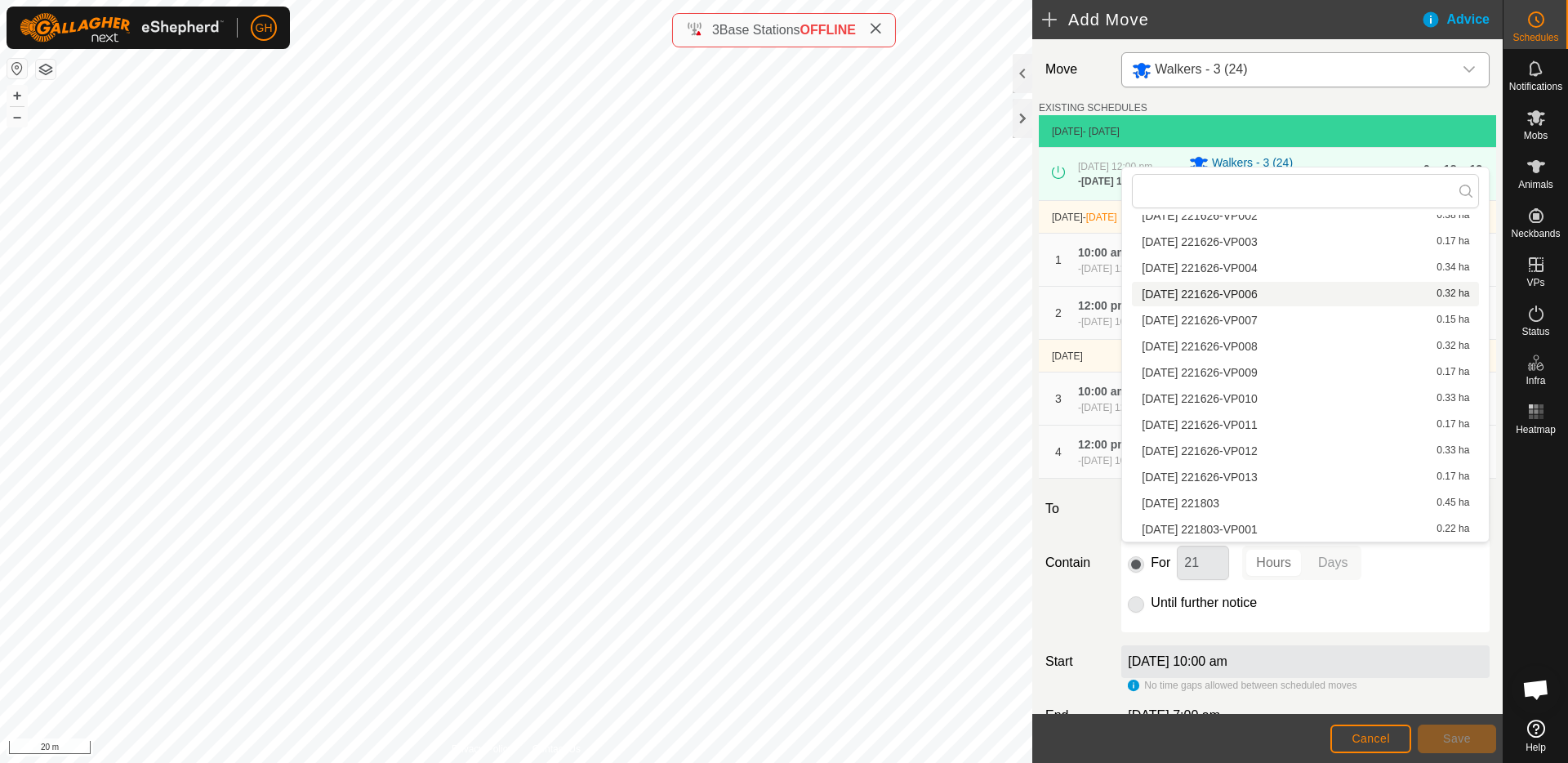
click at [1279, 294] on li "[DATE] 221626-VP006 0.32 ha" at bounding box center [1306, 294] width 347 height 24
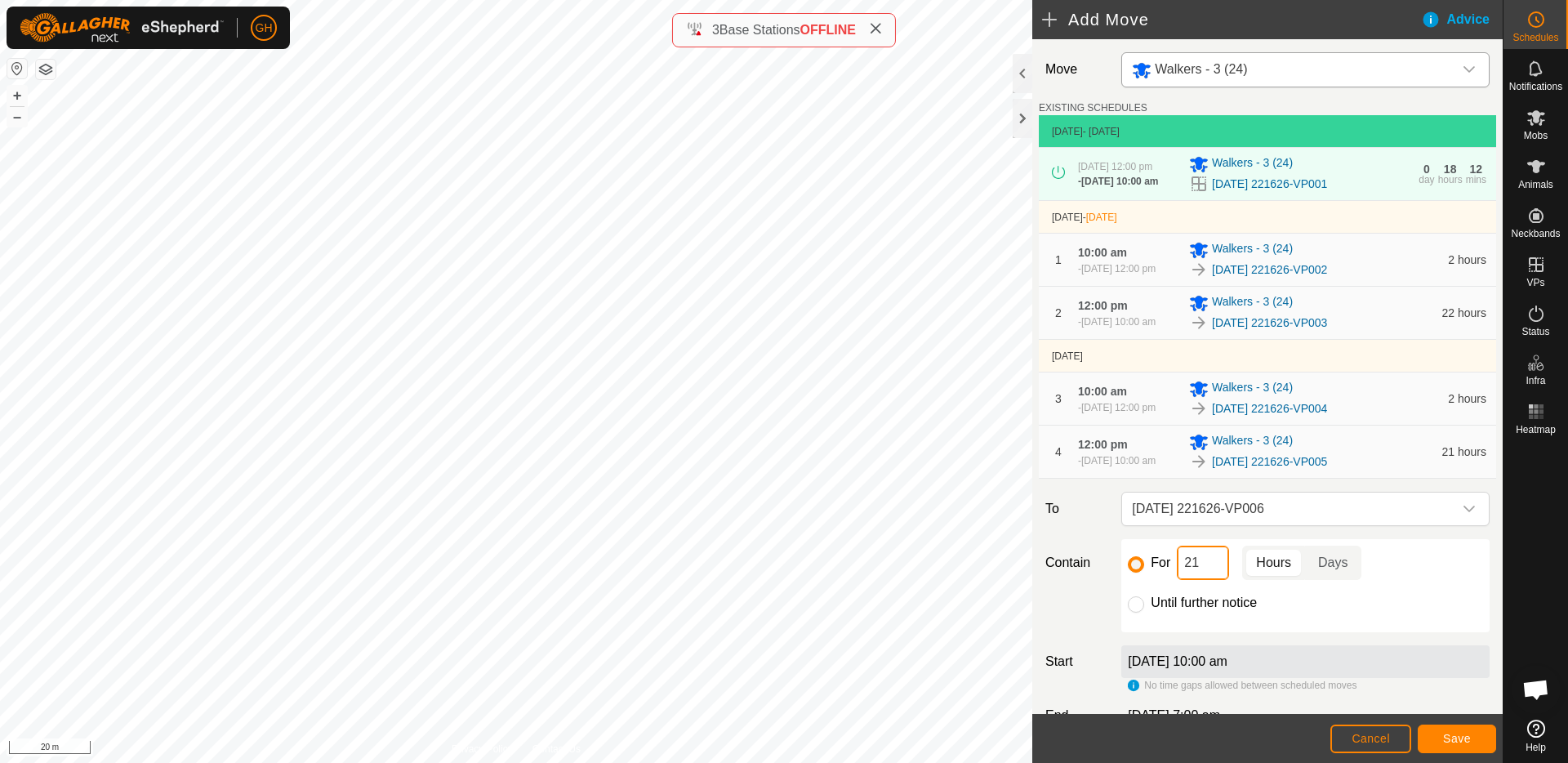
click at [1211, 580] on input "21" at bounding box center [1203, 562] width 52 height 34
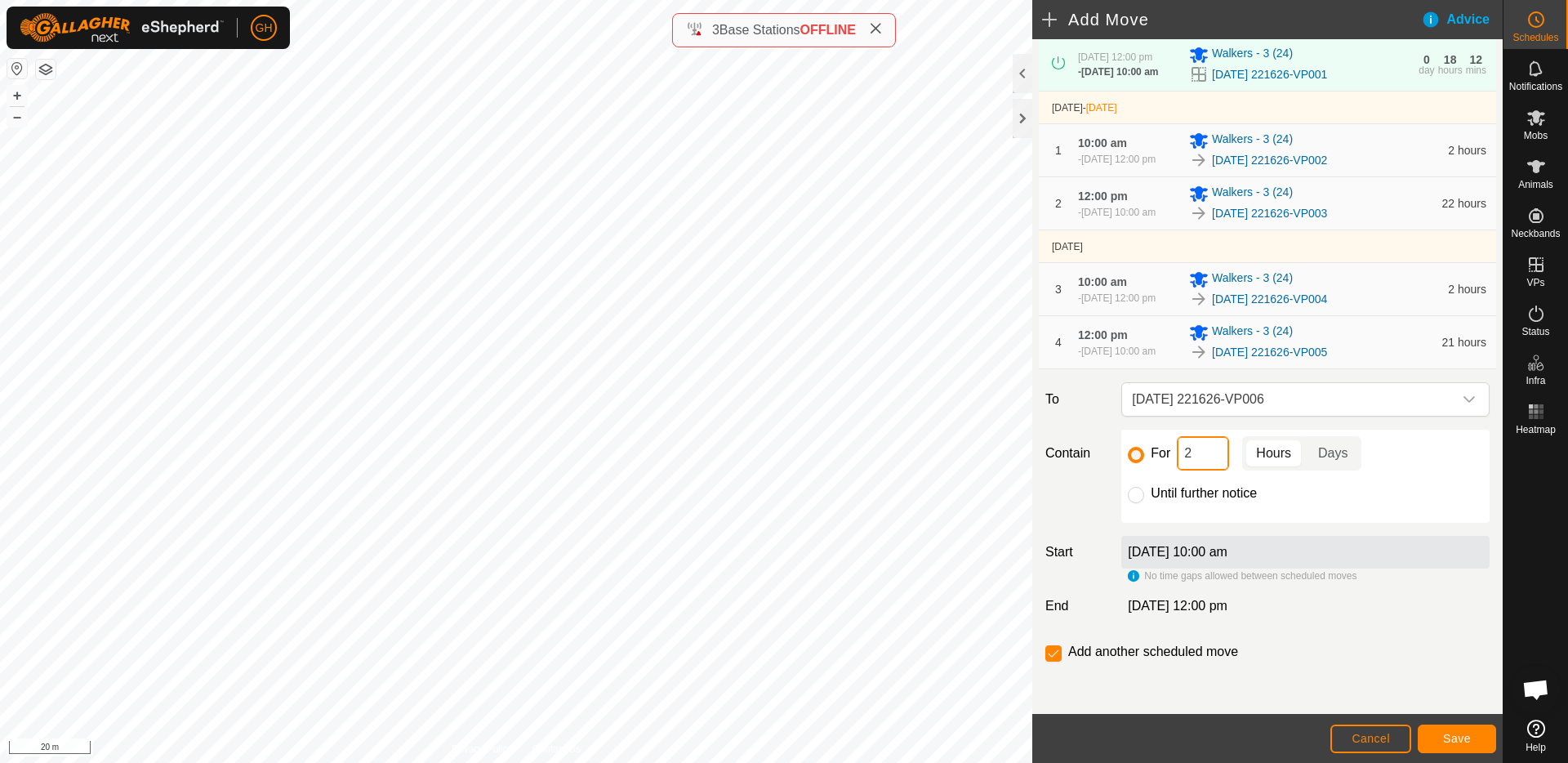
scroll to position [158, 0]
click at [1456, 732] on span "Save" at bounding box center [1456, 739] width 28 height 13
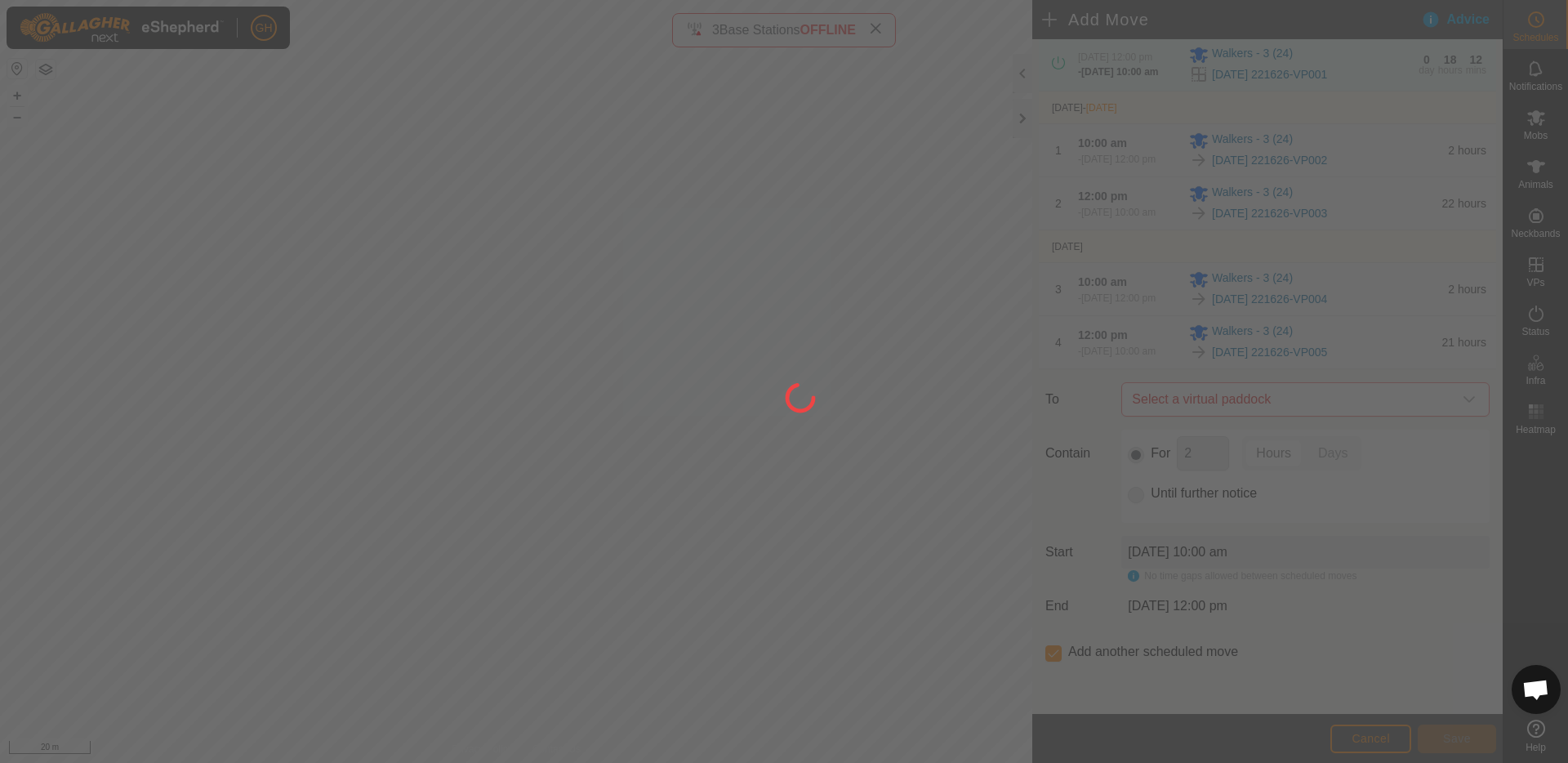
scroll to position [0, 0]
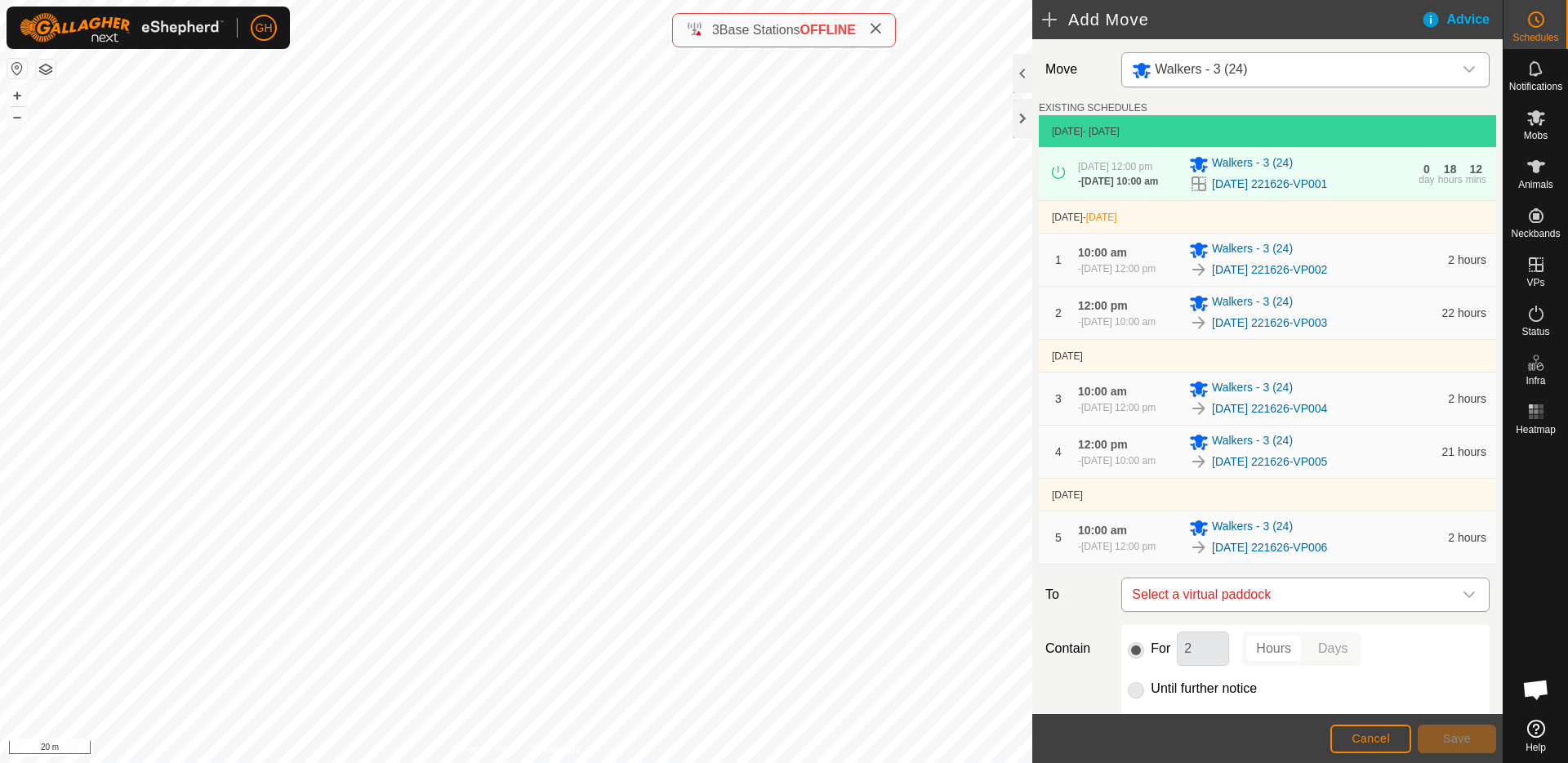
click at [1324, 611] on span "Select a virtual paddock" at bounding box center [1289, 594] width 327 height 33
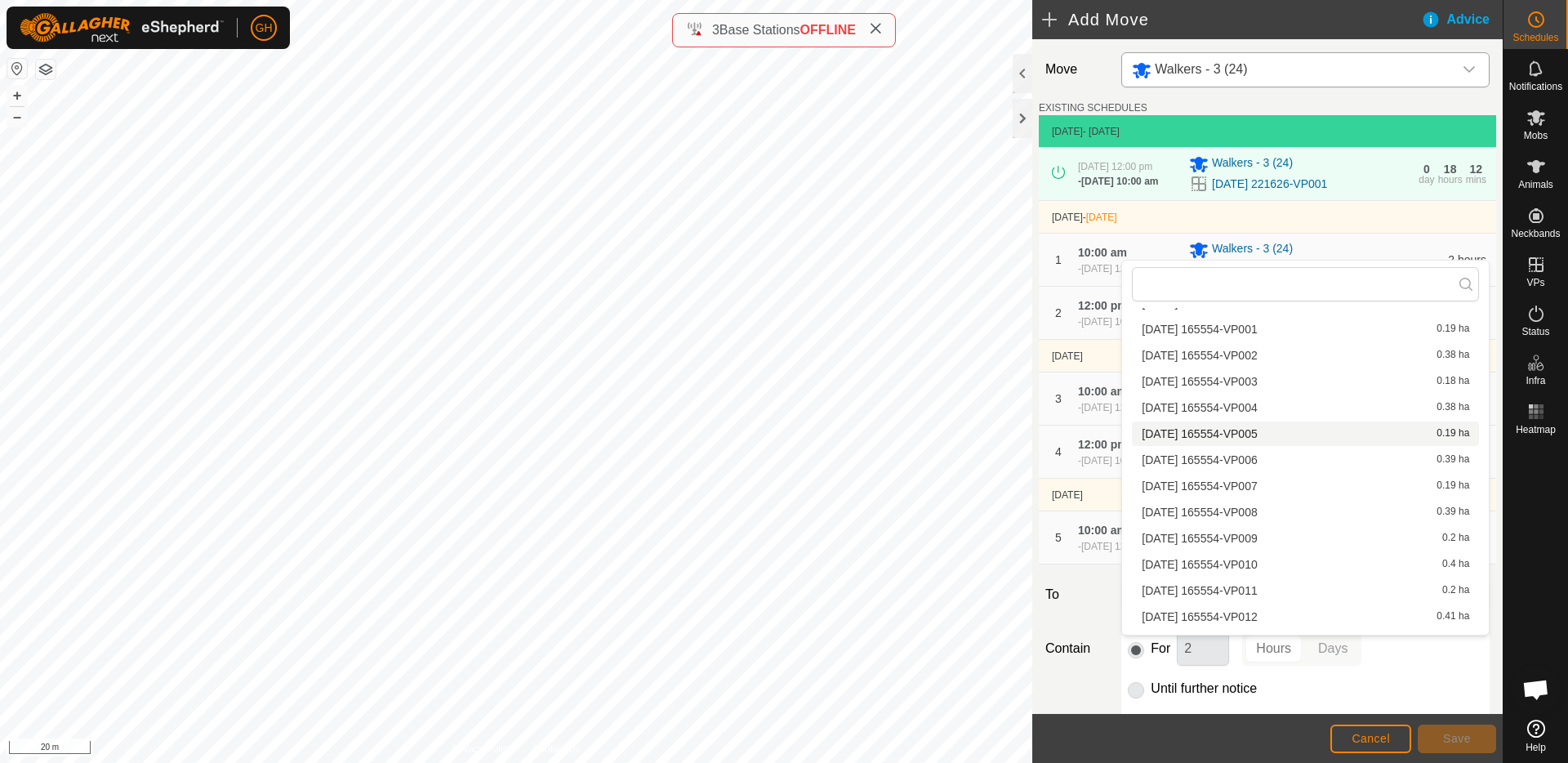
scroll to position [1480, 0]
click at [1267, 411] on li "[DATE] 221626-VP007 0.15 ha" at bounding box center [1306, 413] width 347 height 24
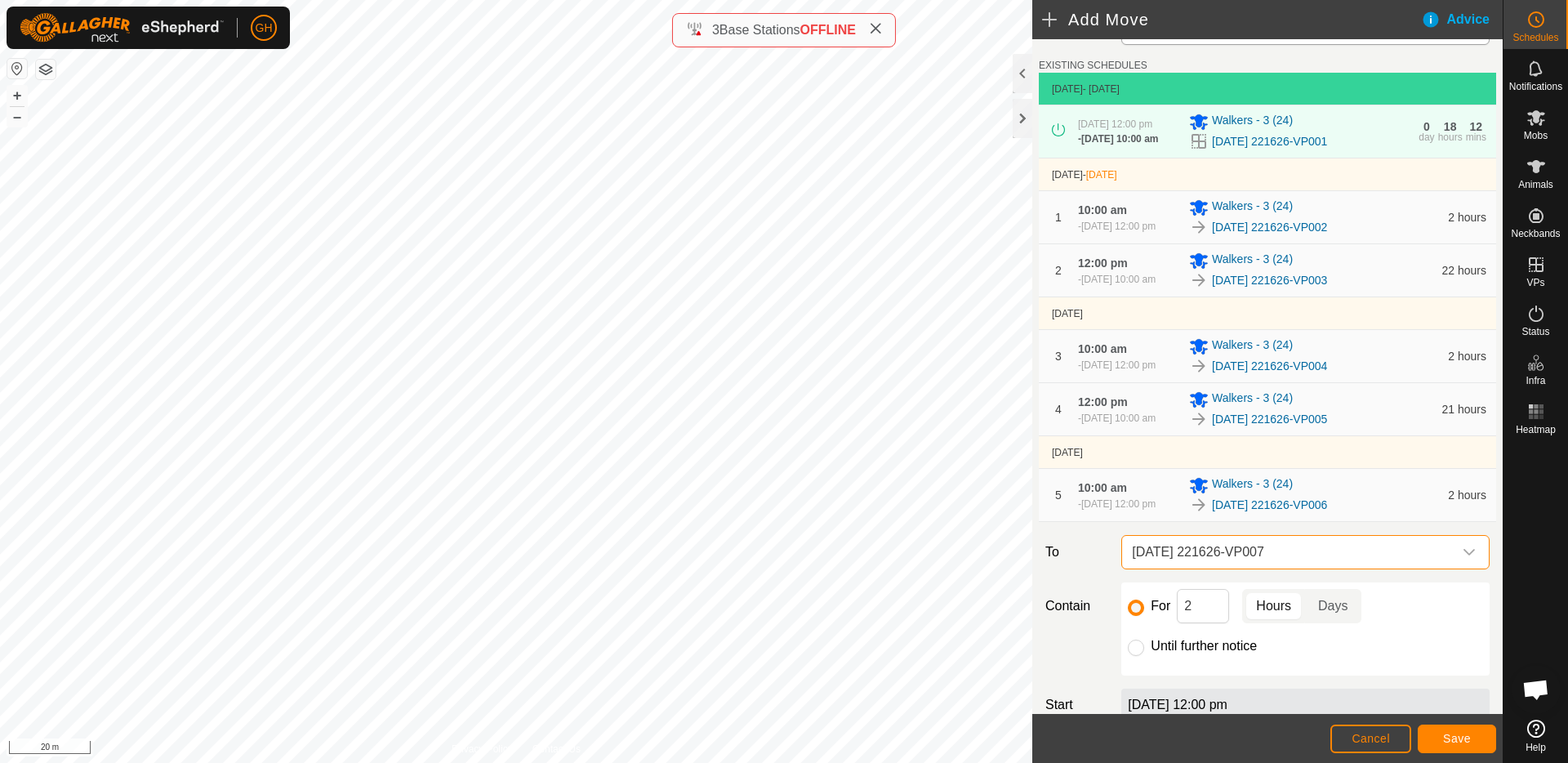
scroll to position [53, 0]
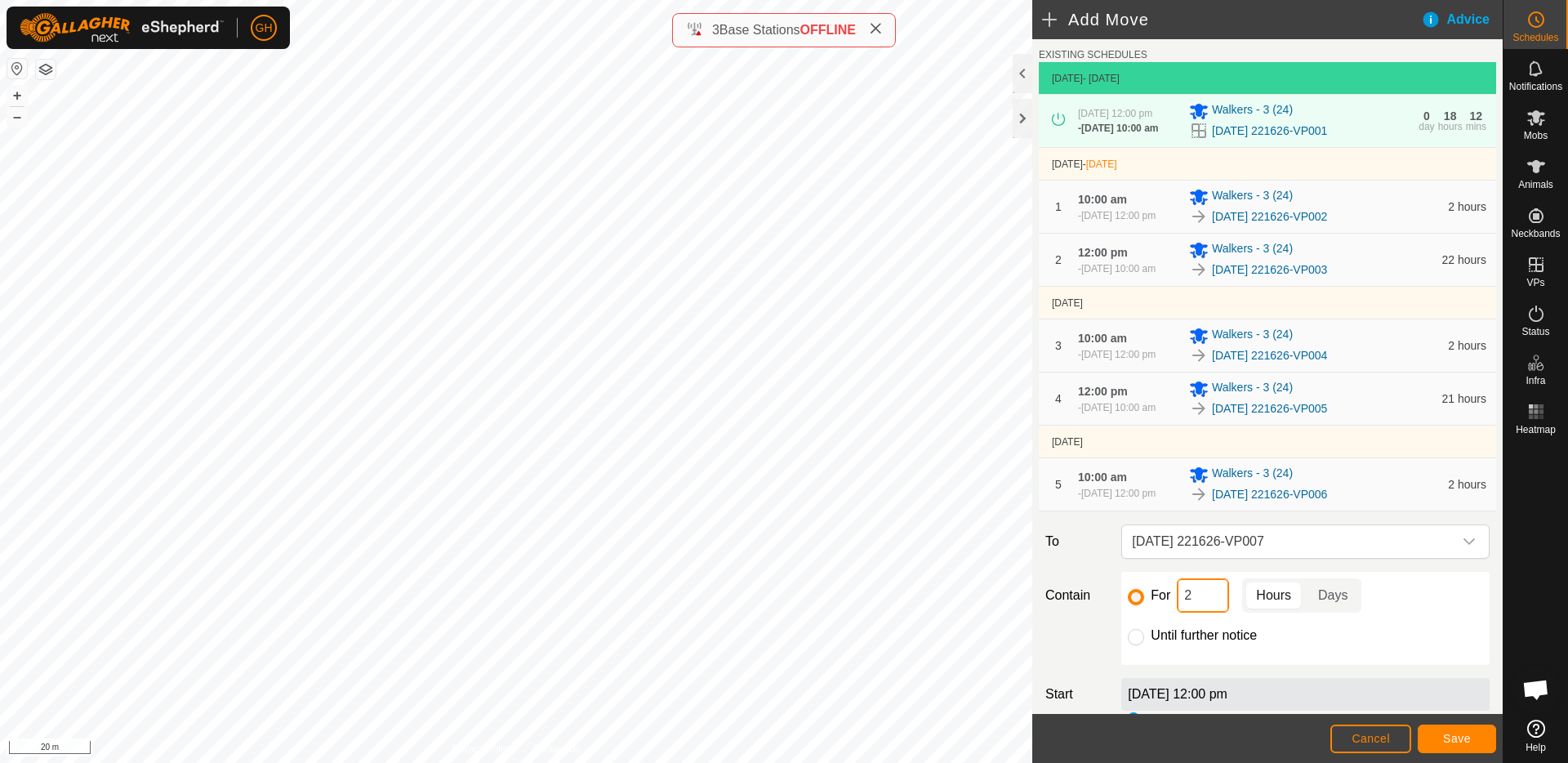
click at [1228, 612] on input "2" at bounding box center [1203, 595] width 52 height 34
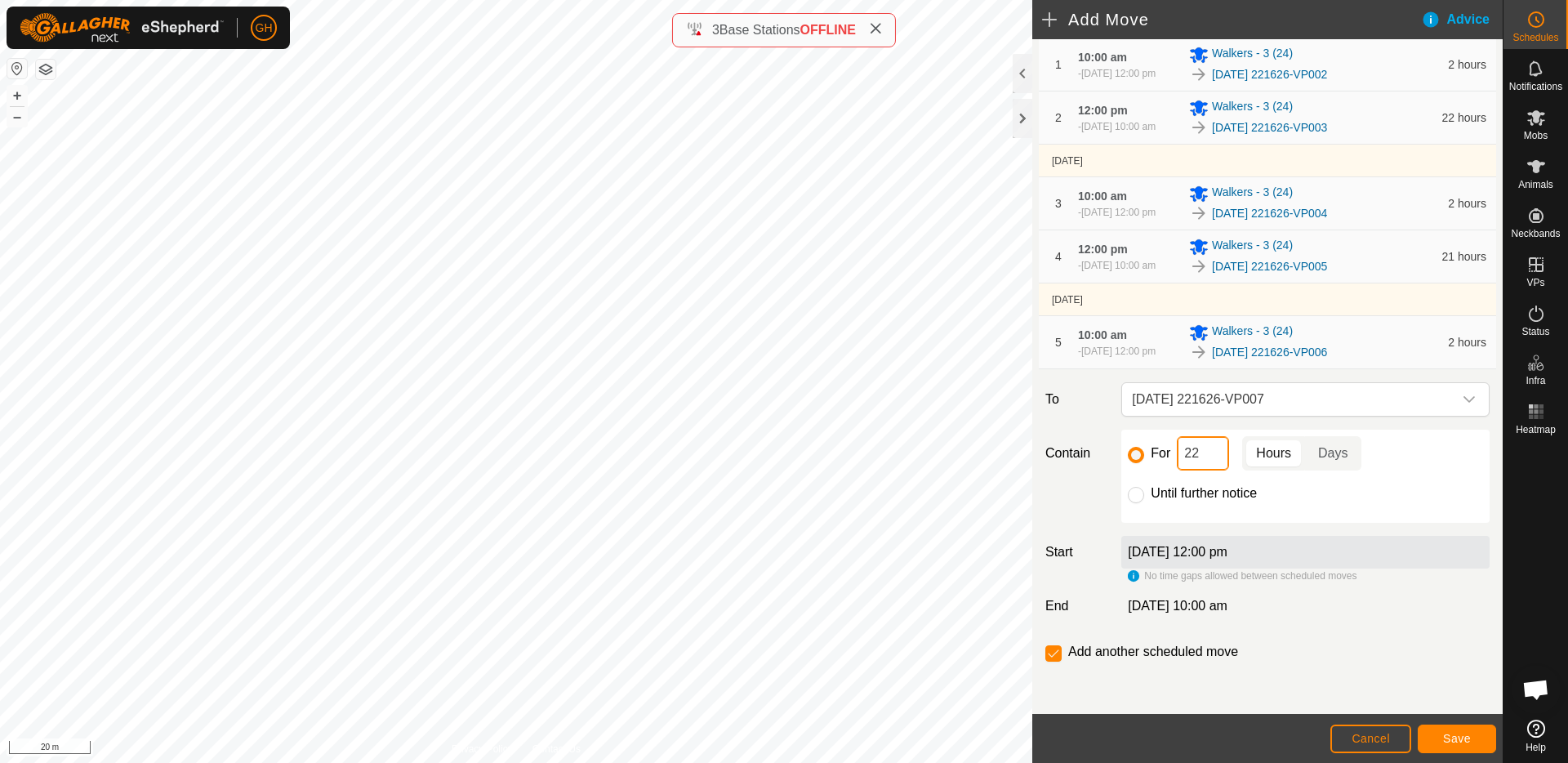
scroll to position [239, 0]
click at [1459, 739] on span "Save" at bounding box center [1456, 739] width 28 height 13
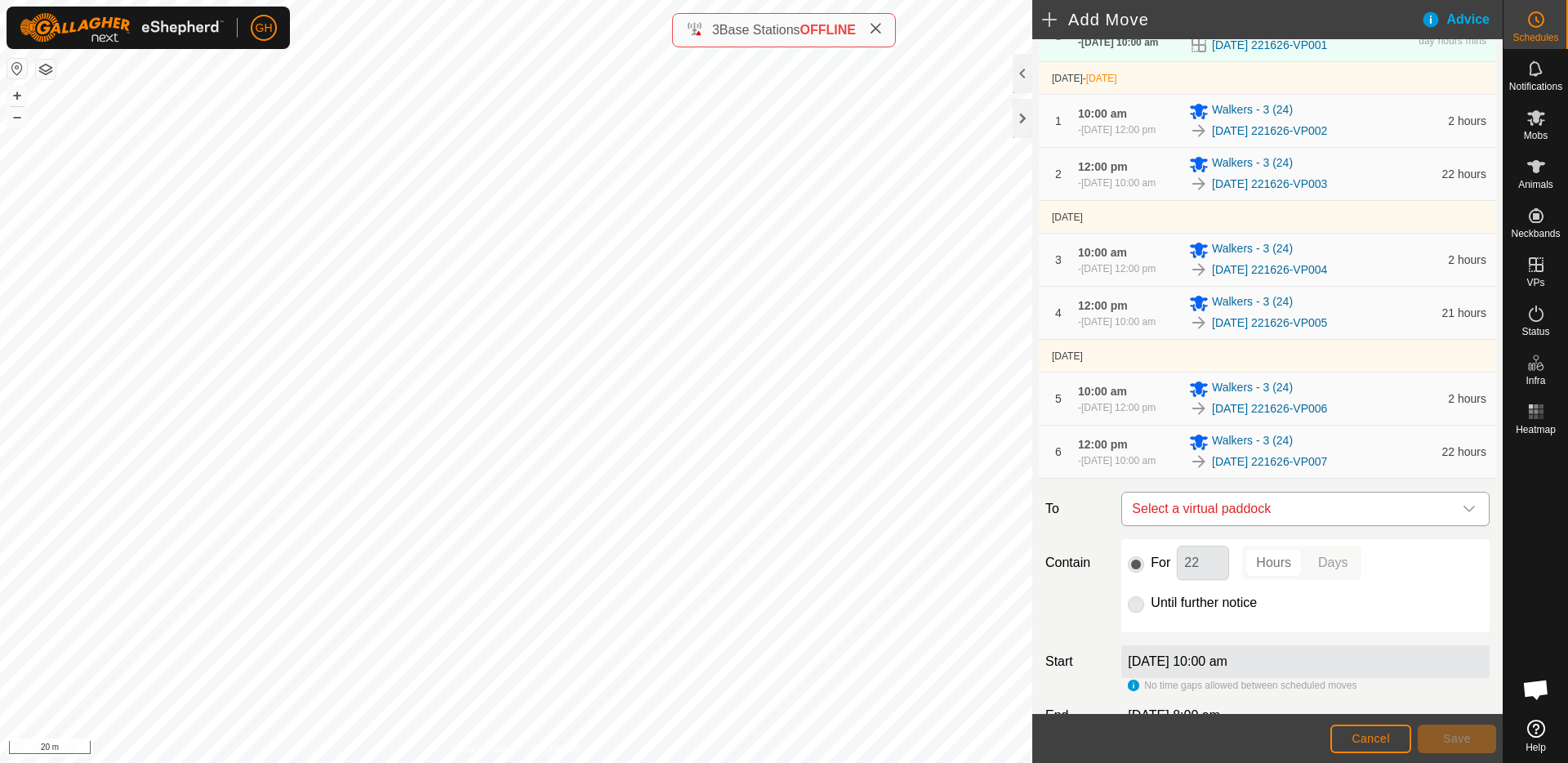
scroll to position [149, 0]
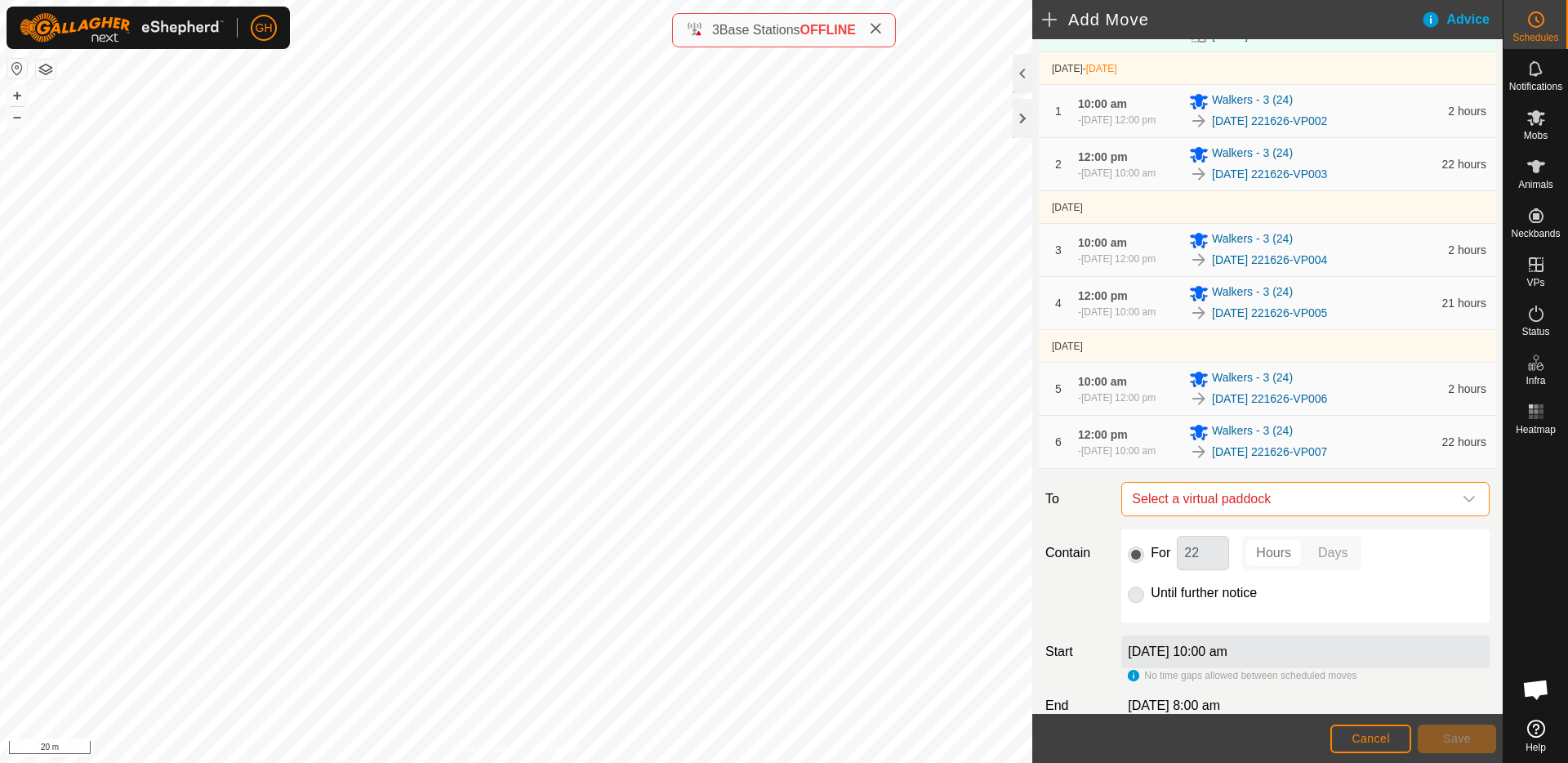
click at [1336, 516] on span "Select a virtual paddock" at bounding box center [1289, 499] width 327 height 33
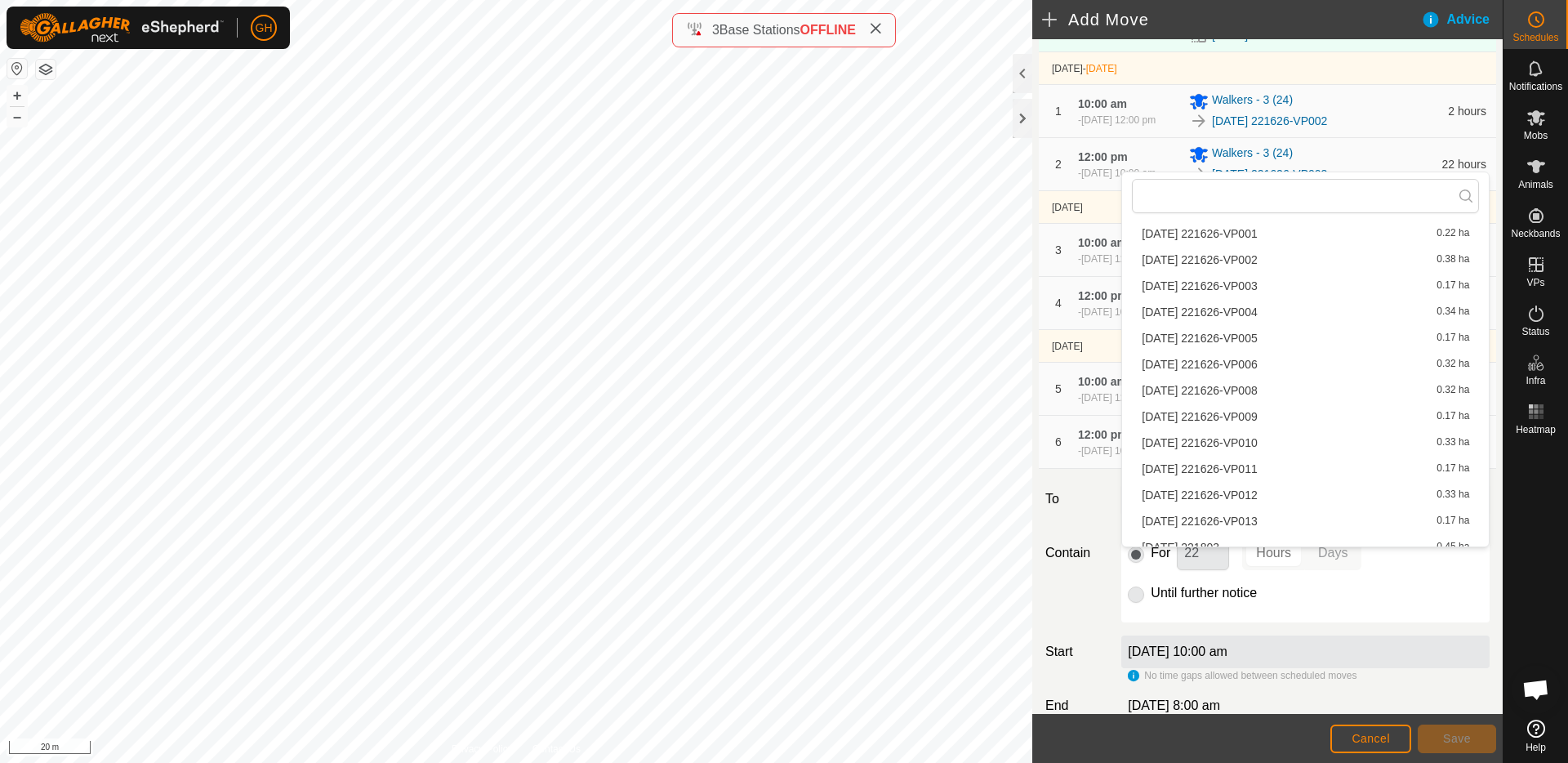
scroll to position [1480, 0]
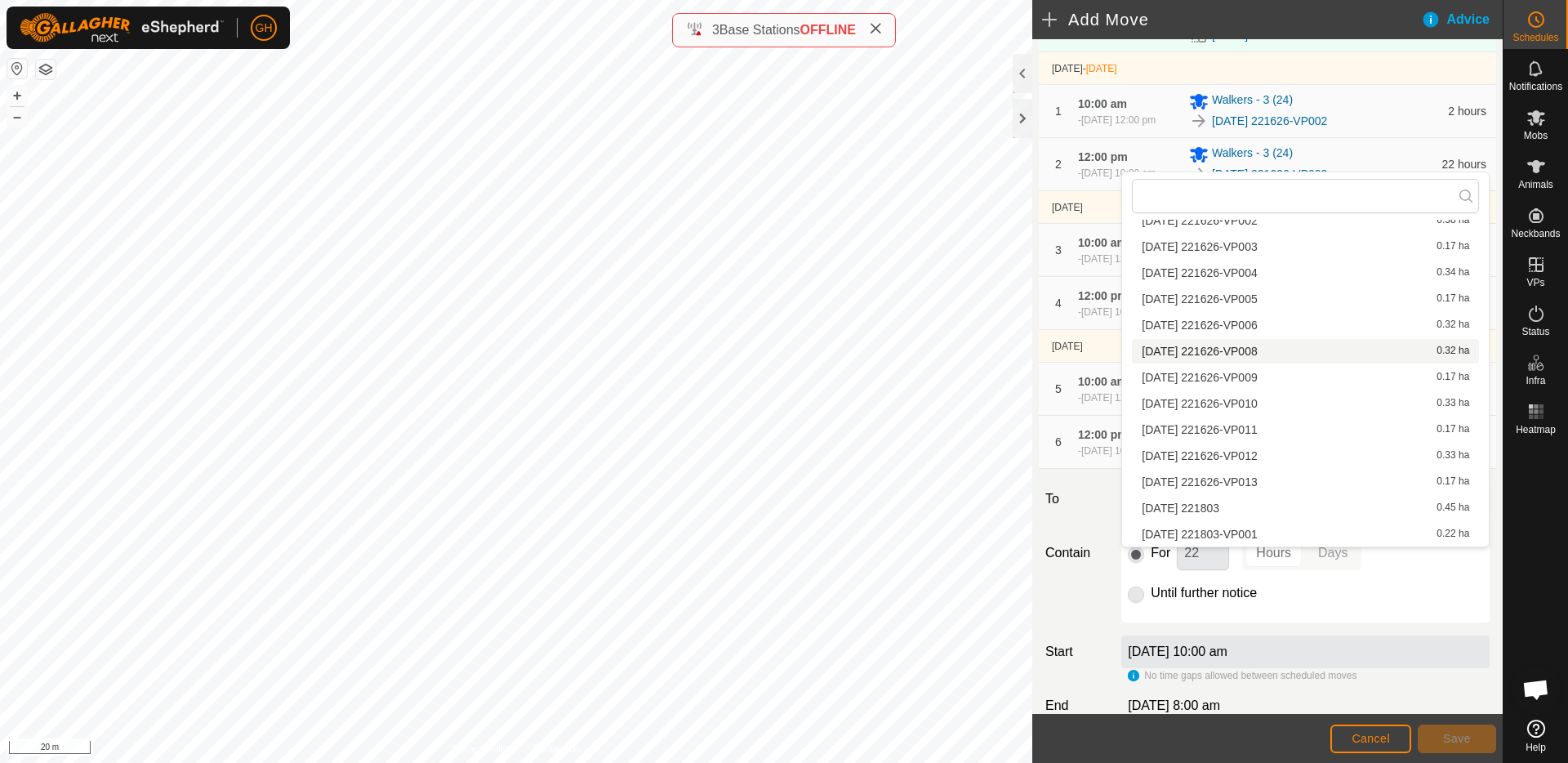
click at [1299, 348] on li "[DATE] 221626-VP008 0.32 ha" at bounding box center [1306, 351] width 347 height 24
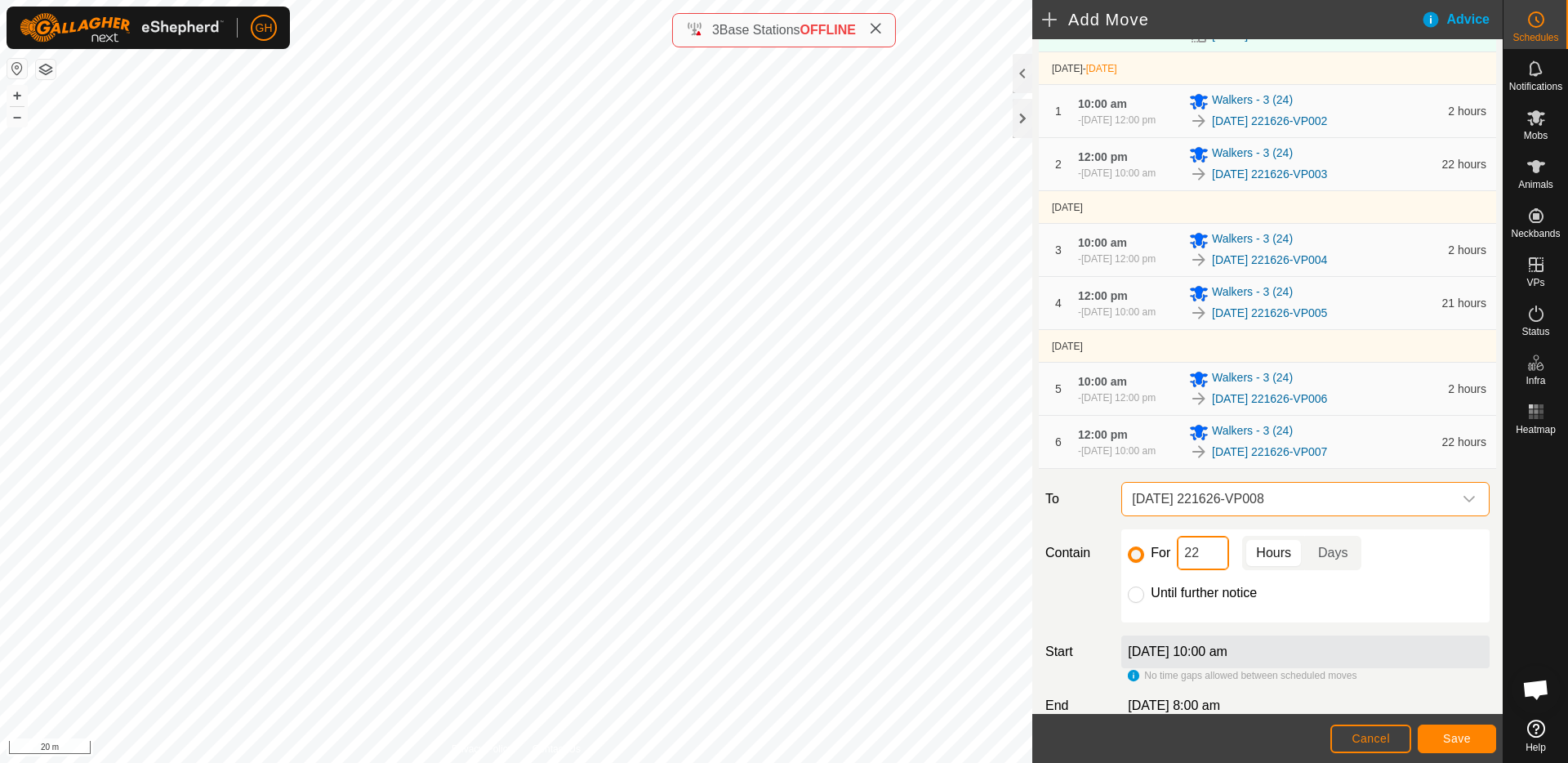
click at [1221, 570] on input "22" at bounding box center [1203, 553] width 52 height 34
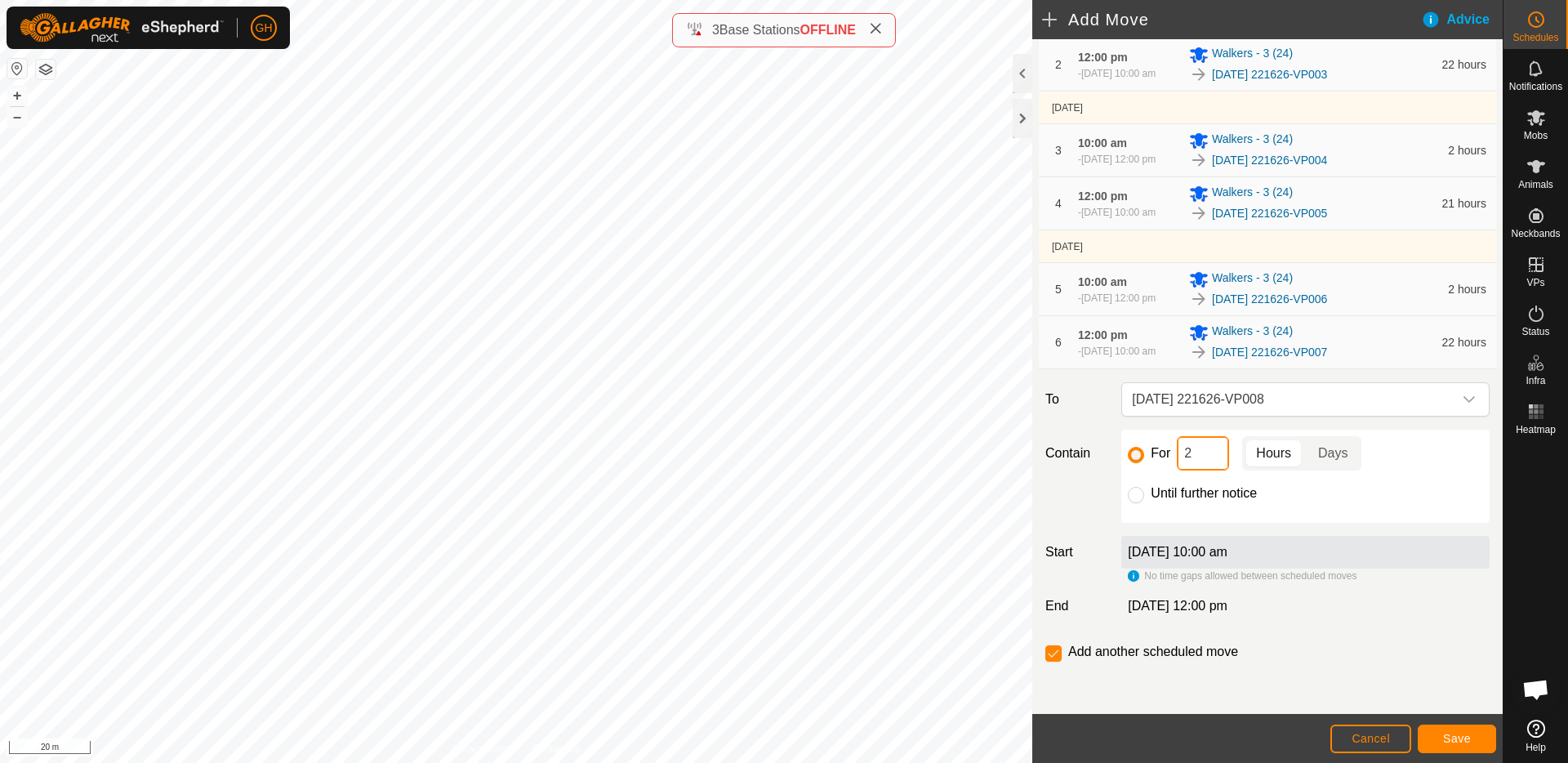
scroll to position [292, 0]
click at [1454, 732] on span "Save" at bounding box center [1456, 739] width 28 height 13
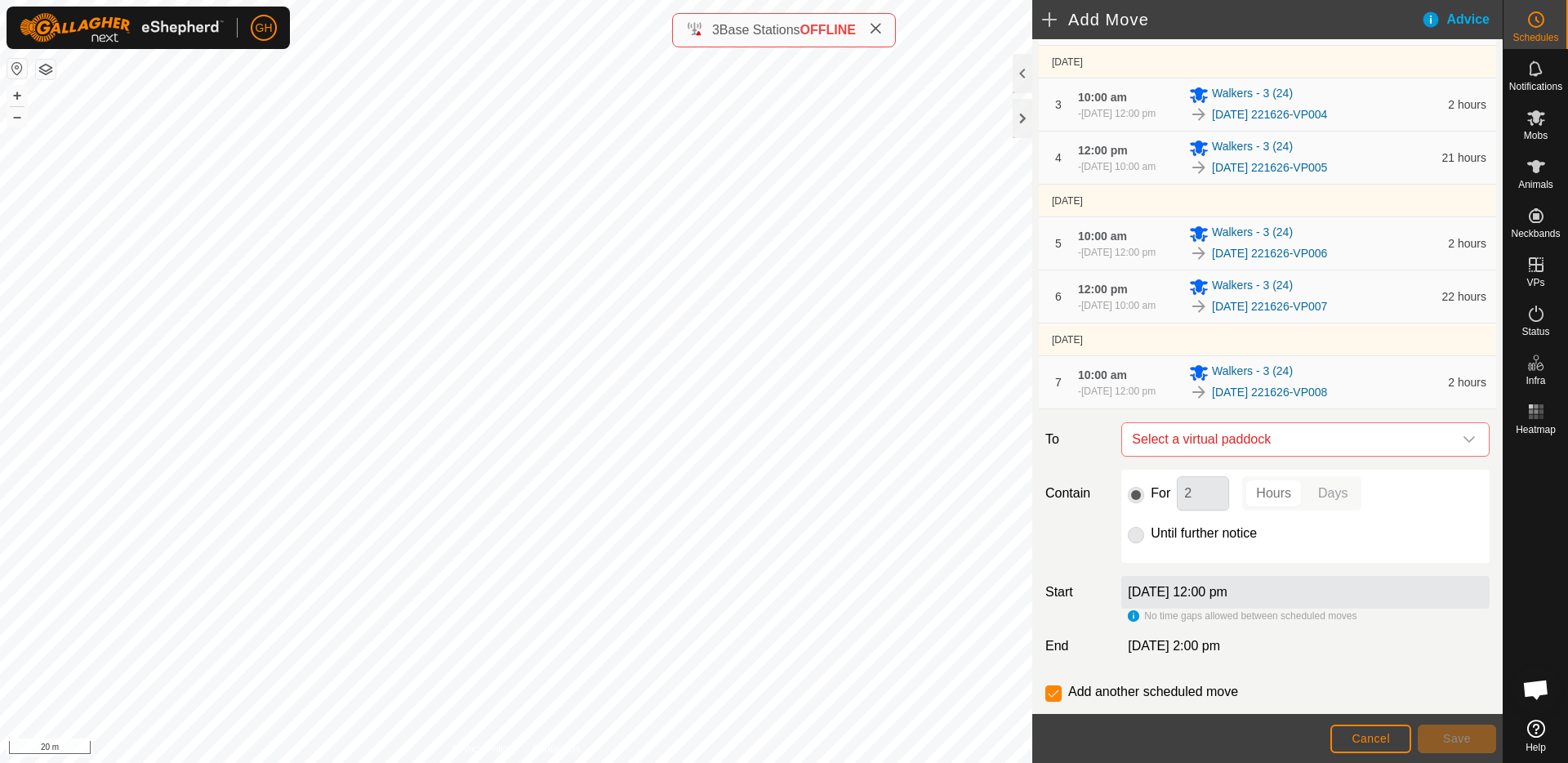
scroll to position [405, 0]
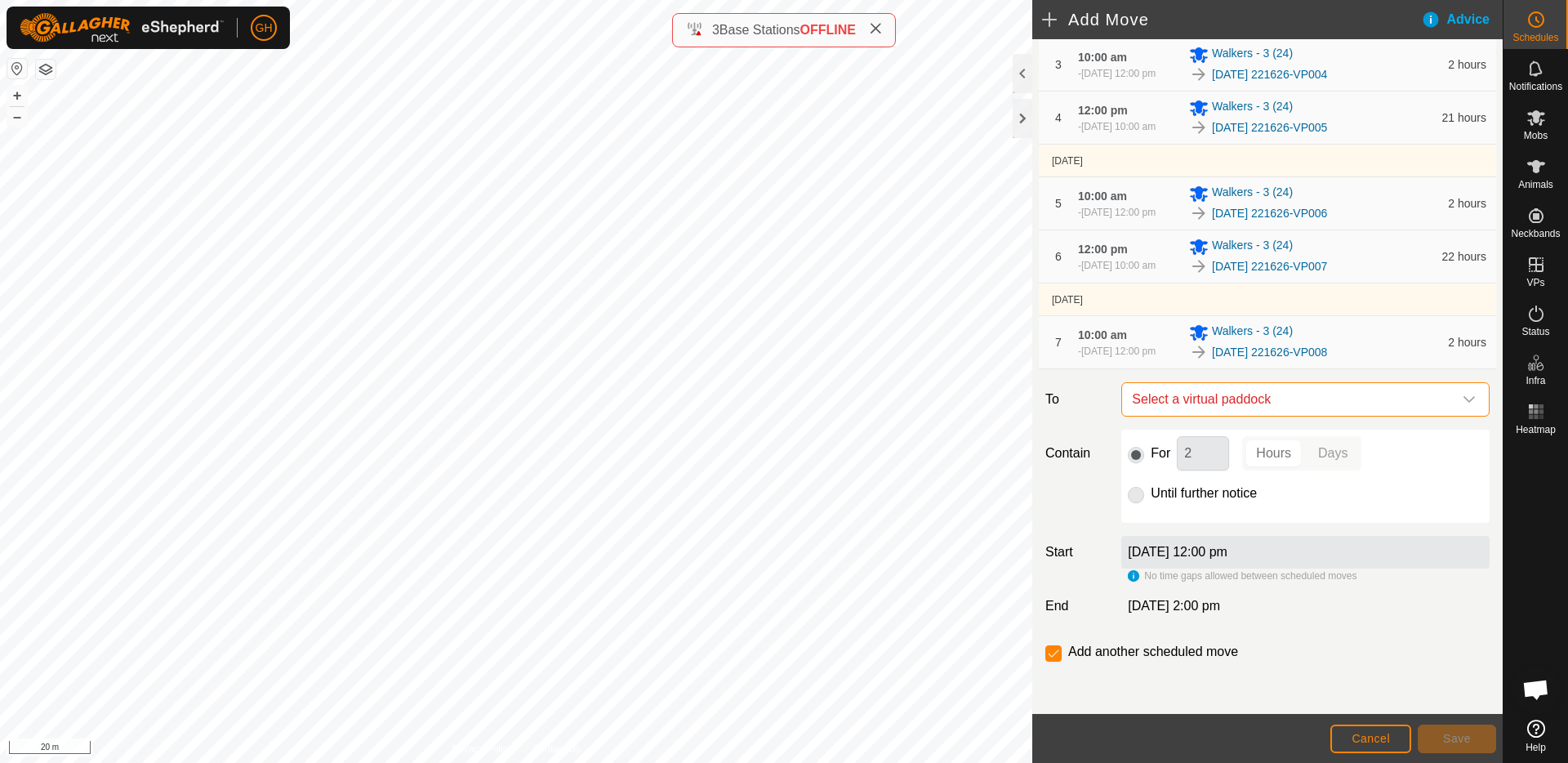
click at [1287, 405] on span "Select a virtual paddock" at bounding box center [1289, 399] width 327 height 33
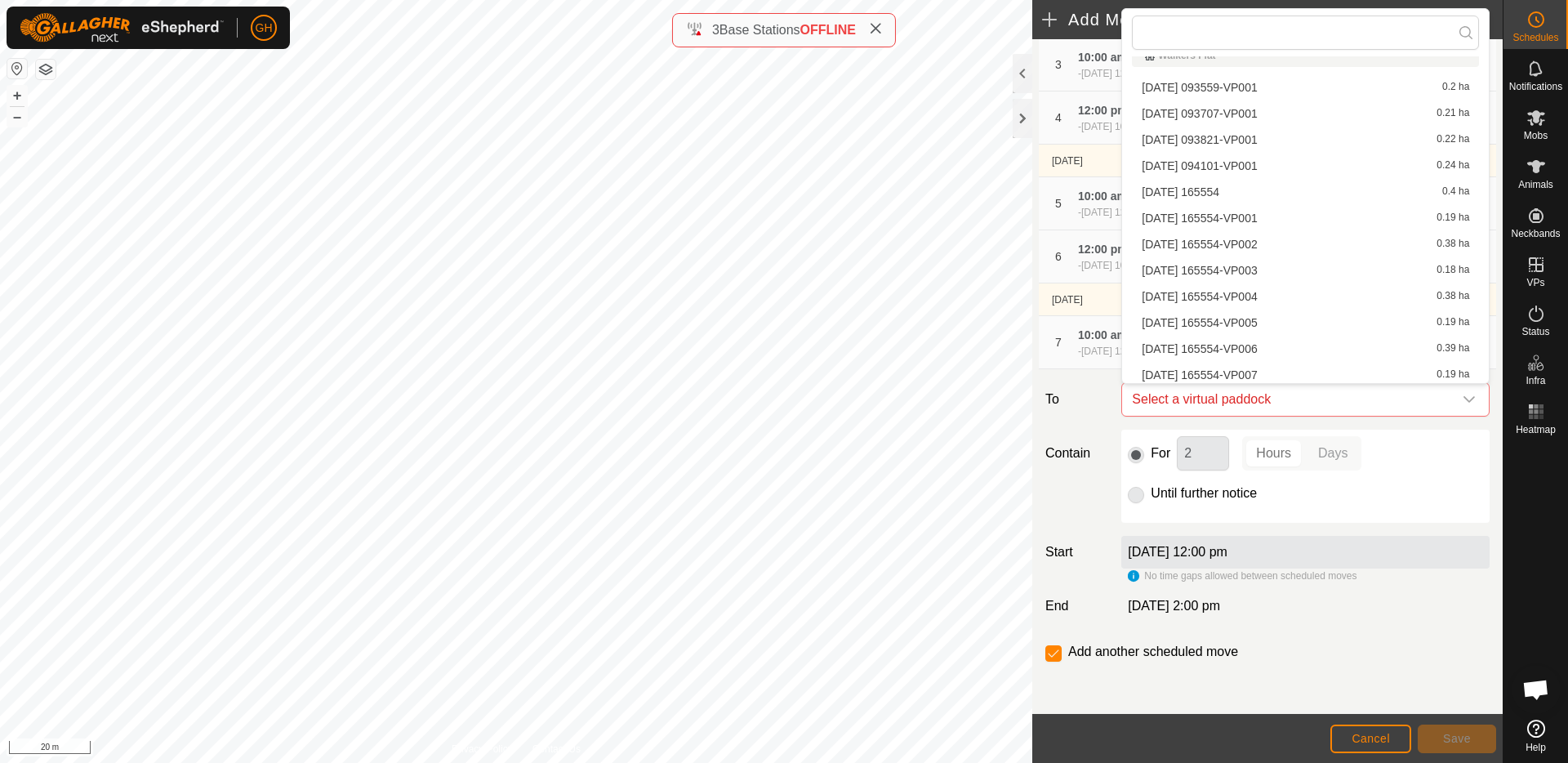
scroll to position [1480, 0]
click at [1290, 215] on li "[DATE] 221626-VP009 0.17 ha" at bounding box center [1306, 214] width 347 height 24
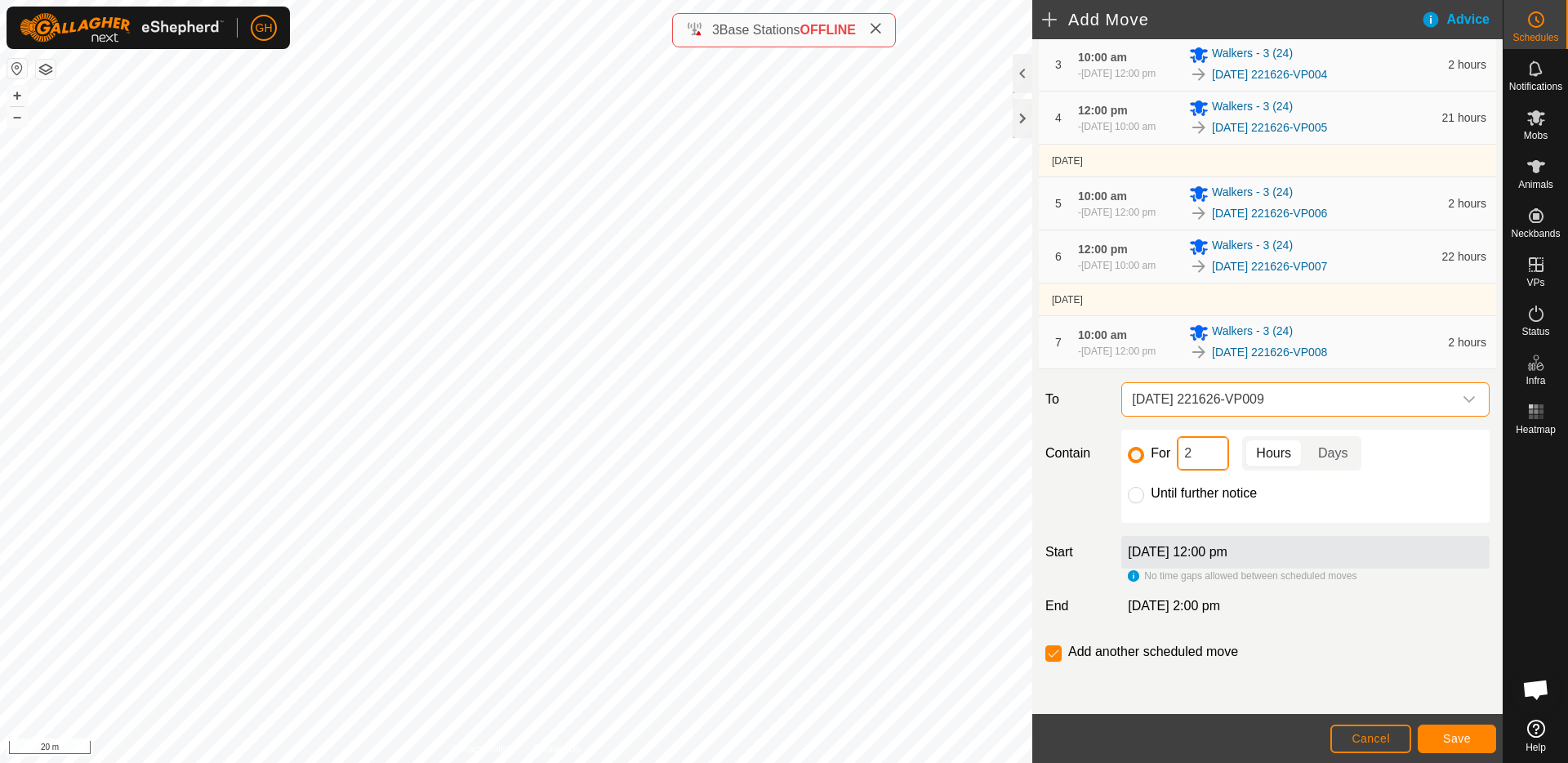
click at [1196, 454] on input "2" at bounding box center [1203, 453] width 52 height 34
click at [1443, 732] on span "Save" at bounding box center [1456, 739] width 28 height 13
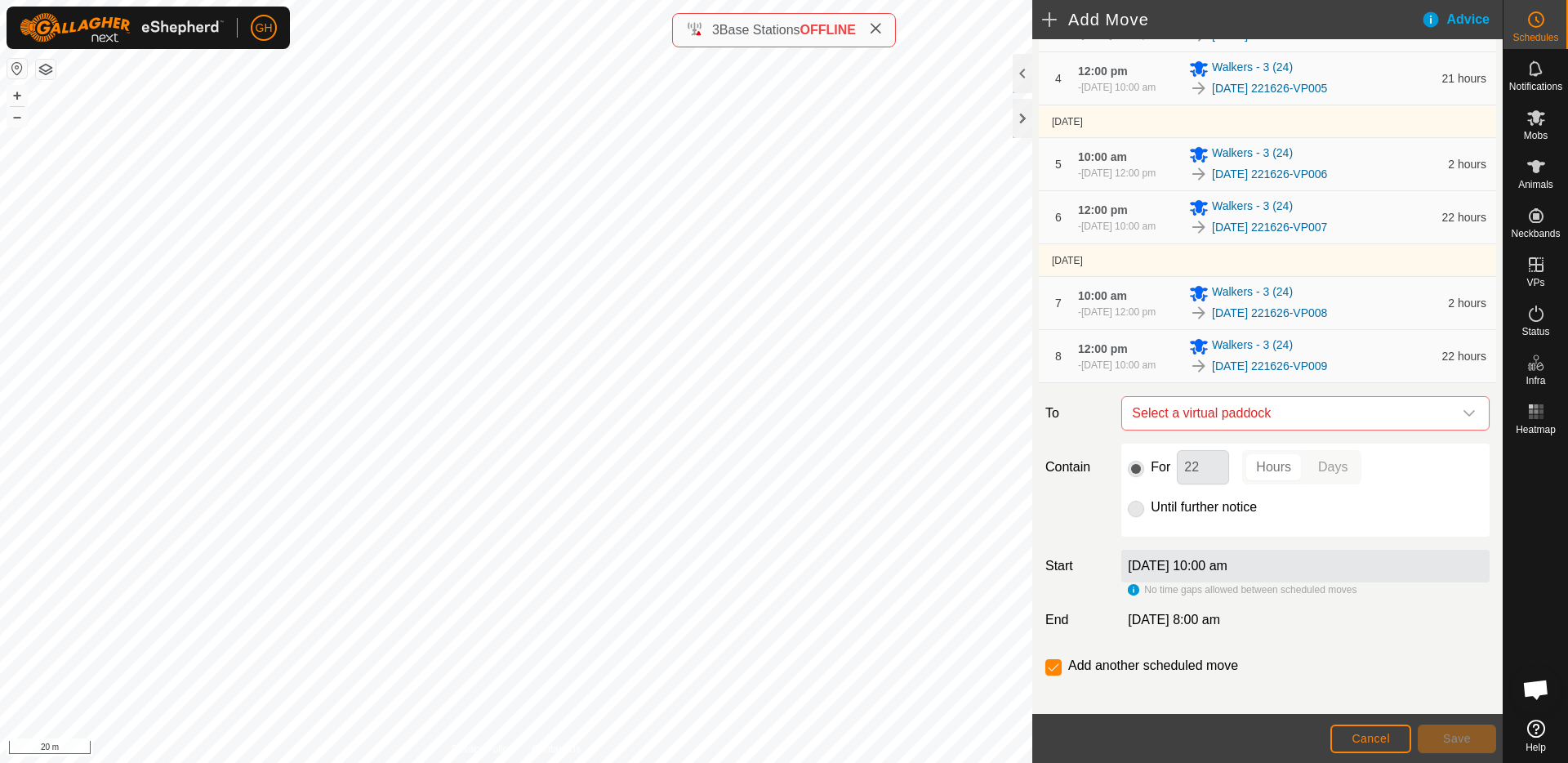
scroll to position [465, 0]
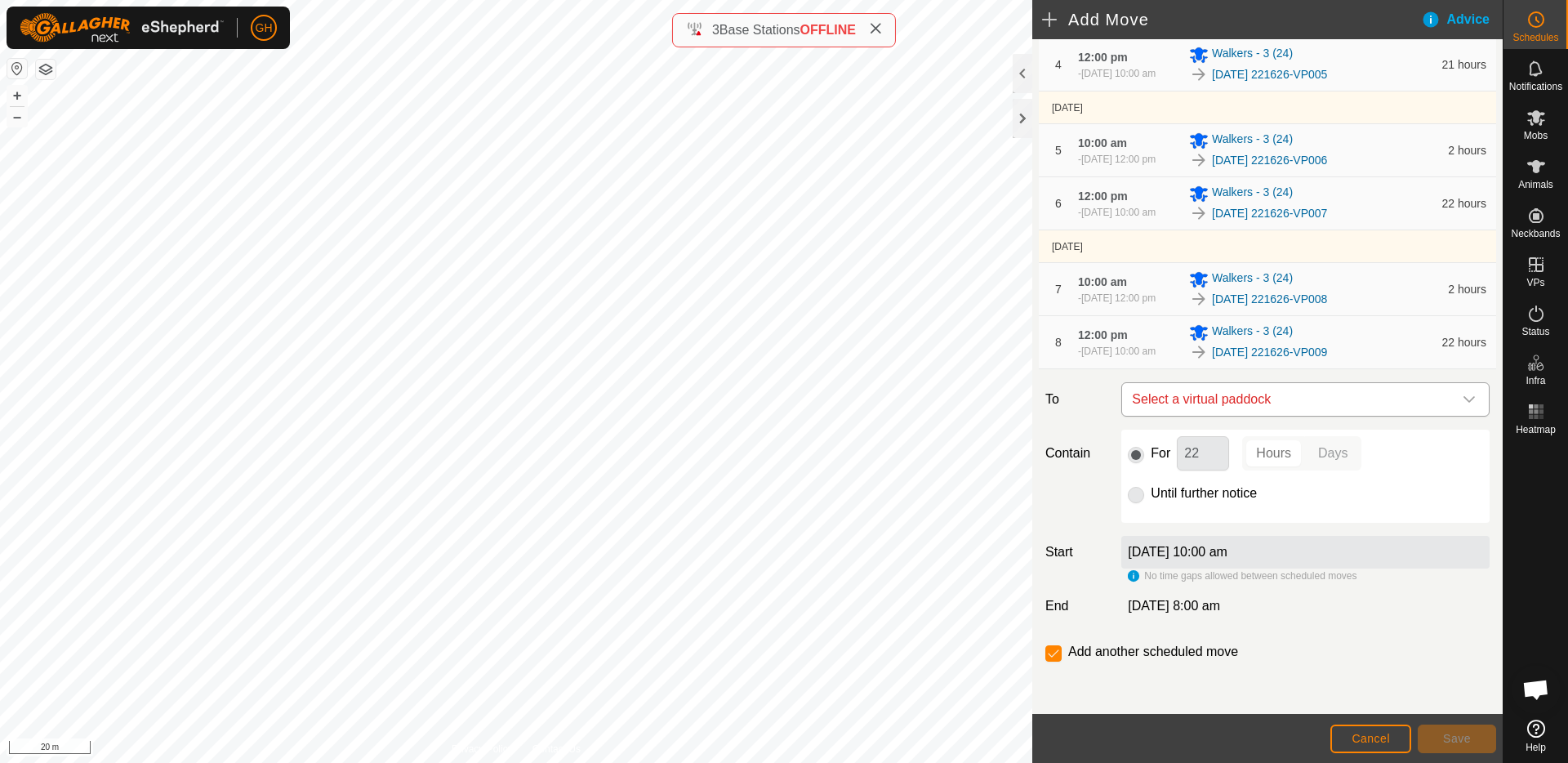
click at [1295, 394] on span "Select a virtual paddock" at bounding box center [1289, 399] width 327 height 33
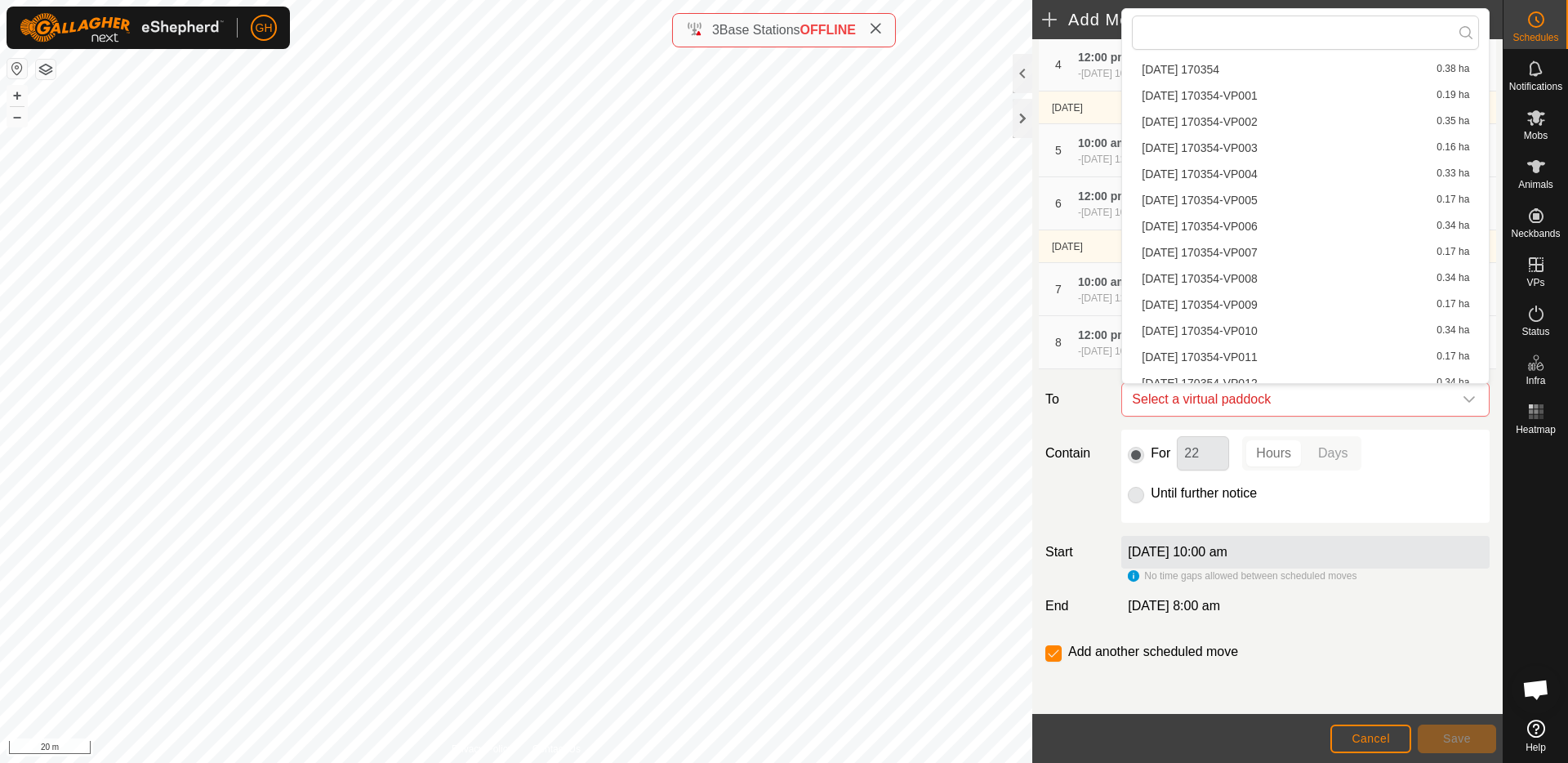
scroll to position [1480, 0]
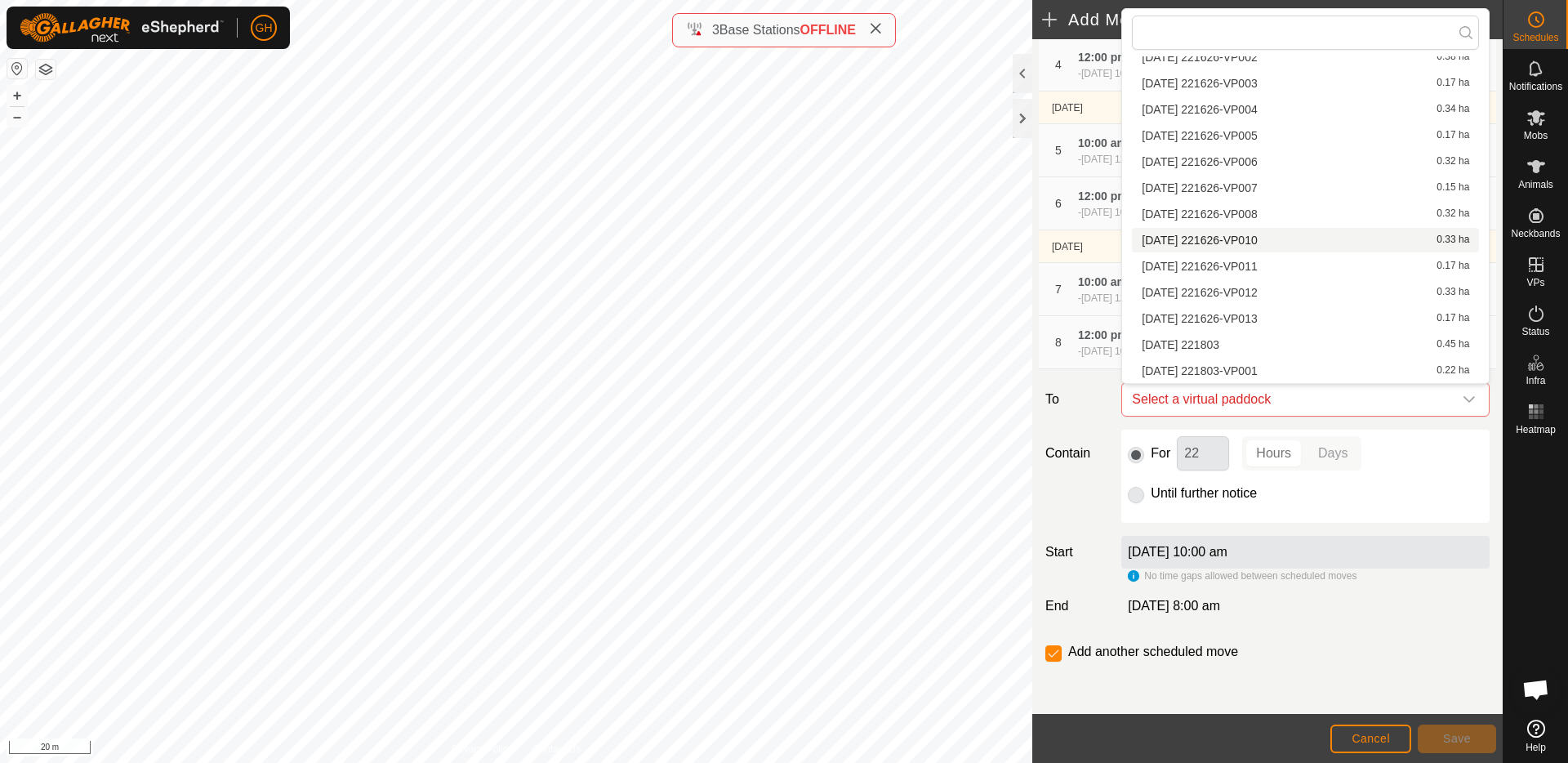
click at [1288, 236] on li "[DATE] 221626-VP010 0.33 ha" at bounding box center [1306, 240] width 347 height 24
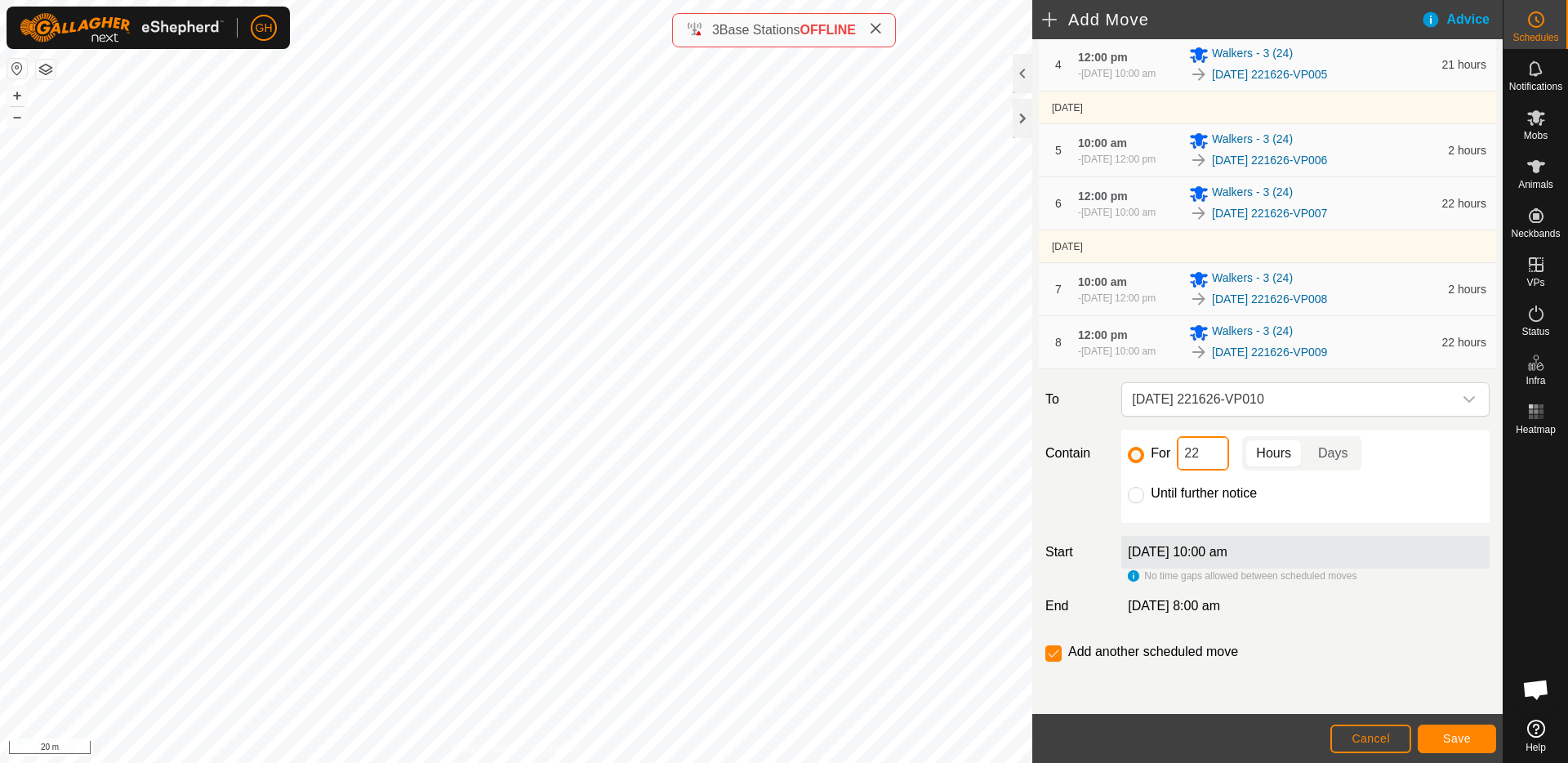
click at [1213, 442] on input "22" at bounding box center [1203, 453] width 52 height 34
click at [1212, 456] on input "22" at bounding box center [1203, 453] width 52 height 34
click at [1460, 734] on span "Save" at bounding box center [1456, 739] width 28 height 13
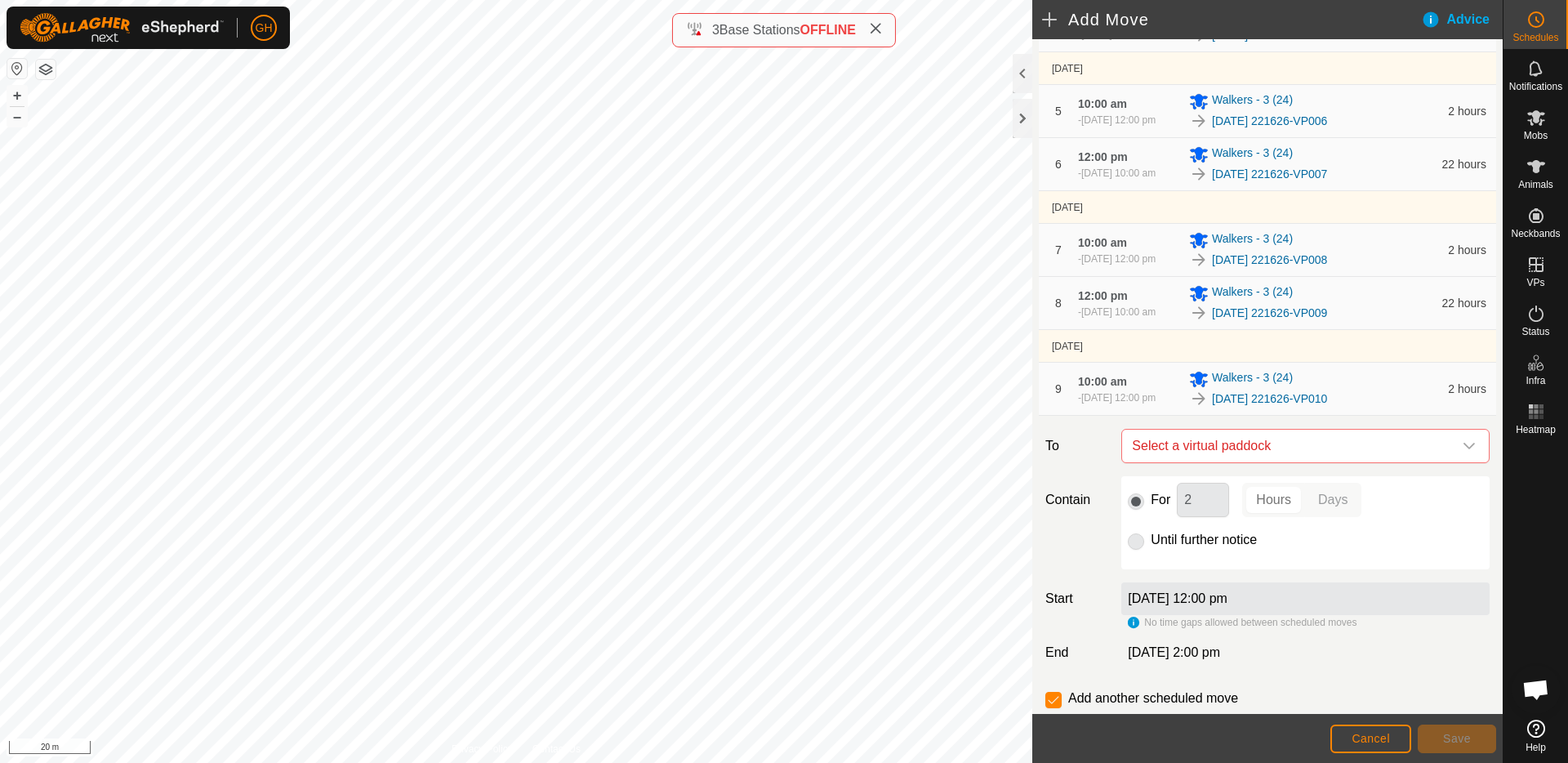
scroll to position [559, 0]
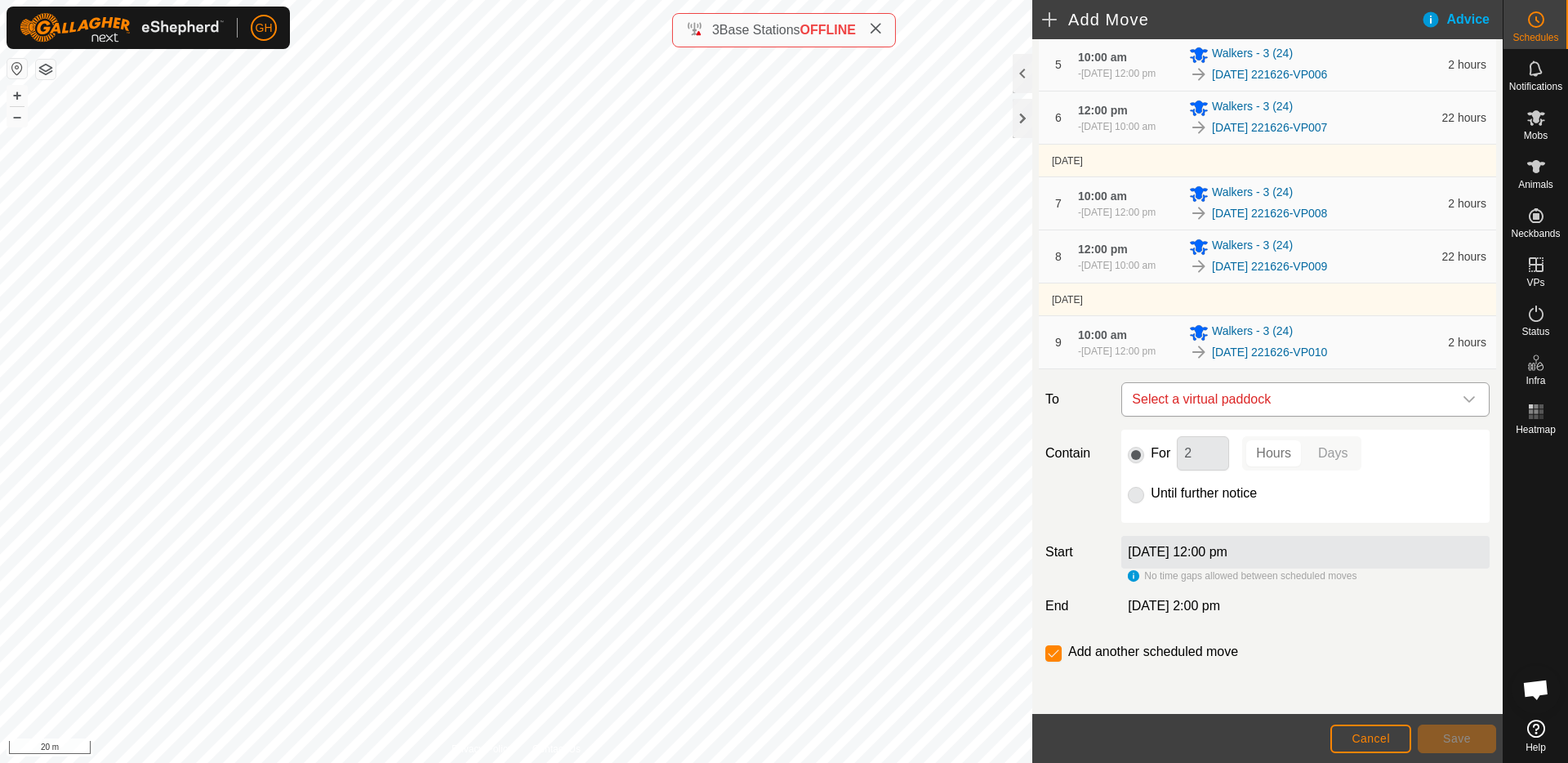
click at [1280, 393] on span "Select a virtual paddock" at bounding box center [1289, 399] width 327 height 33
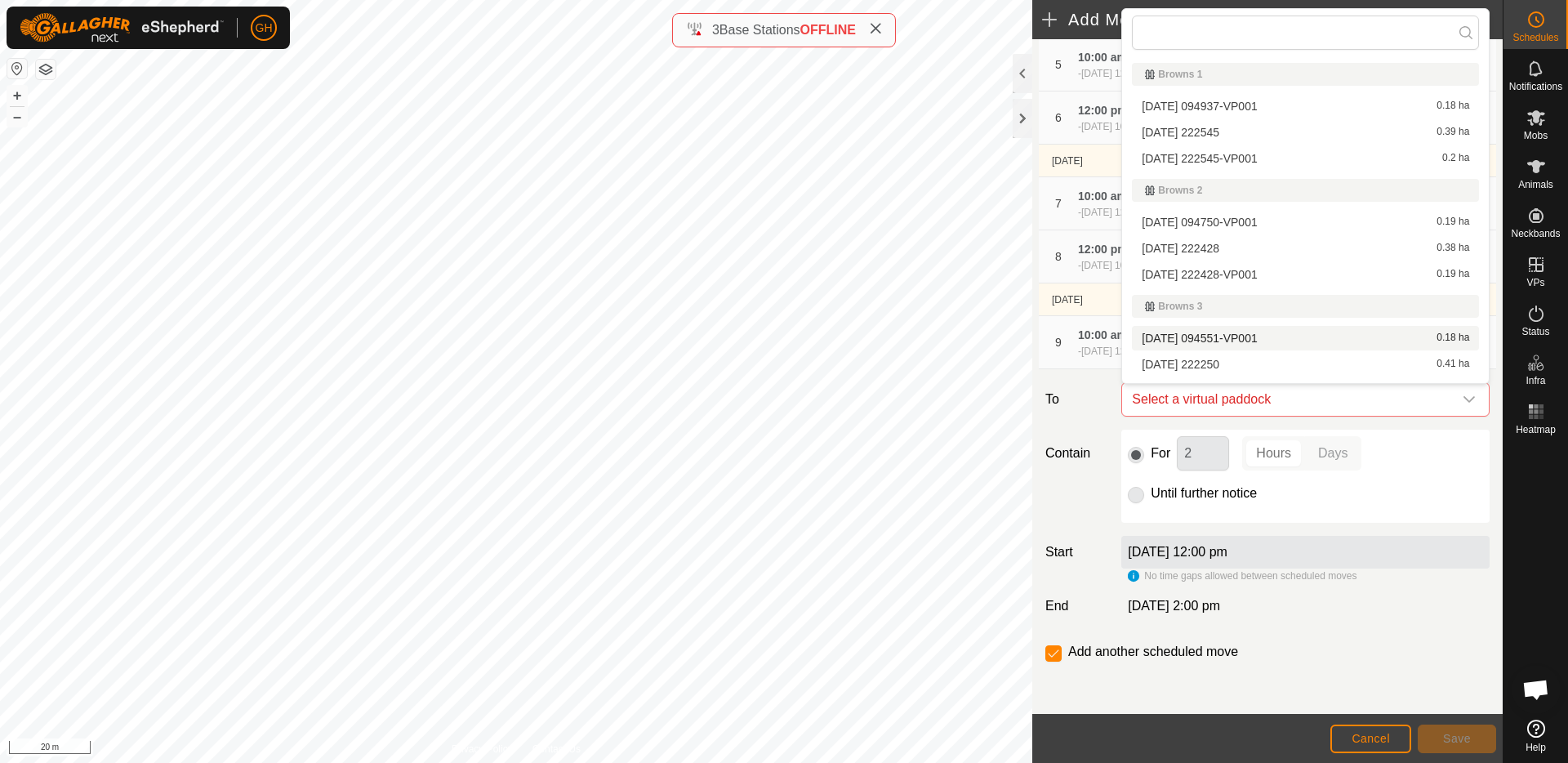
scroll to position [1480, 0]
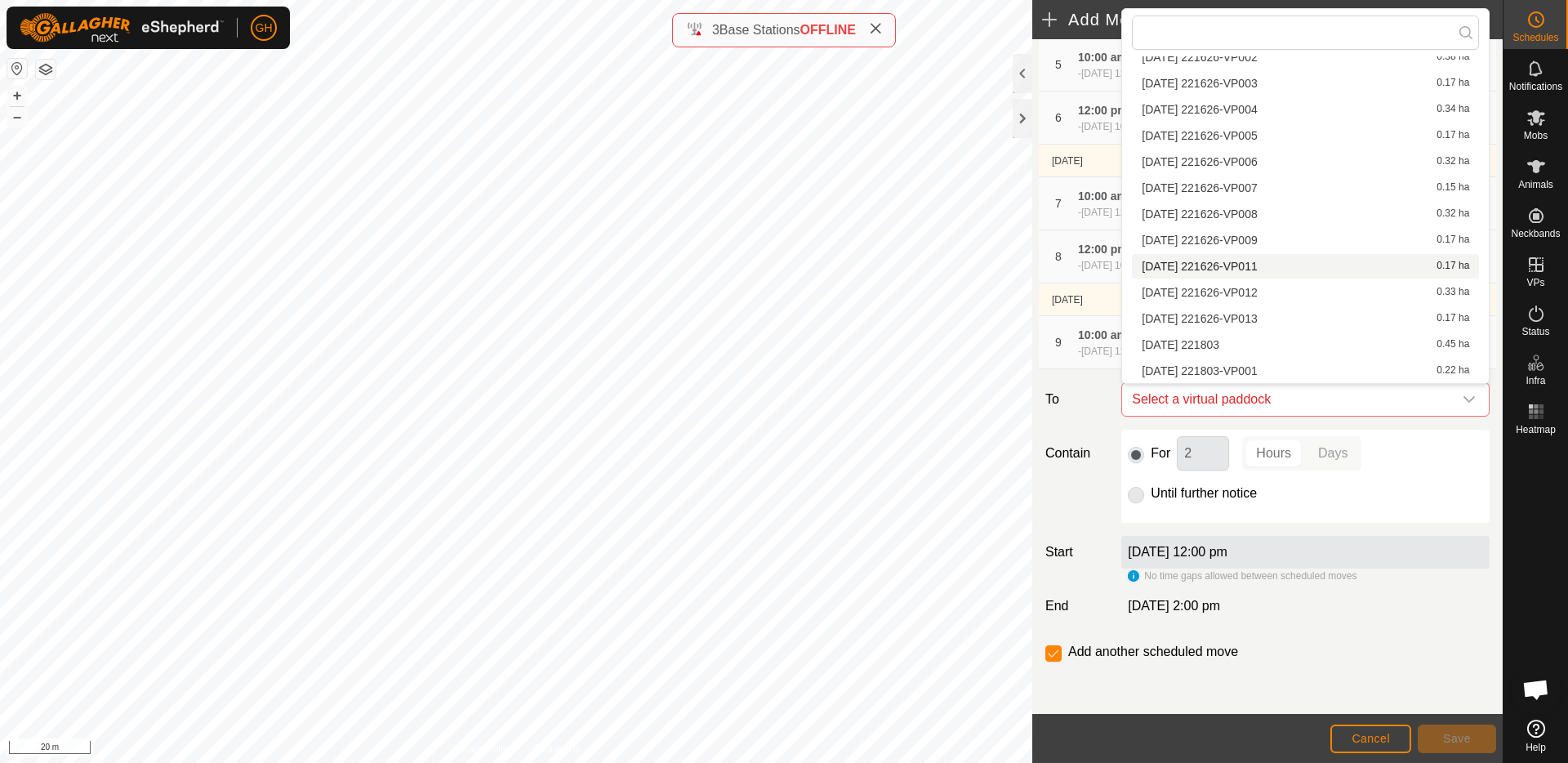
click at [1281, 268] on li "[DATE] 221626-VP011 0.17 ha" at bounding box center [1306, 266] width 347 height 24
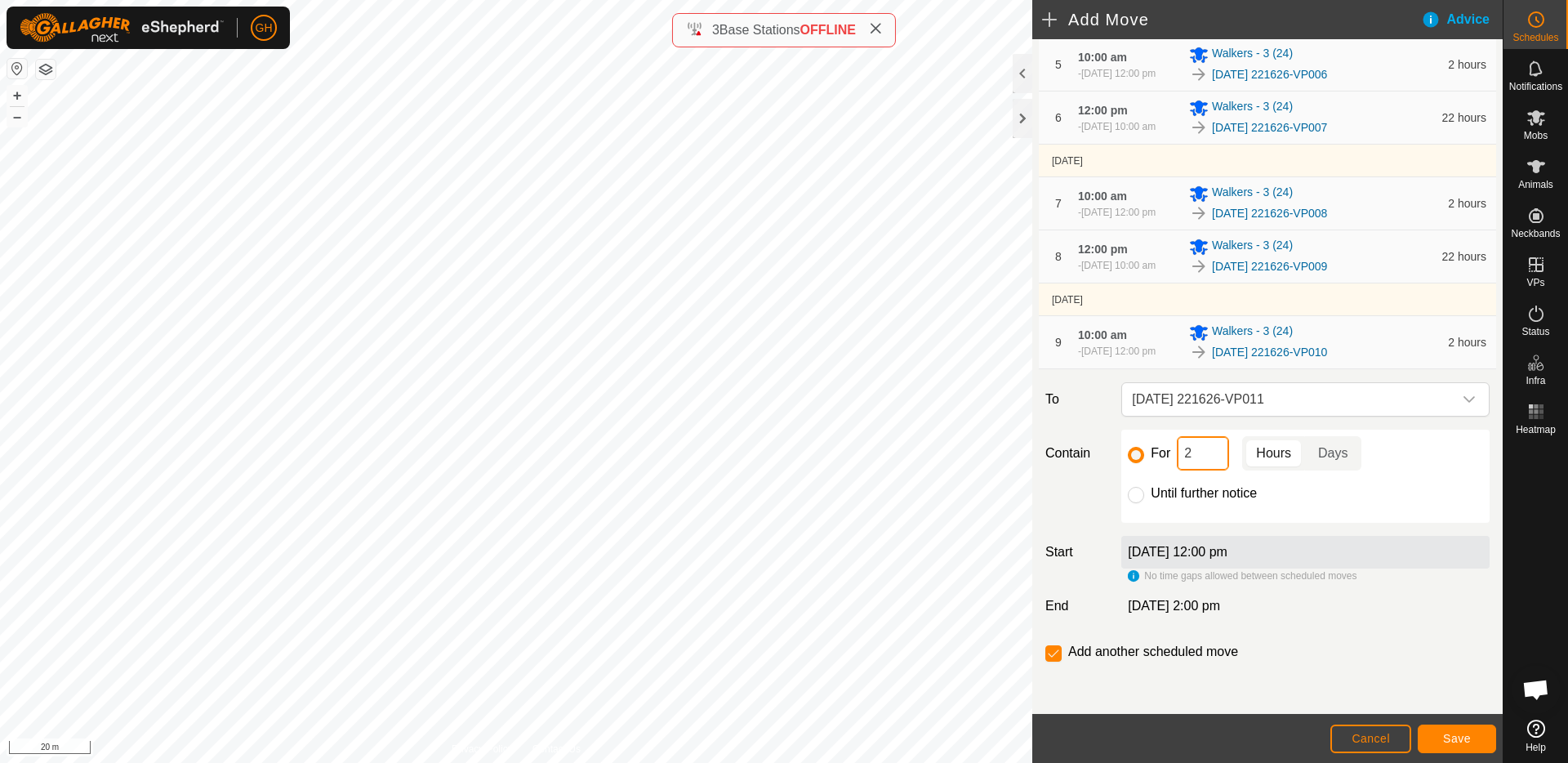
click at [1210, 454] on input "2" at bounding box center [1203, 453] width 52 height 34
click at [1462, 738] on span "Save" at bounding box center [1456, 739] width 28 height 13
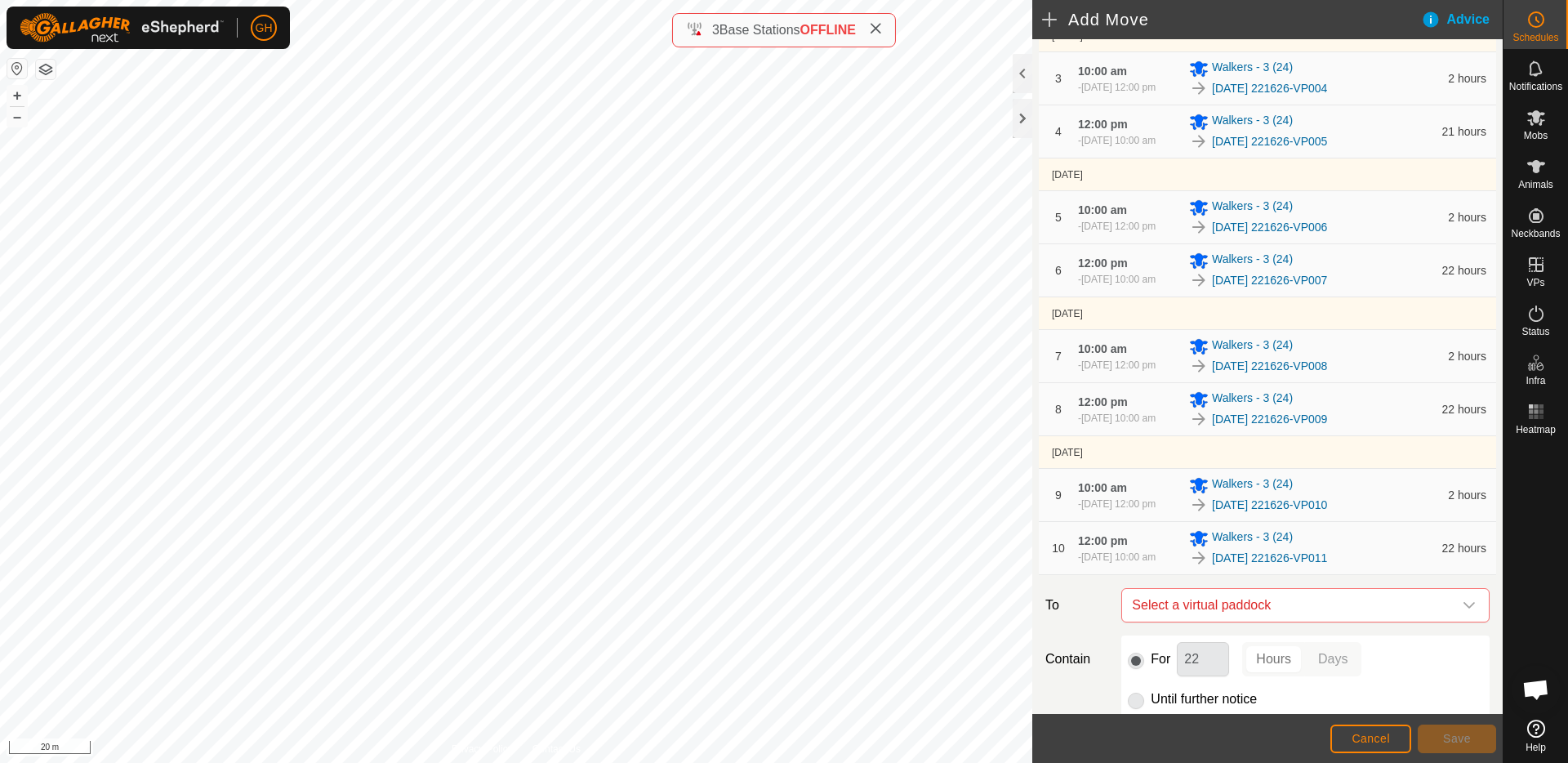
scroll to position [612, 0]
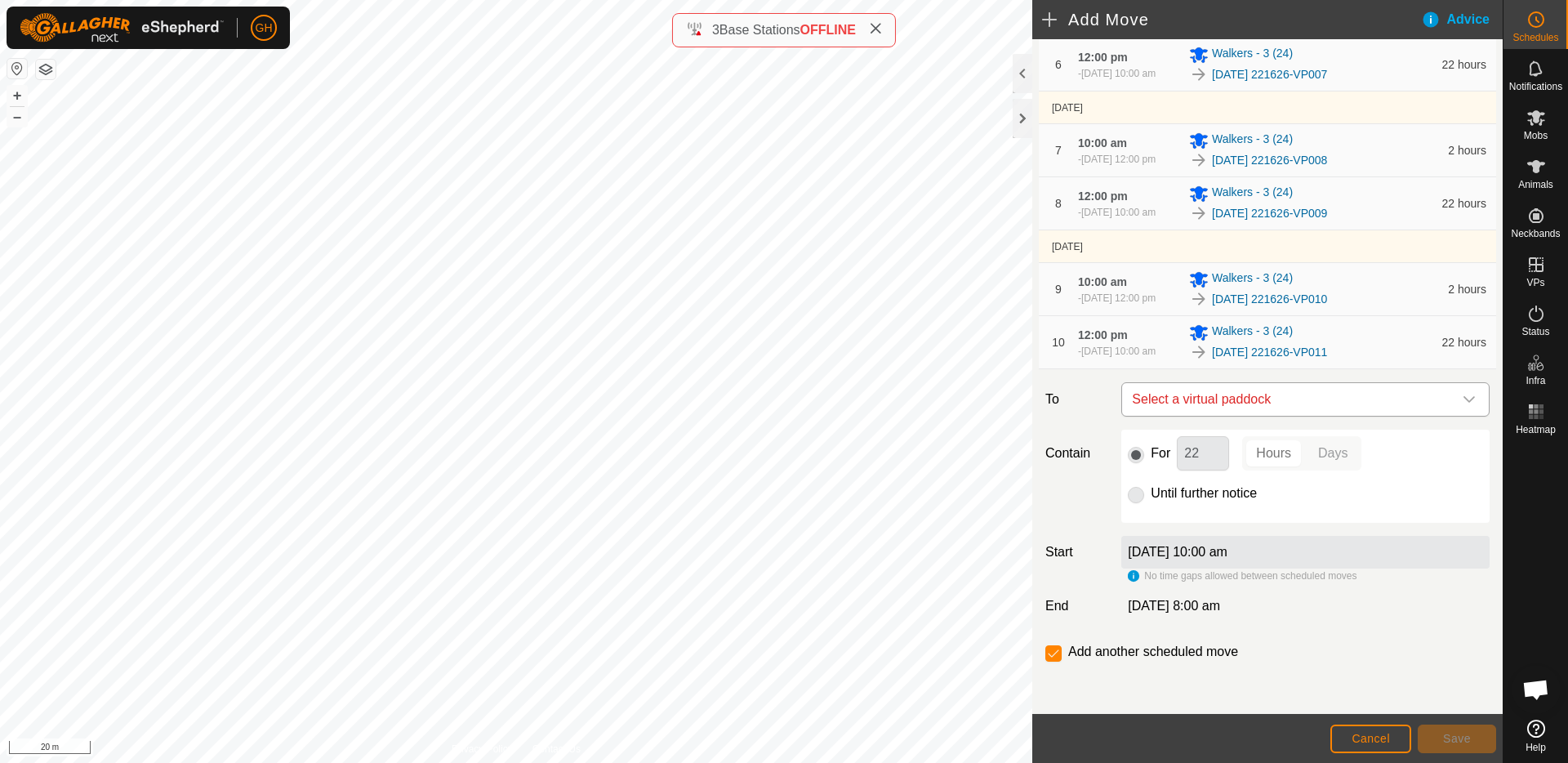
click at [1316, 395] on span "Select a virtual paddock" at bounding box center [1289, 399] width 327 height 33
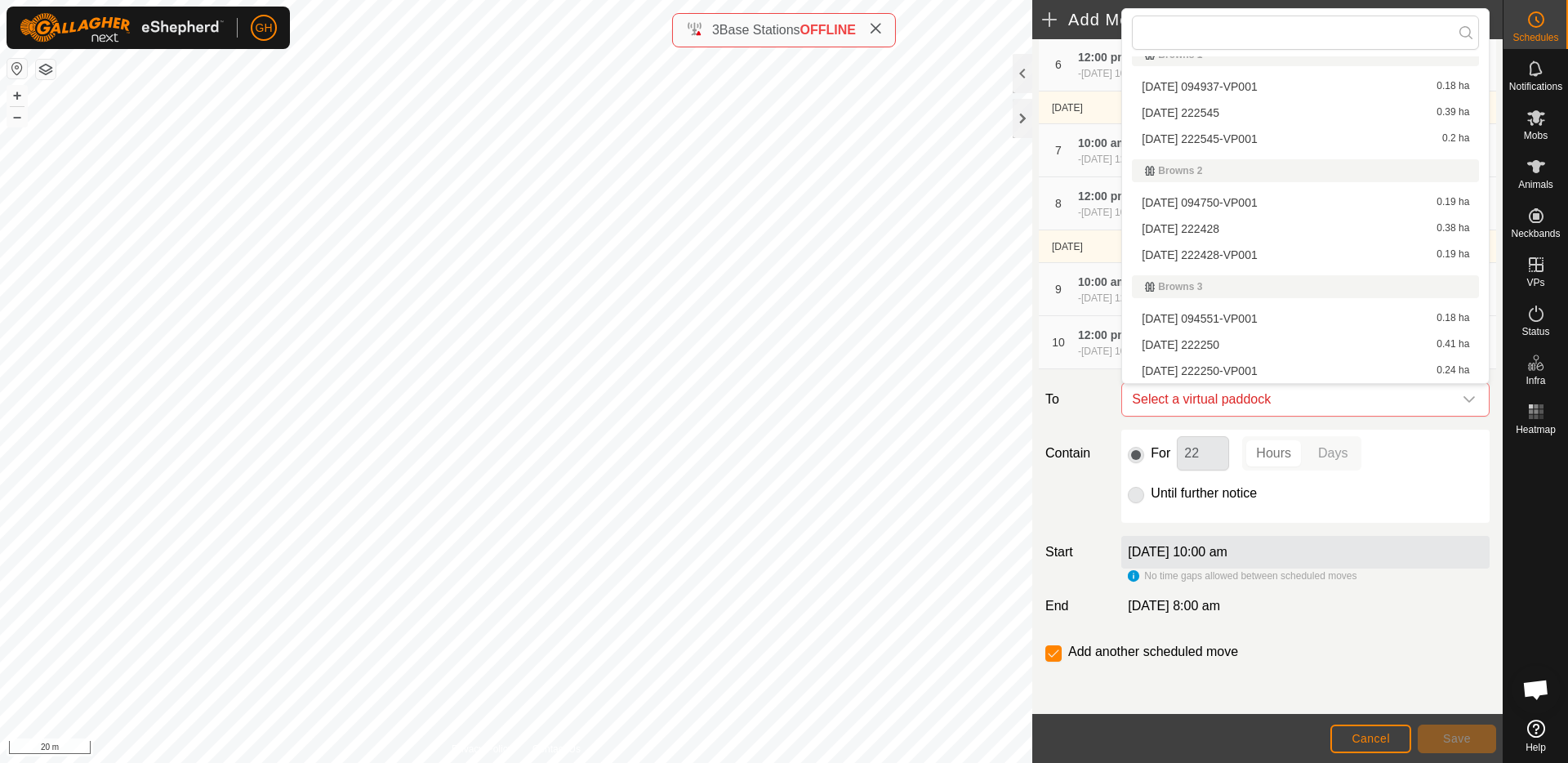
scroll to position [1480, 0]
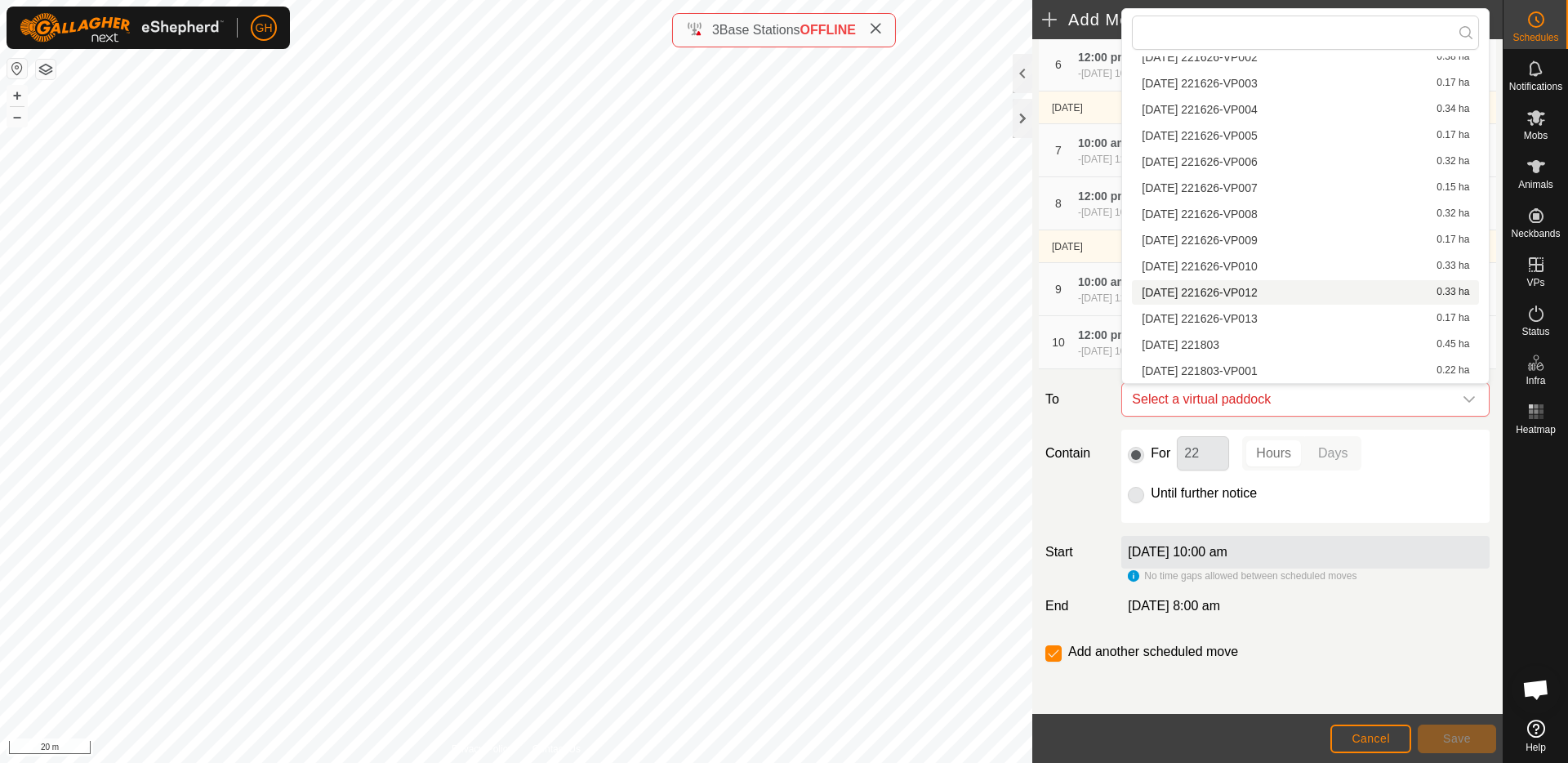
click at [1295, 289] on li "[DATE] 221626-VP012 0.33 ha" at bounding box center [1306, 292] width 347 height 24
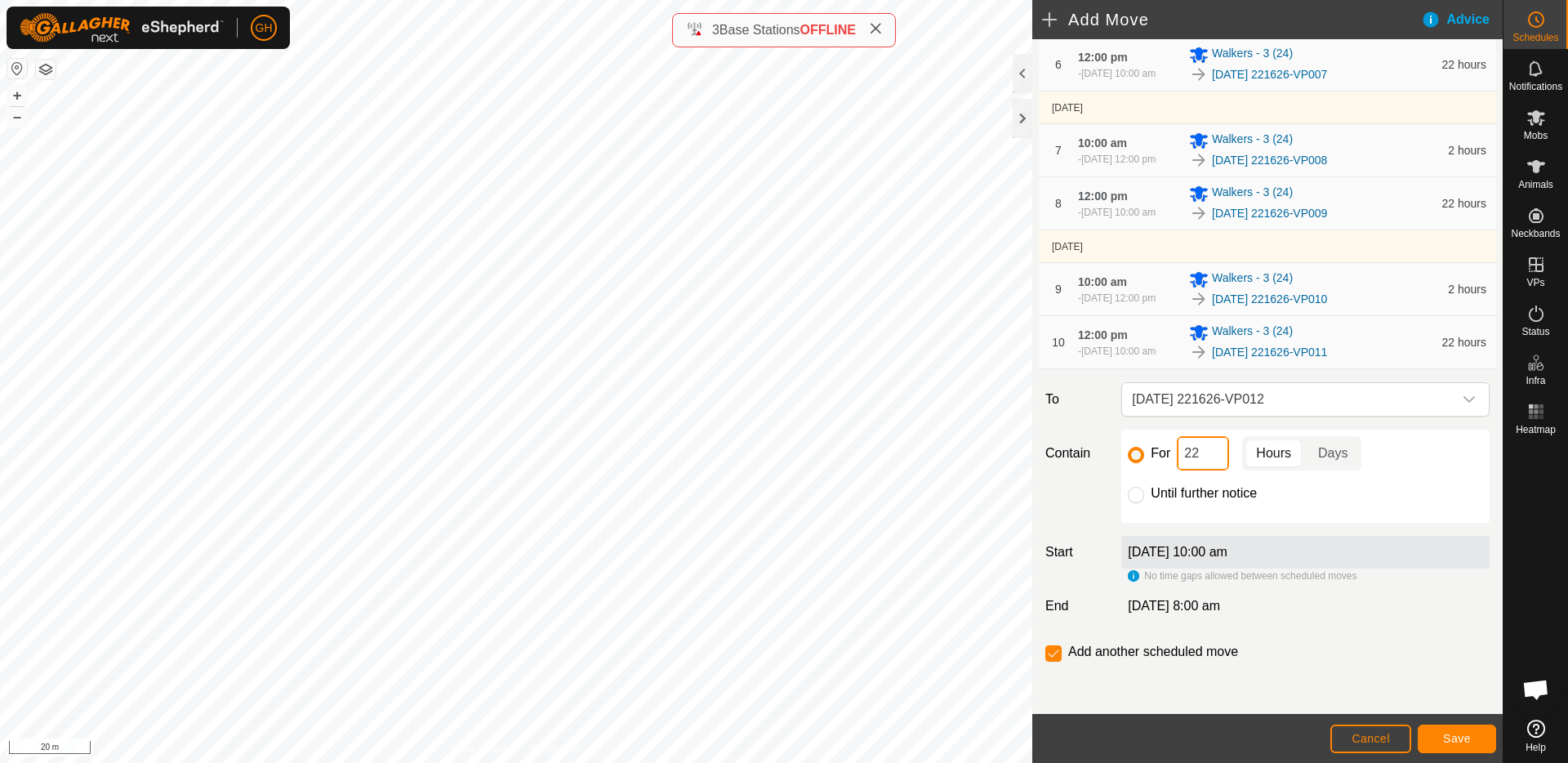
click at [1211, 454] on input "22" at bounding box center [1203, 453] width 52 height 34
click at [1453, 734] on span "Save" at bounding box center [1456, 739] width 28 height 13
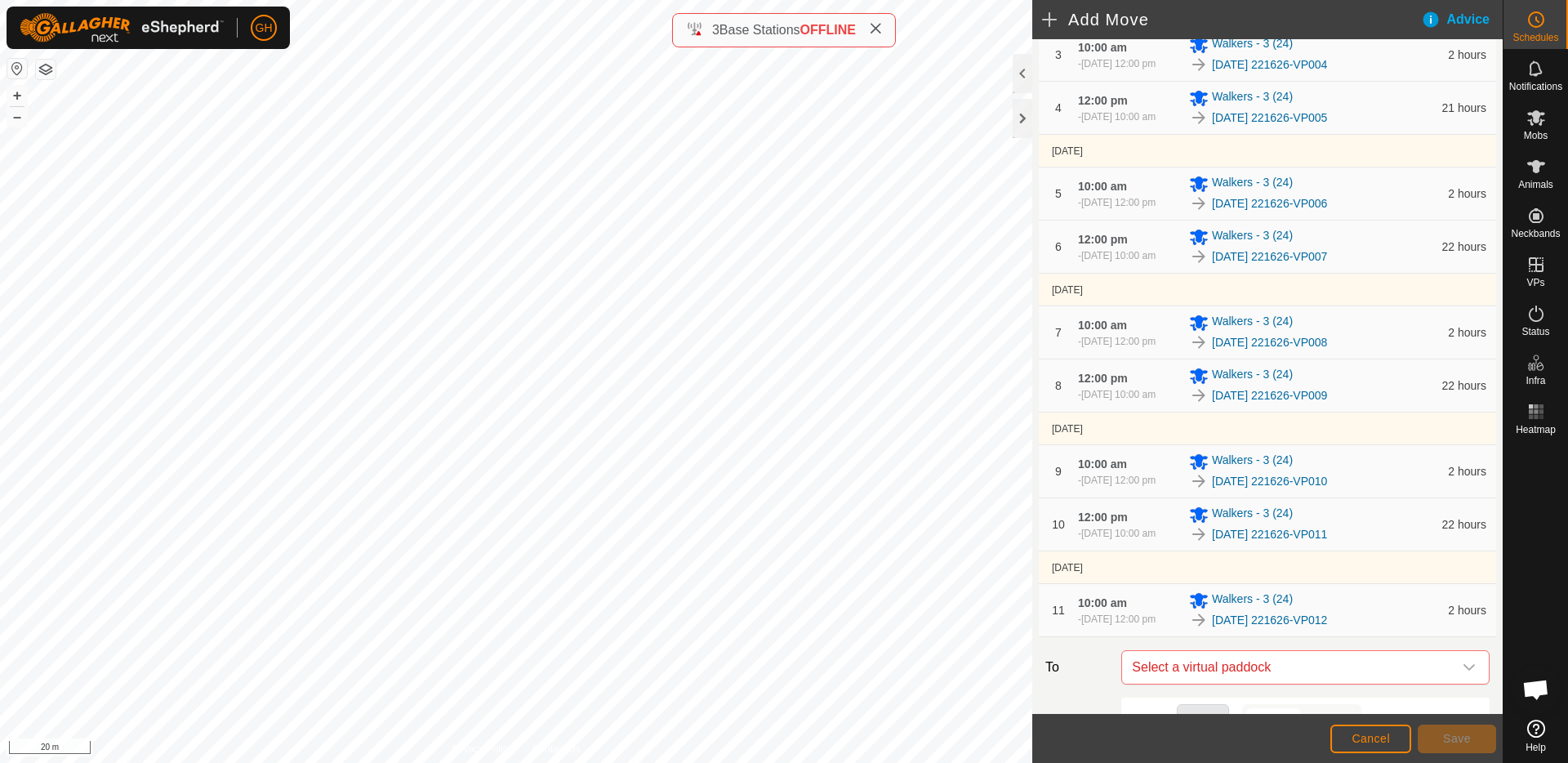
scroll to position [697, 0]
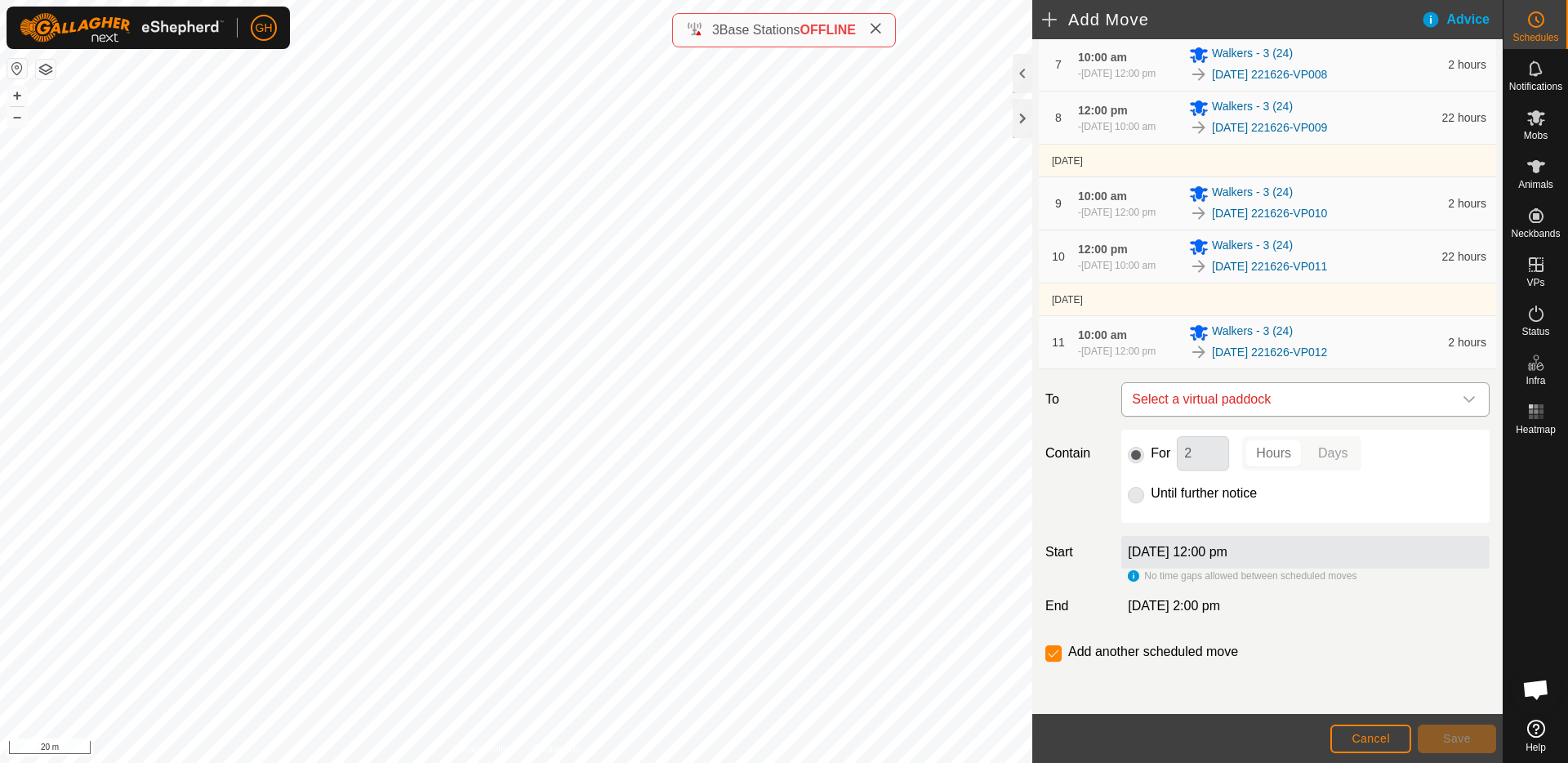
click at [1348, 402] on span "Select a virtual paddock" at bounding box center [1289, 399] width 327 height 33
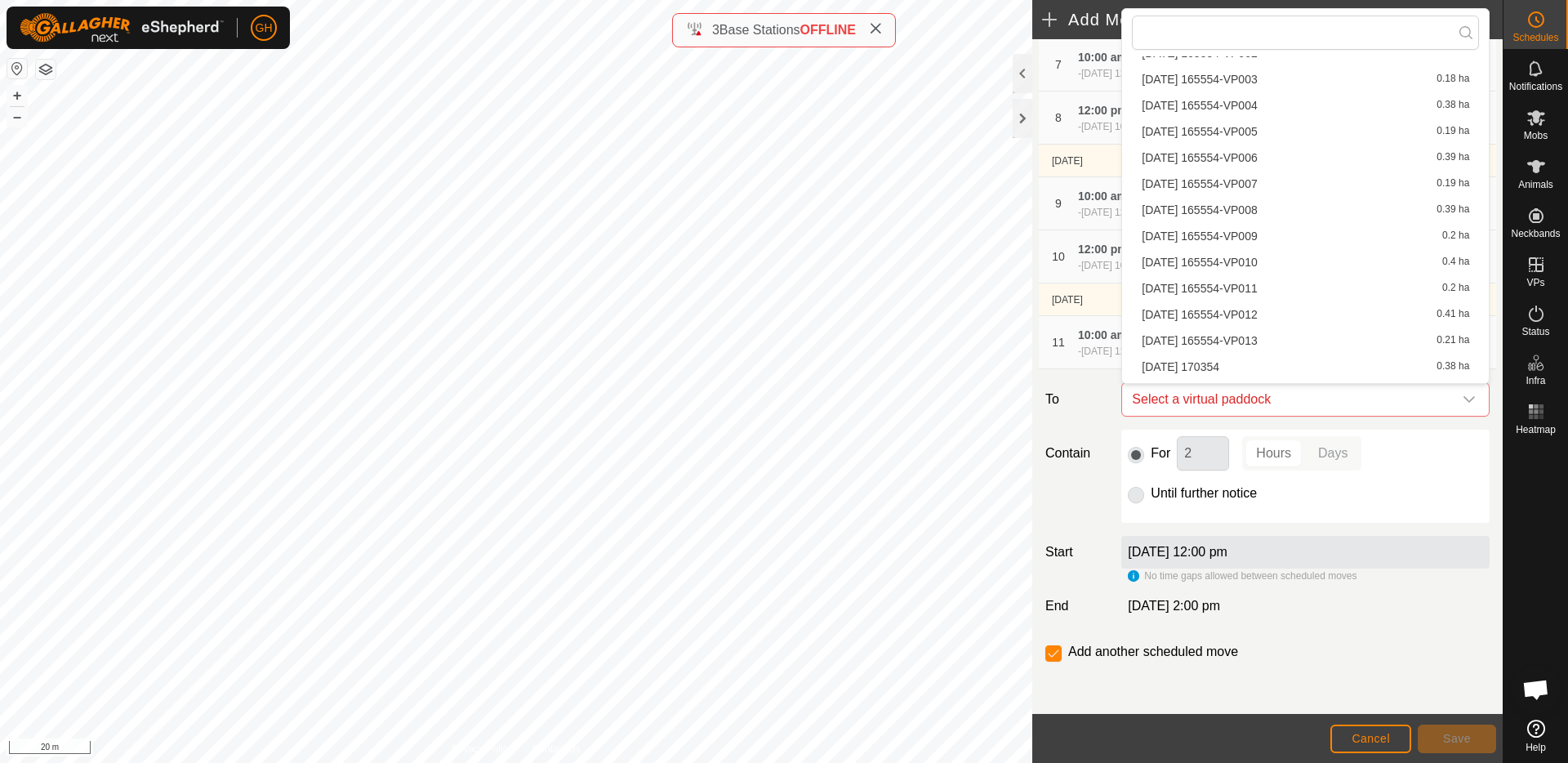
scroll to position [1480, 0]
click at [1303, 315] on li "[DATE] 221626-VP013 0.17 ha" at bounding box center [1306, 318] width 347 height 24
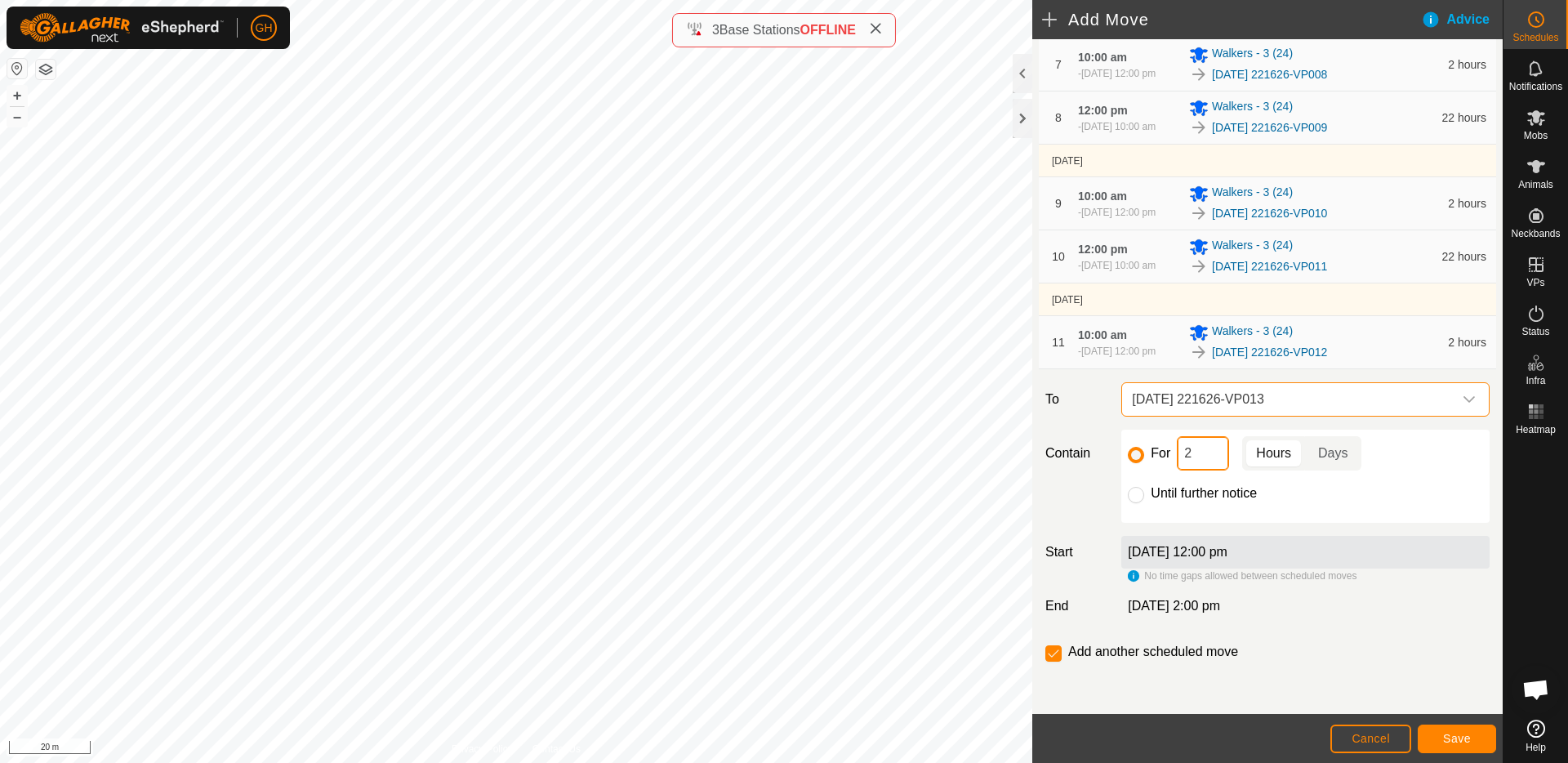
click at [1208, 453] on input "2" at bounding box center [1203, 453] width 52 height 34
type input "22"
click at [1057, 646] on input "checkbox" at bounding box center [1053, 653] width 16 height 16
checkbox input "false"
click at [1464, 737] on span "Save" at bounding box center [1456, 739] width 28 height 13
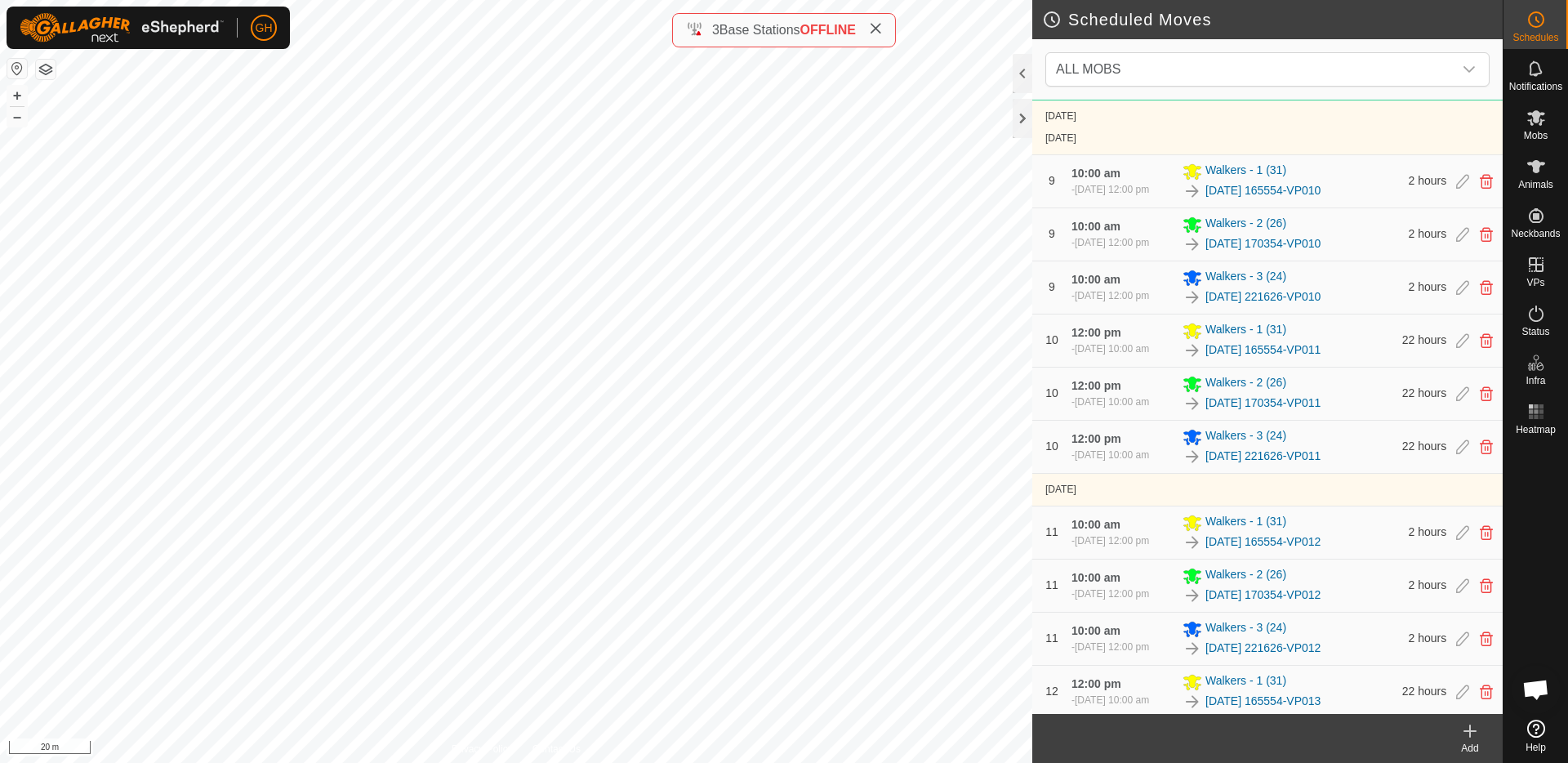
scroll to position [2379, 0]
